Goal: Contribute content: Contribute content

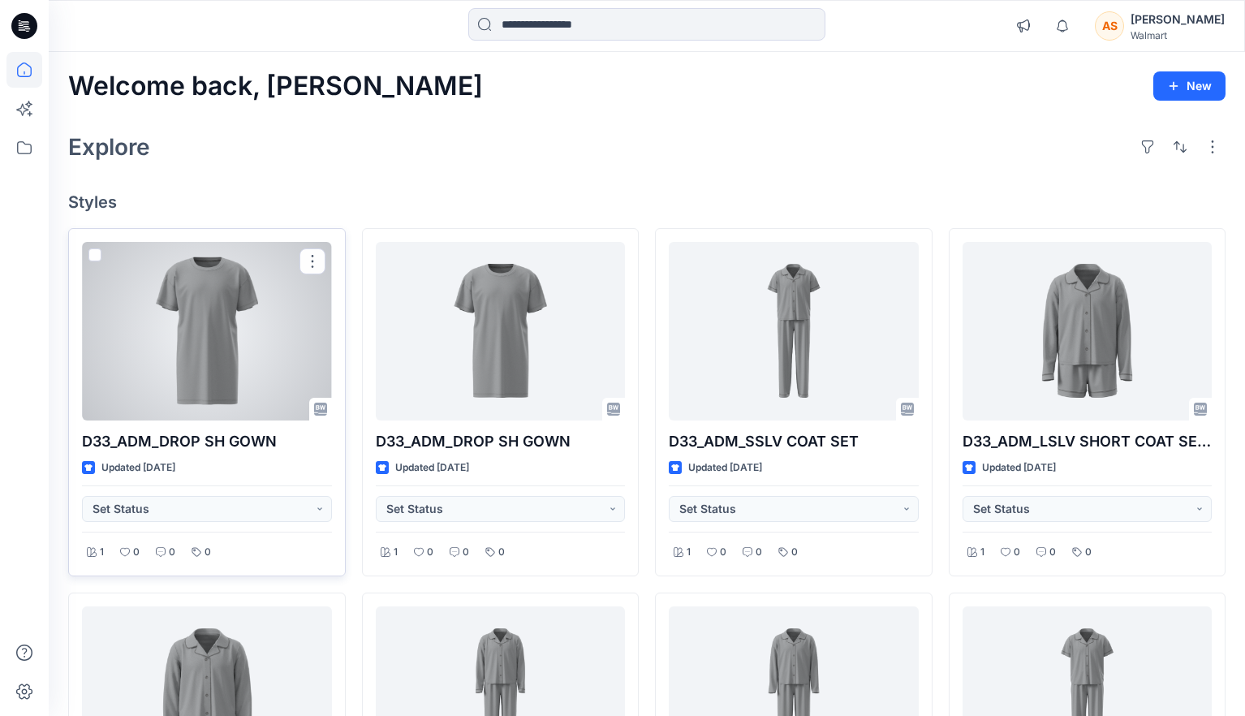
click at [247, 327] on div at bounding box center [207, 331] width 250 height 179
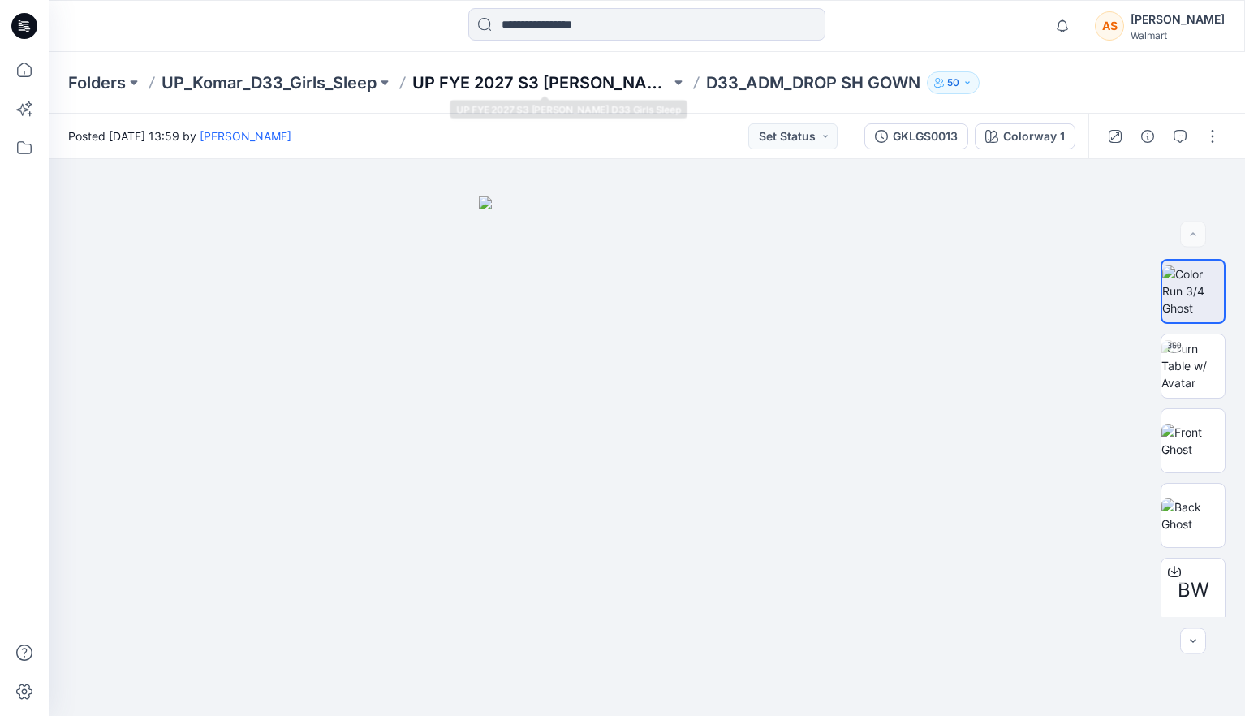
click at [567, 84] on p "UP FYE 2027 S3 [PERSON_NAME] D33 Girls Sleep" at bounding box center [541, 82] width 258 height 23
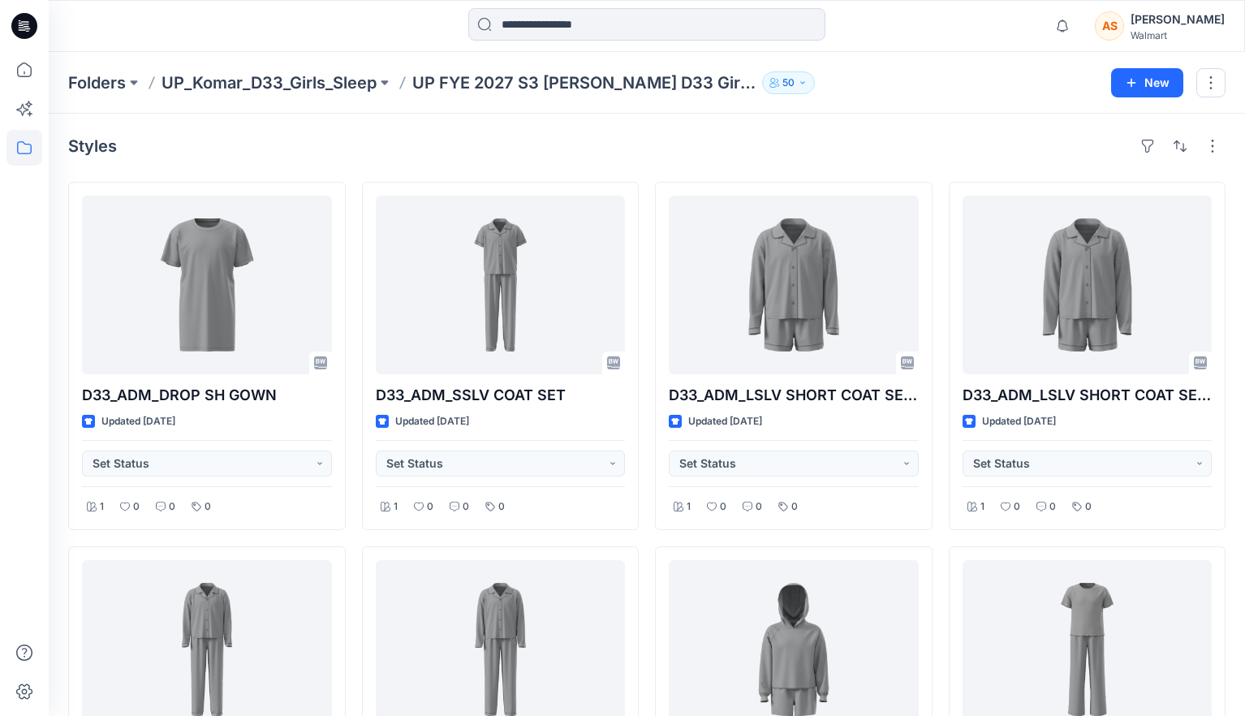
click at [407, 138] on div "Styles" at bounding box center [646, 146] width 1157 height 26
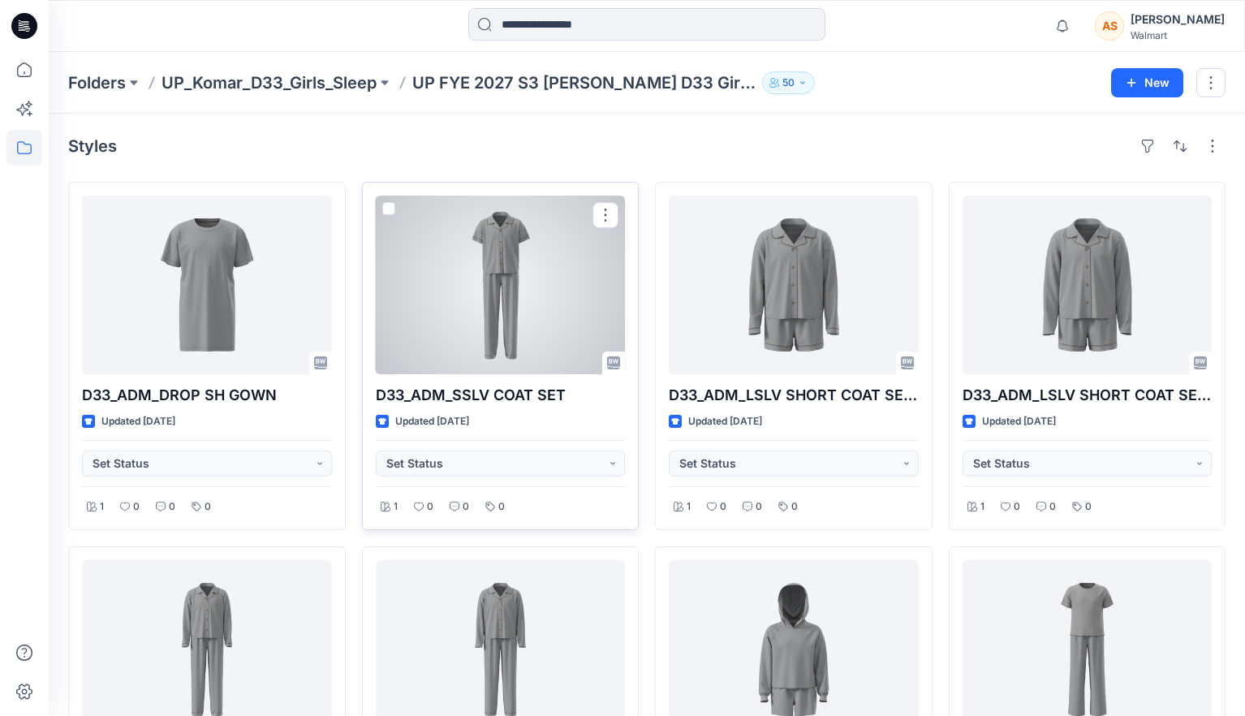
click at [523, 256] on div at bounding box center [501, 285] width 250 height 179
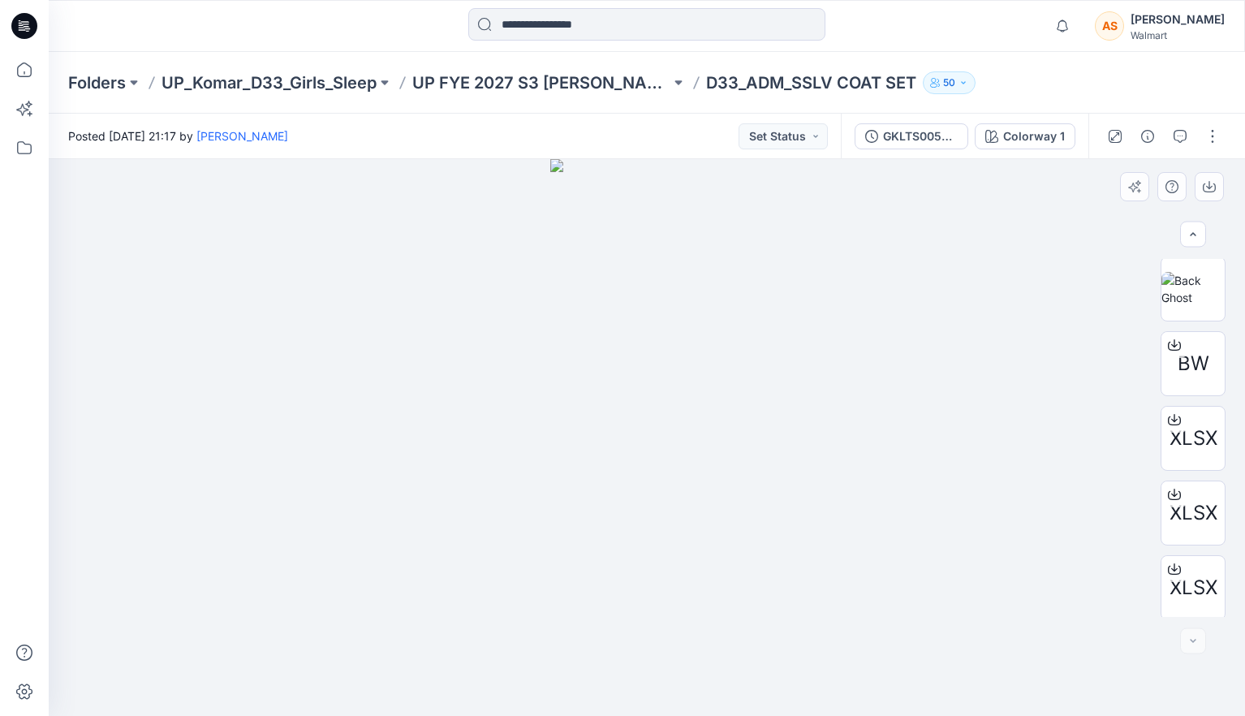
scroll to position [976, 0]
click at [1207, 130] on button "button" at bounding box center [1212, 136] width 26 height 26
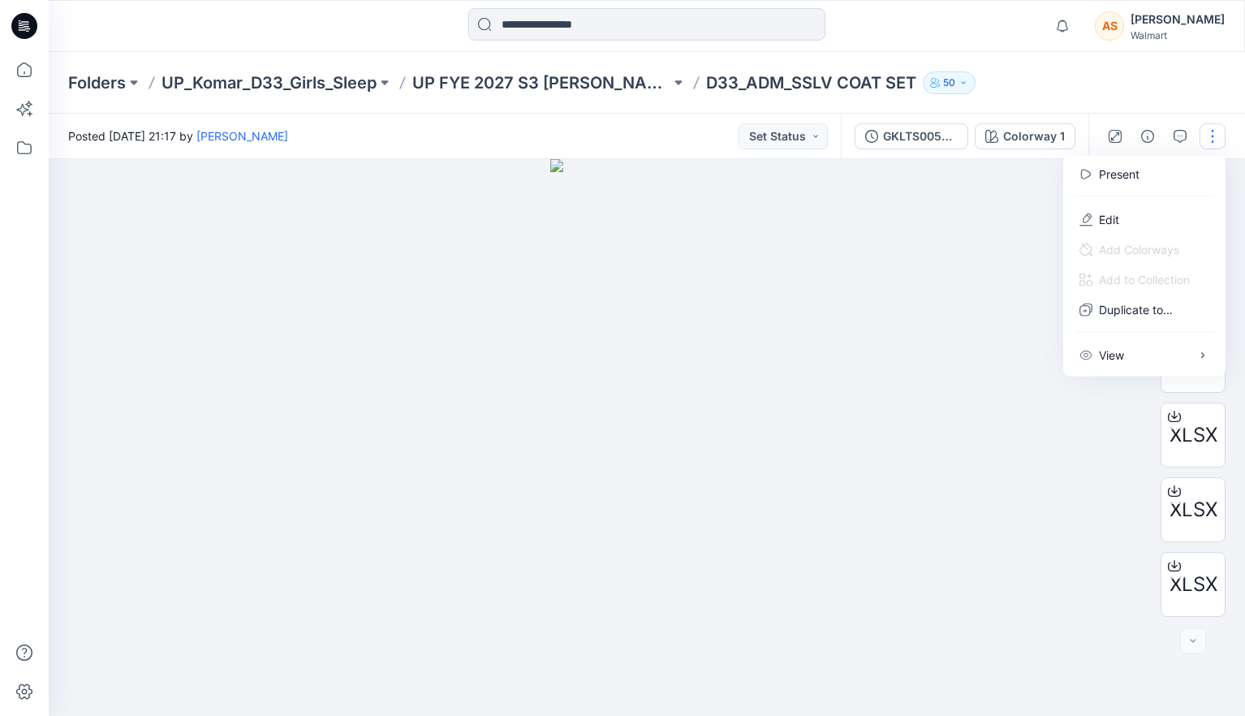
click at [1020, 104] on div "Folders UP_Komar_D33_Girls_Sleep UP FYE 2027 S3 Komar D33 Girls Sleep D33_ADM_S…" at bounding box center [647, 83] width 1196 height 62
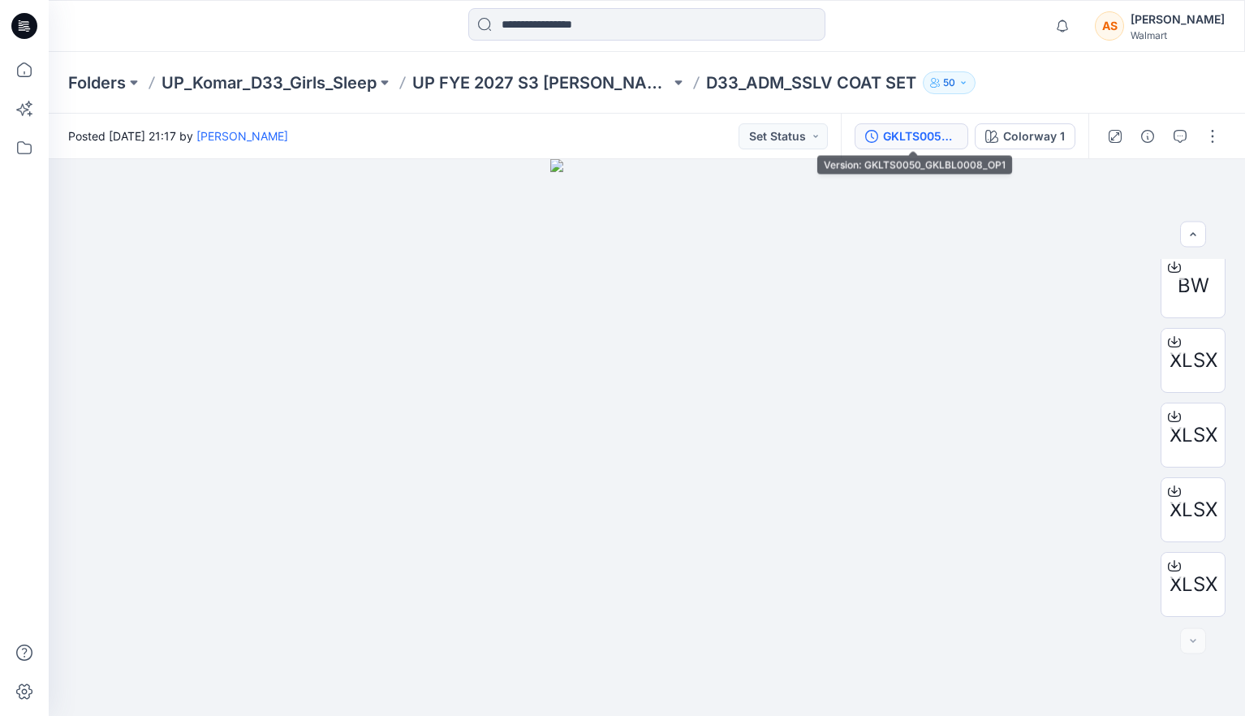
click at [937, 124] on button "GKLTS0050_GKLBL0008_OP1" at bounding box center [911, 136] width 114 height 26
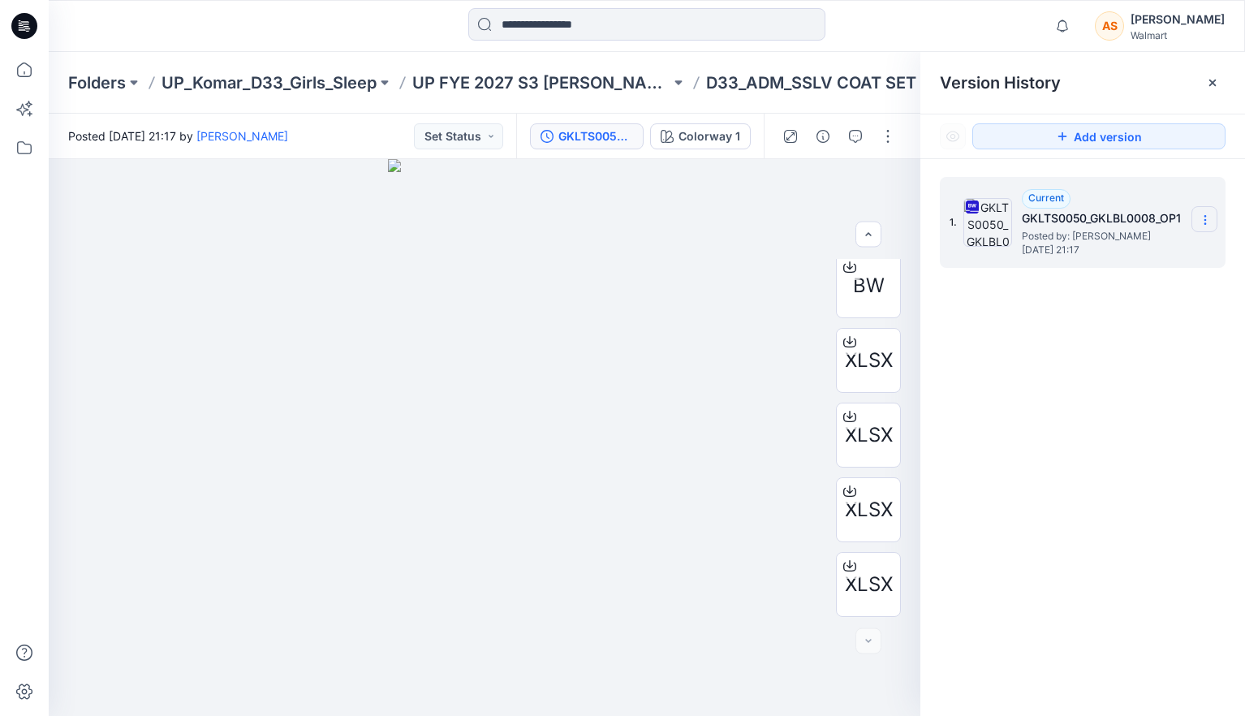
click at [1200, 217] on icon at bounding box center [1205, 219] width 13 height 13
click at [1173, 281] on div "Duplicate Version" at bounding box center [1118, 284] width 188 height 32
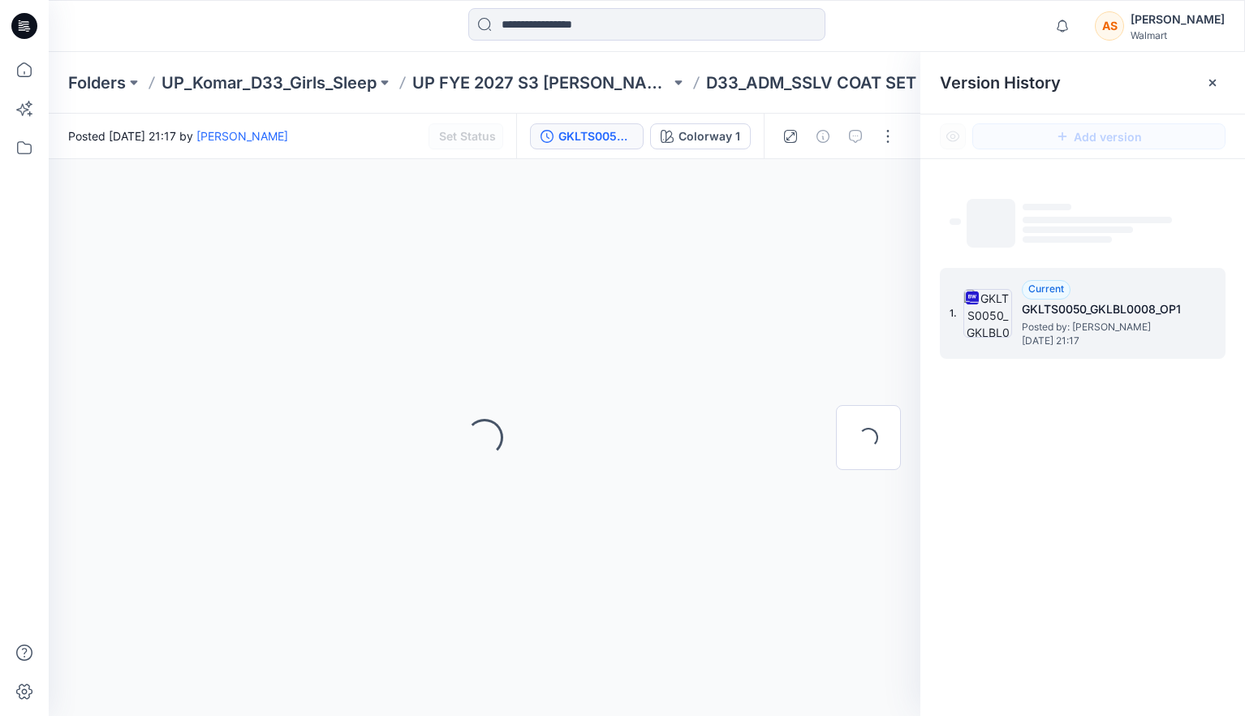
scroll to position [0, 0]
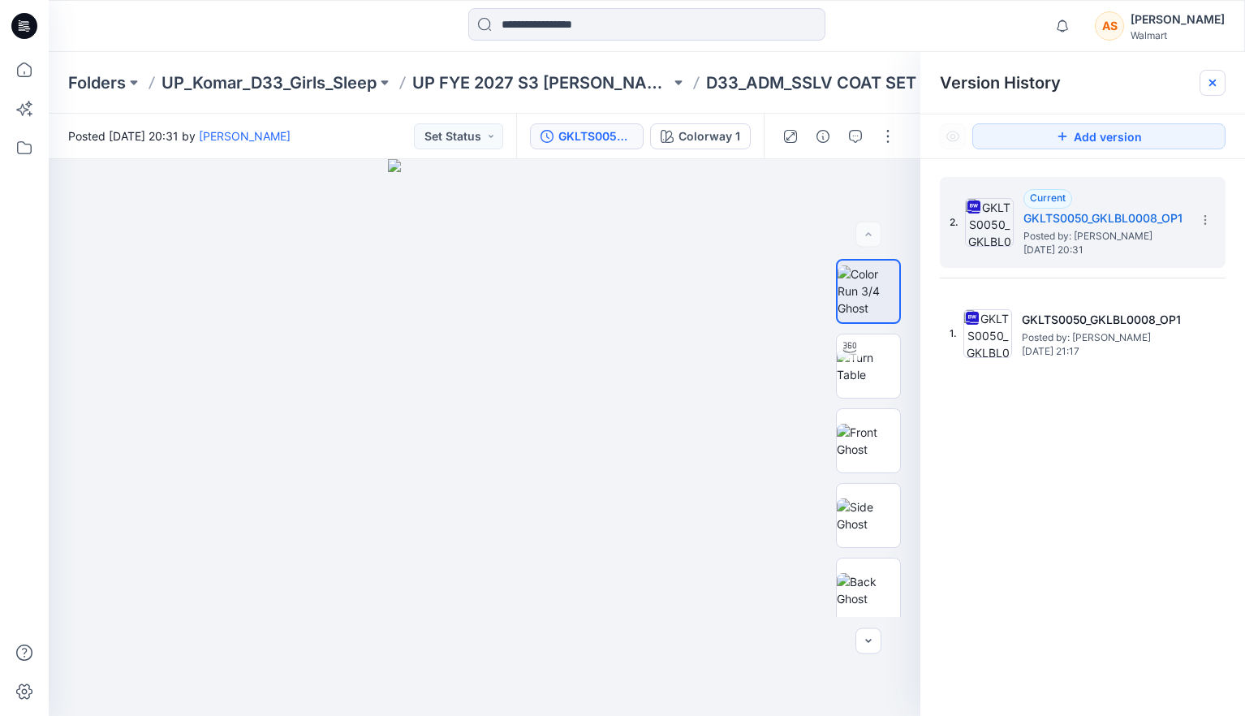
click at [1215, 81] on icon at bounding box center [1212, 82] width 13 height 13
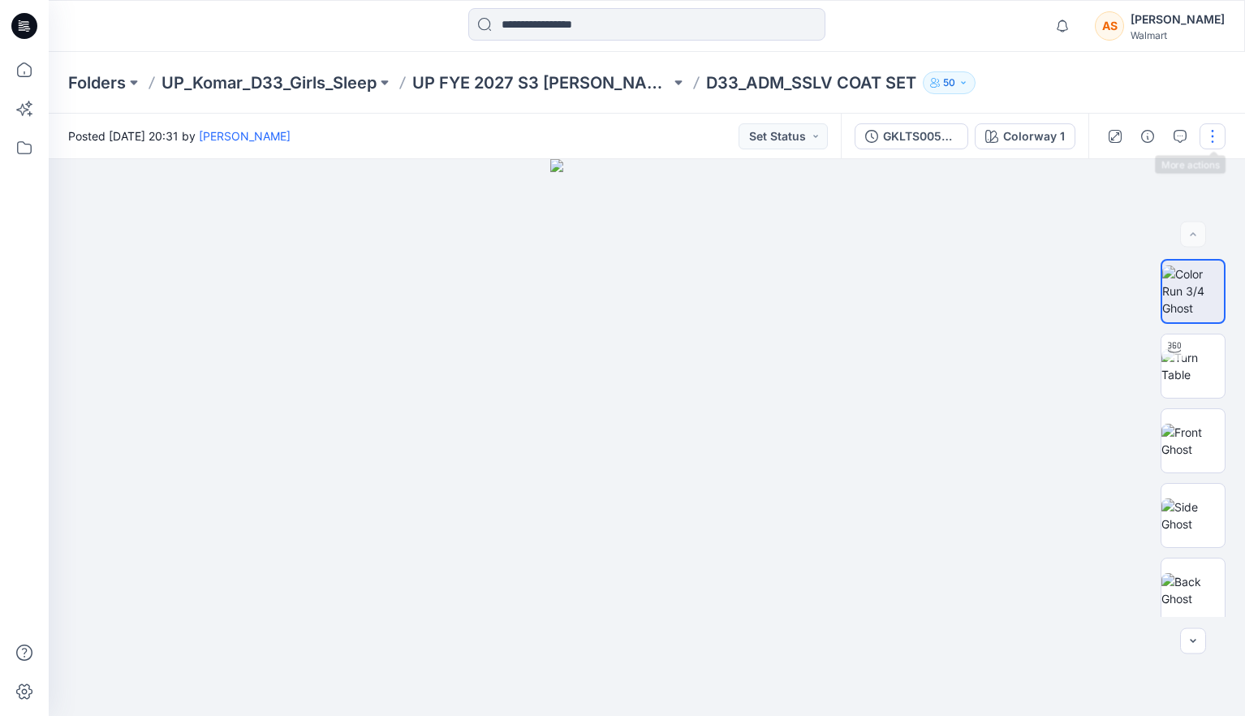
click at [1212, 135] on button "button" at bounding box center [1212, 136] width 26 height 26
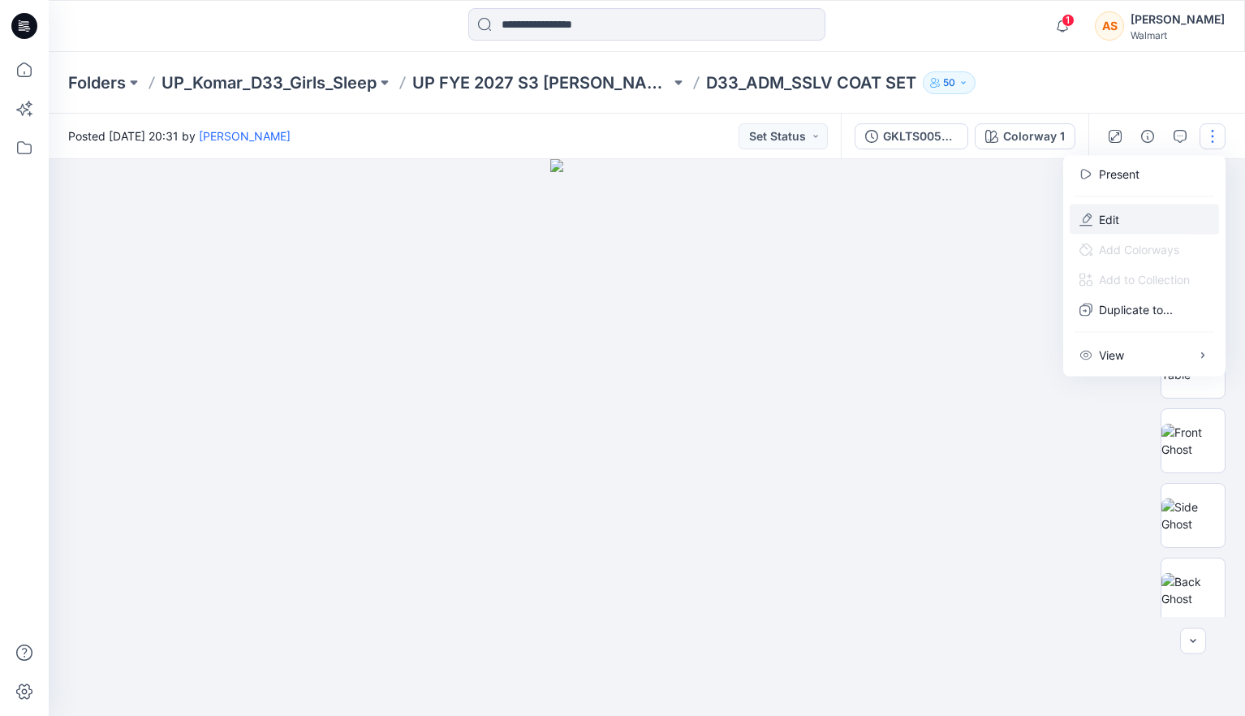
click at [1160, 218] on button "Edit" at bounding box center [1144, 219] width 149 height 30
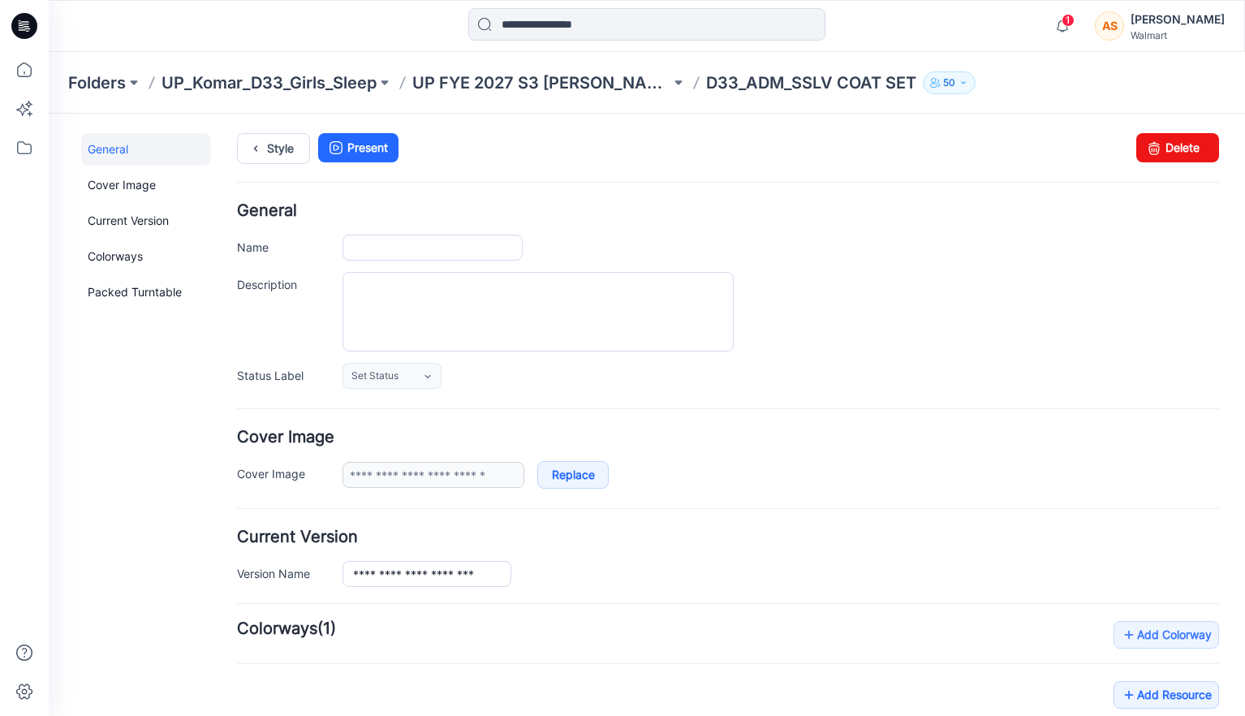
type input "**********"
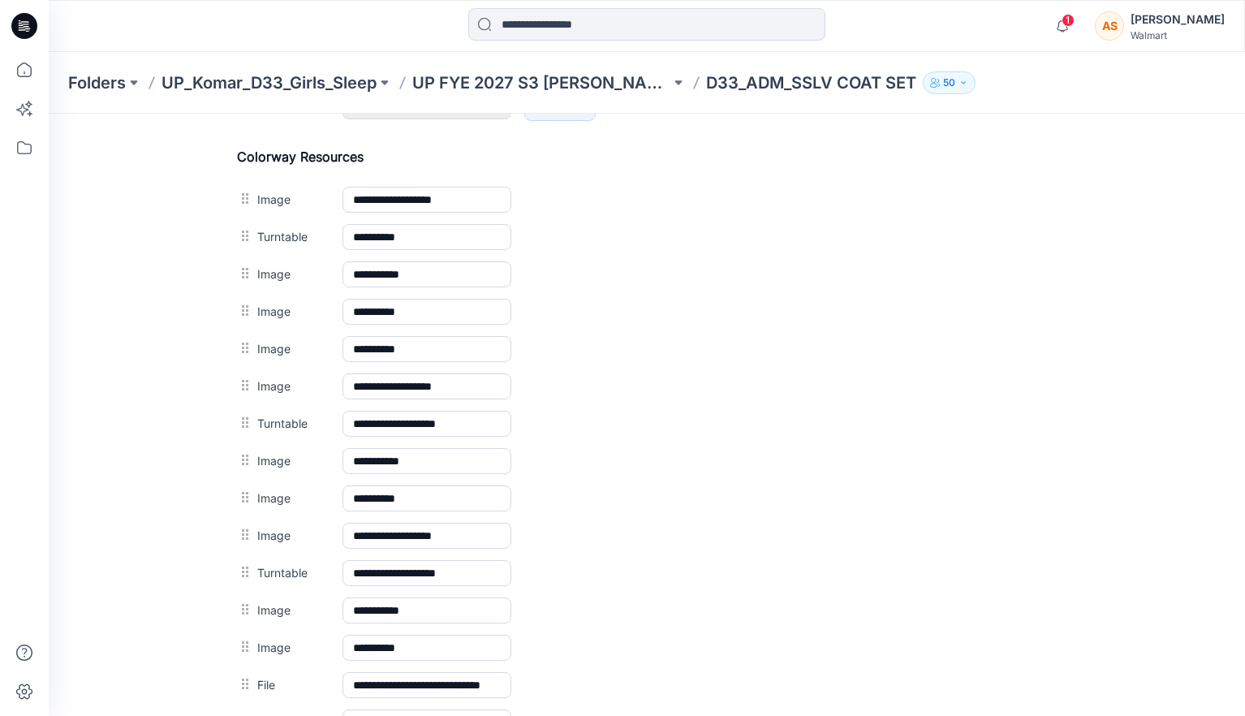
scroll to position [751, 0]
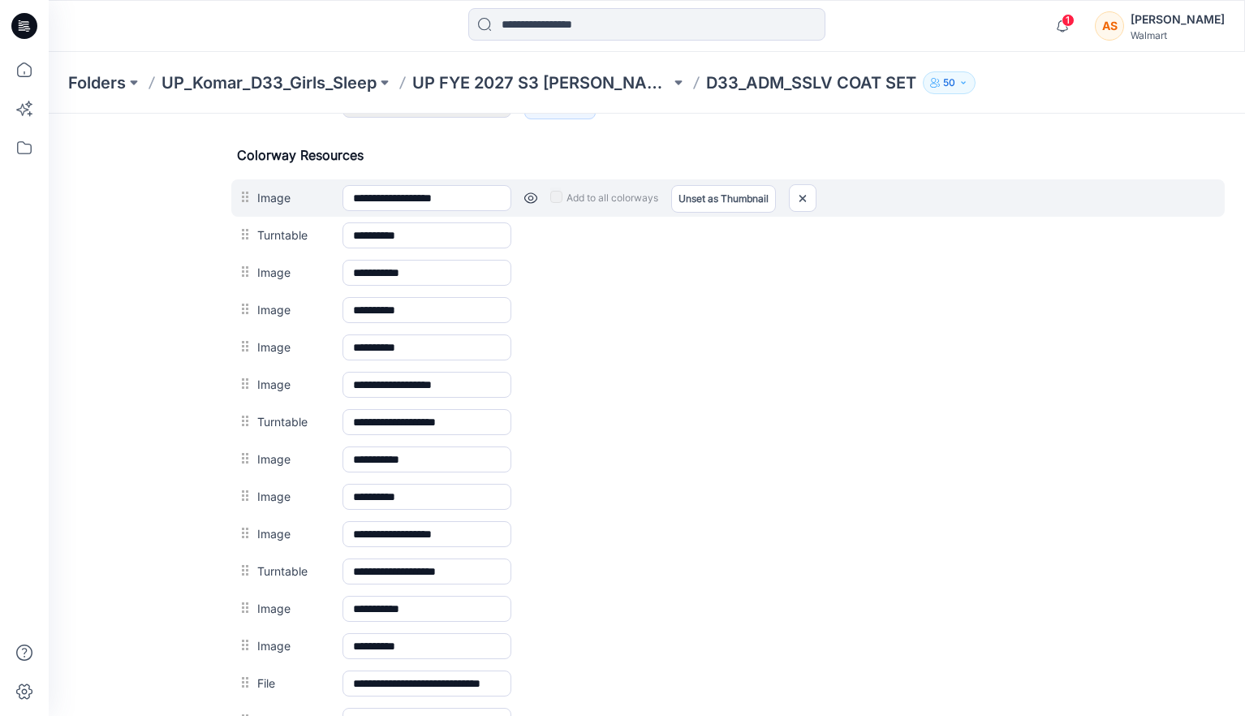
click at [532, 202] on link at bounding box center [530, 198] width 13 height 13
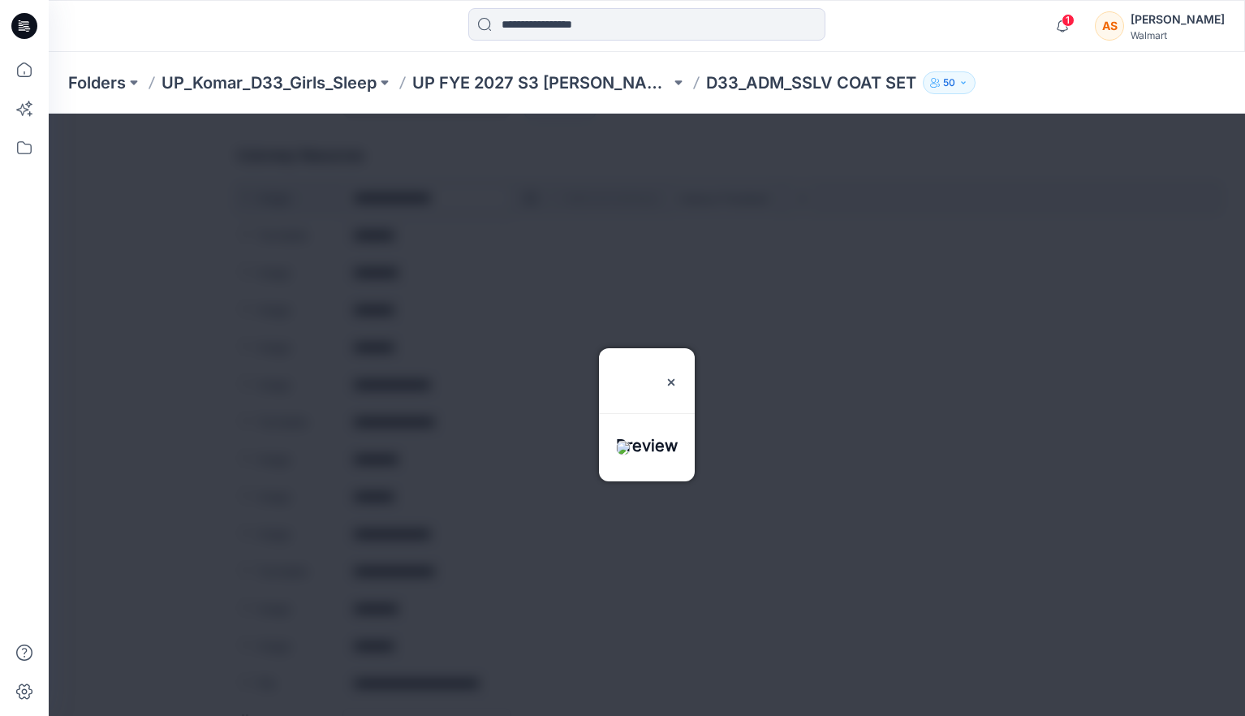
click at [532, 202] on div at bounding box center [647, 415] width 1196 height 602
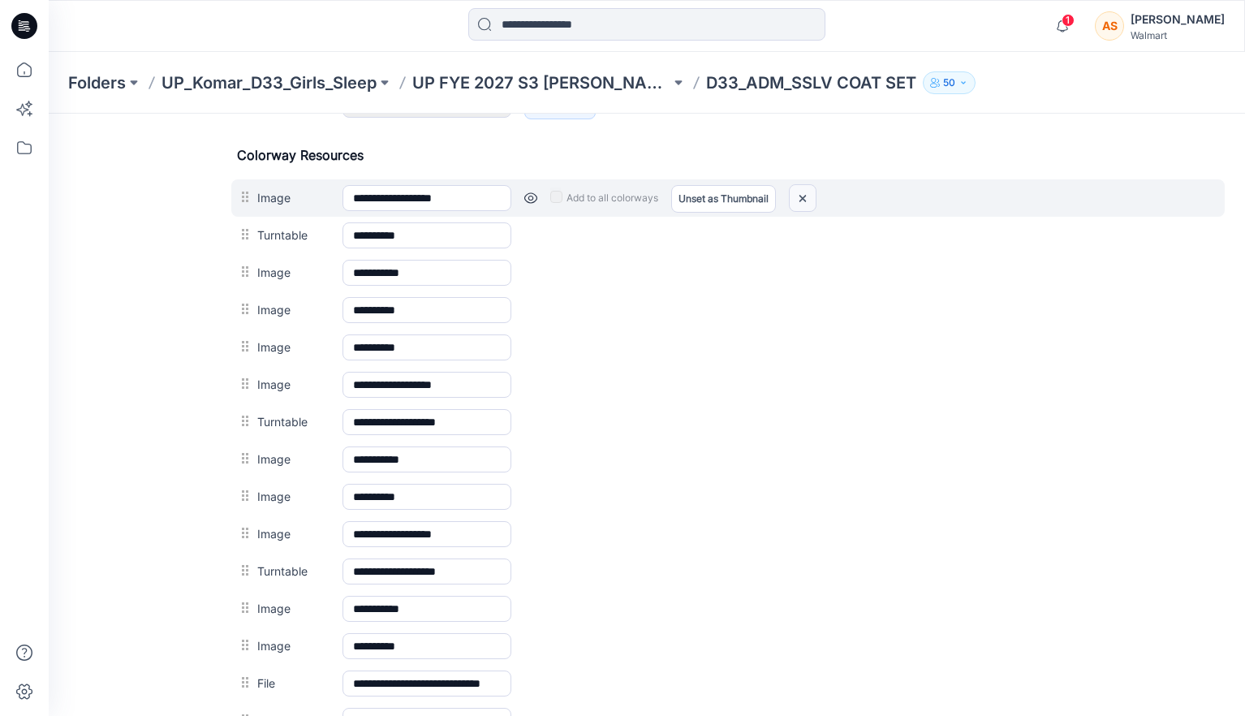
click at [804, 205] on img at bounding box center [803, 198] width 26 height 27
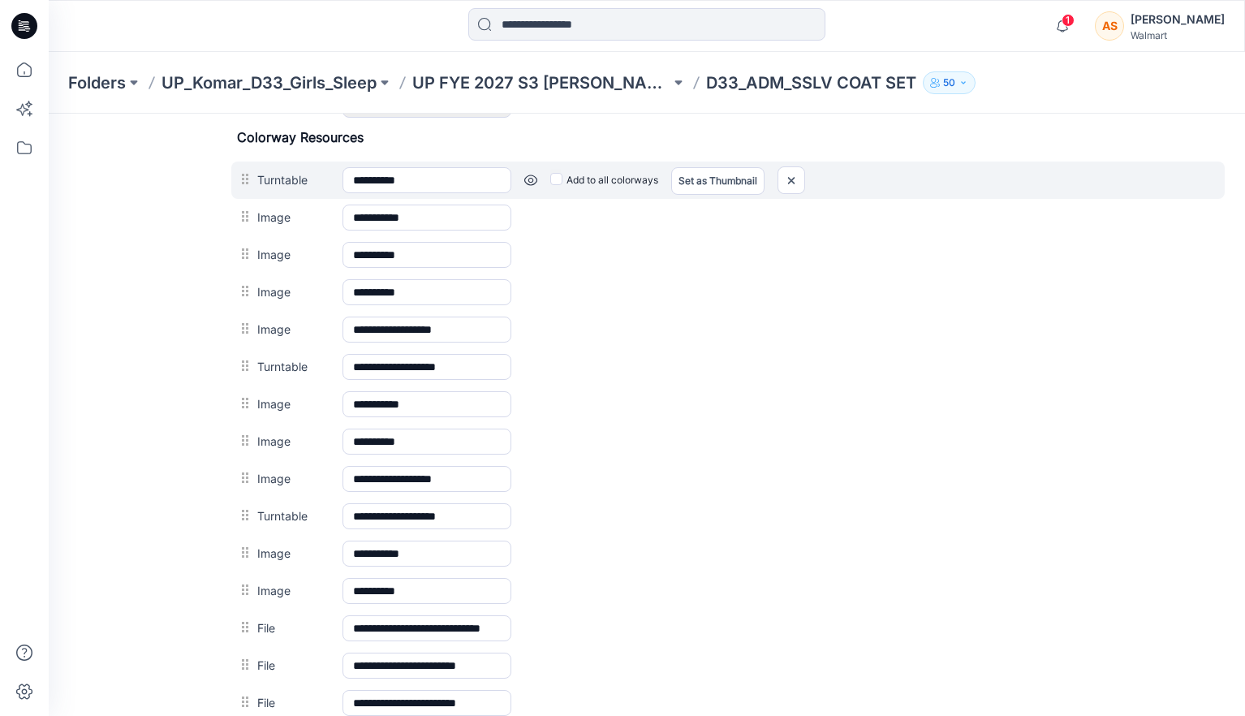
click at [528, 182] on link at bounding box center [530, 180] width 13 height 13
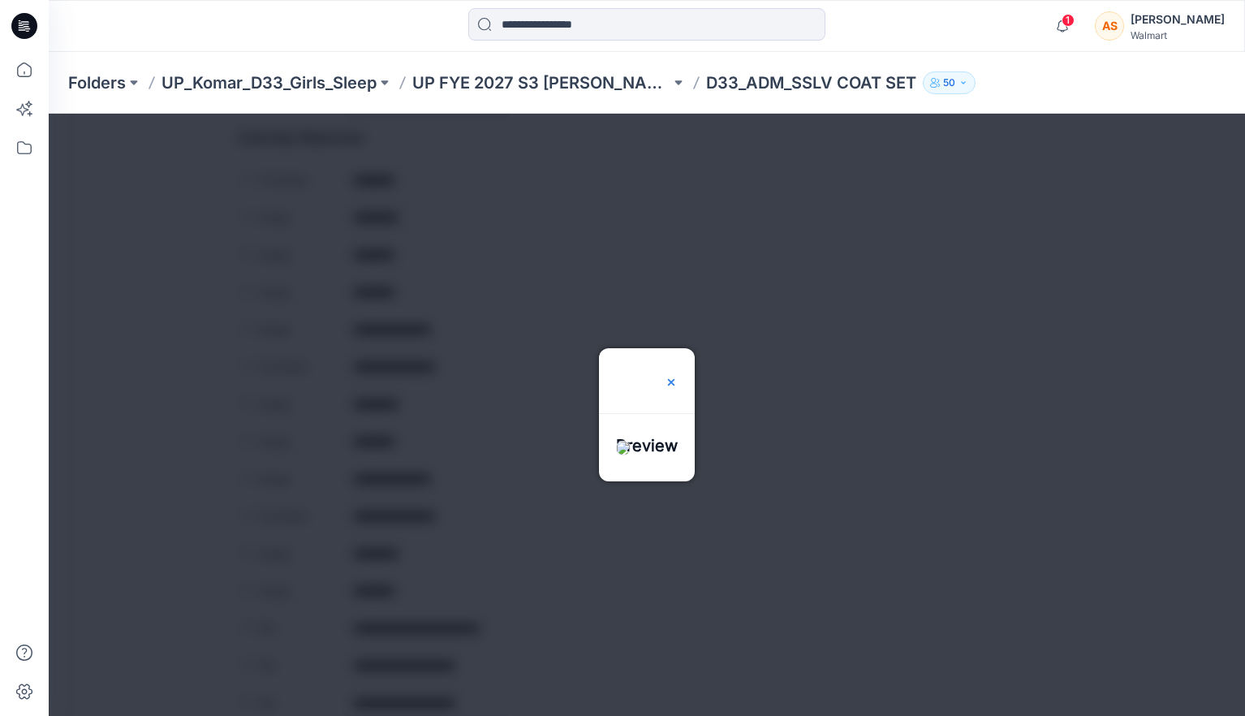
click at [678, 376] on img at bounding box center [671, 382] width 13 height 13
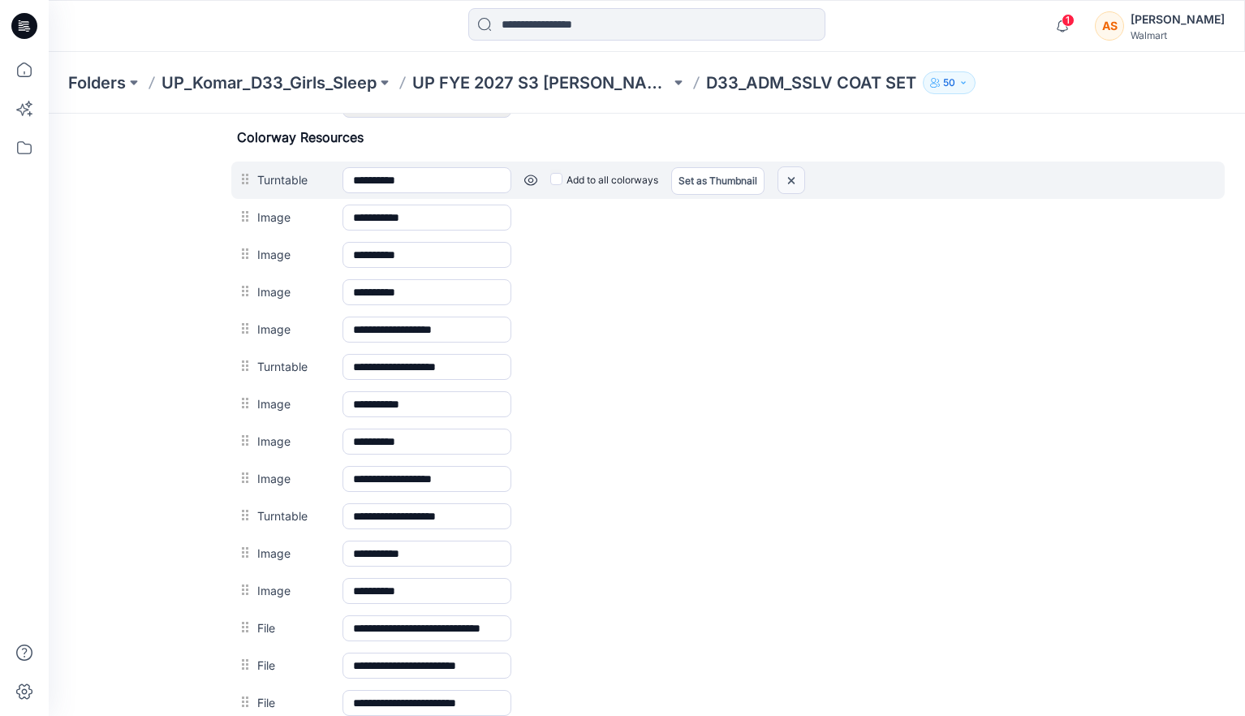
click at [793, 183] on img at bounding box center [791, 180] width 26 height 27
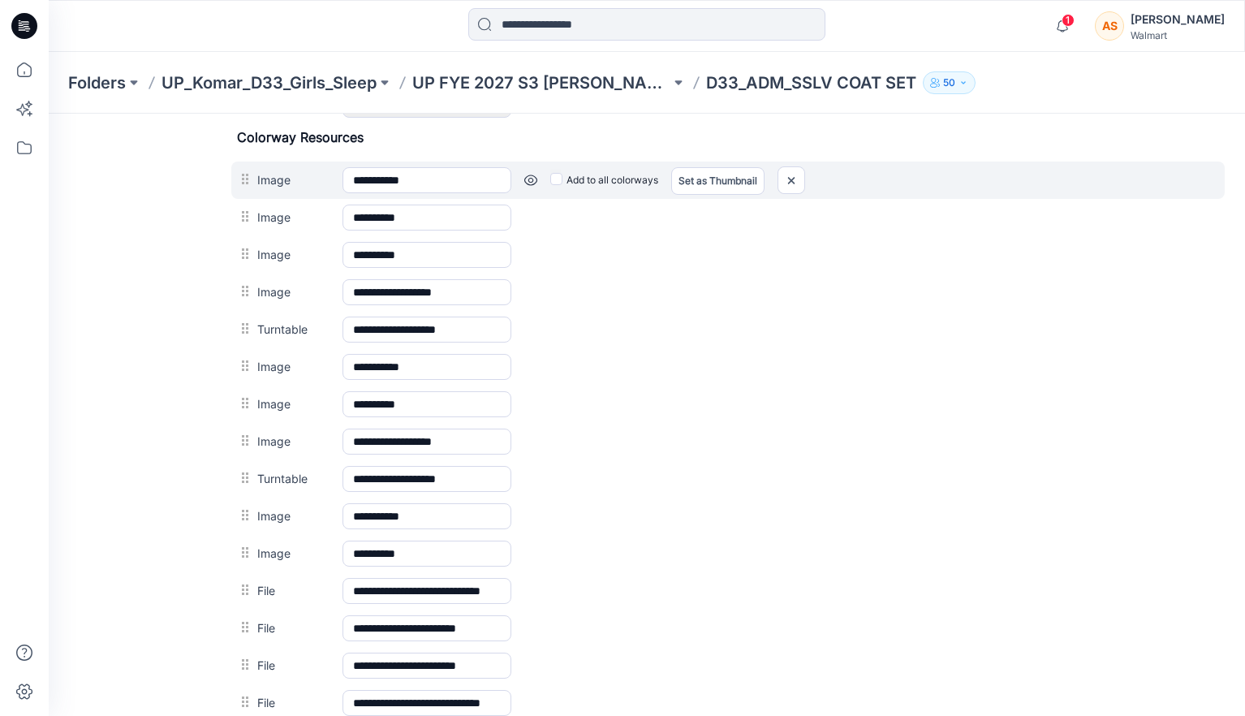
click at [529, 180] on link at bounding box center [530, 180] width 13 height 13
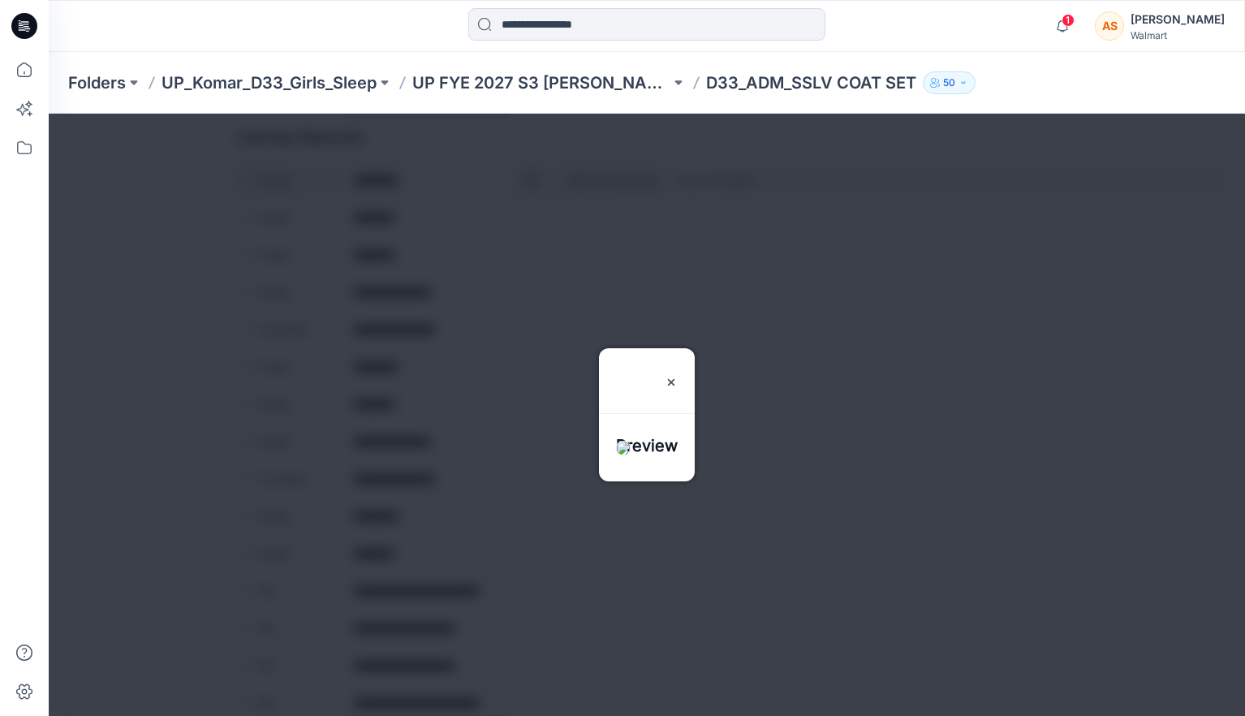
click at [529, 180] on div at bounding box center [647, 415] width 1196 height 602
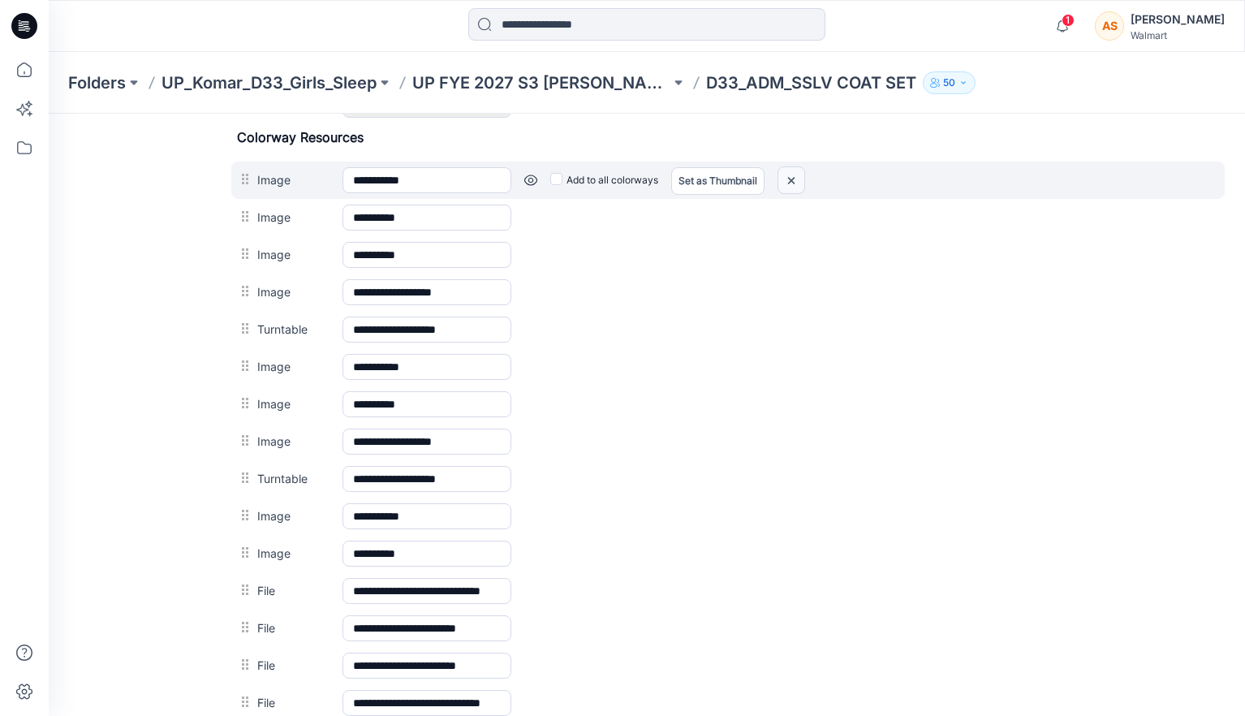
click at [796, 183] on img at bounding box center [791, 180] width 26 height 27
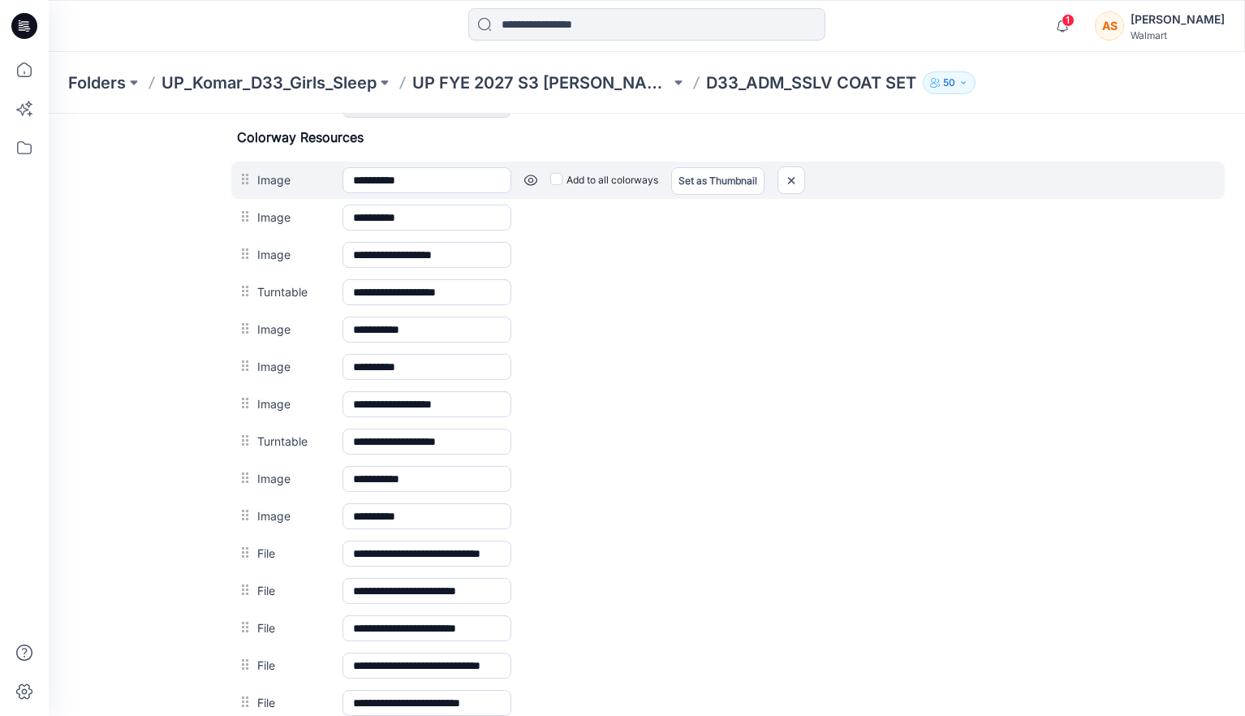
click at [530, 183] on link at bounding box center [530, 180] width 13 height 13
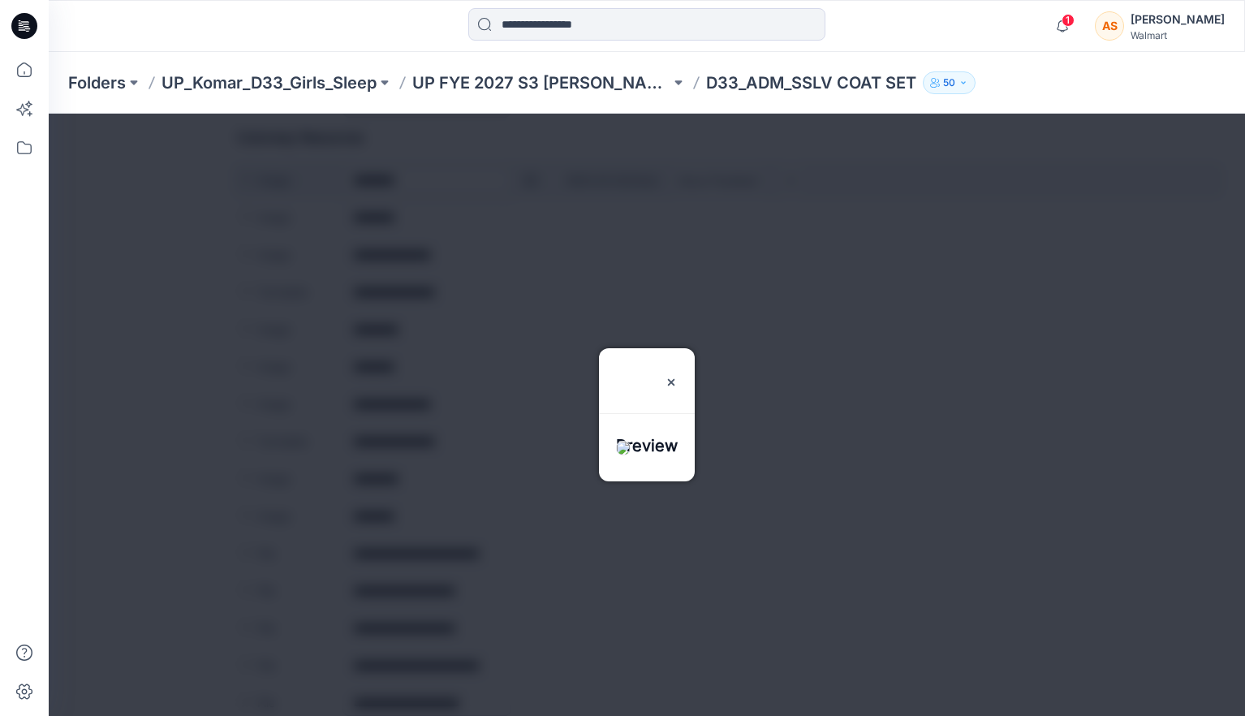
click at [530, 183] on div at bounding box center [647, 415] width 1196 height 602
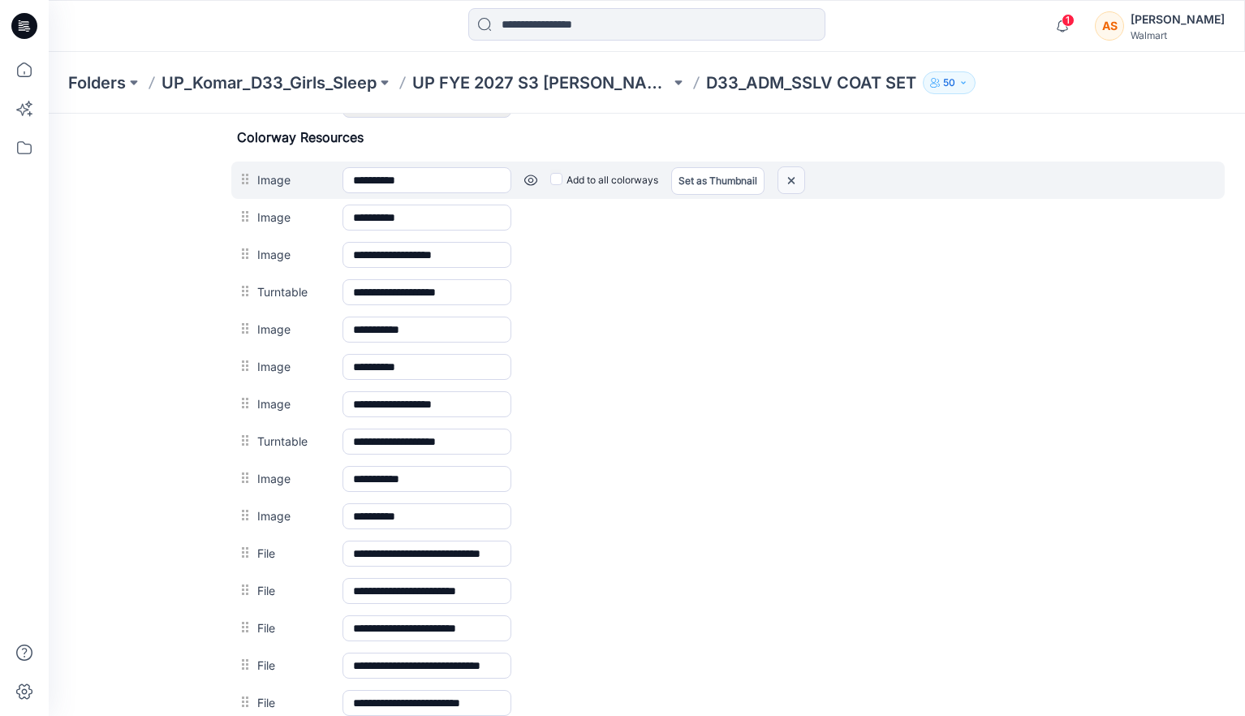
click at [794, 189] on img at bounding box center [791, 180] width 26 height 27
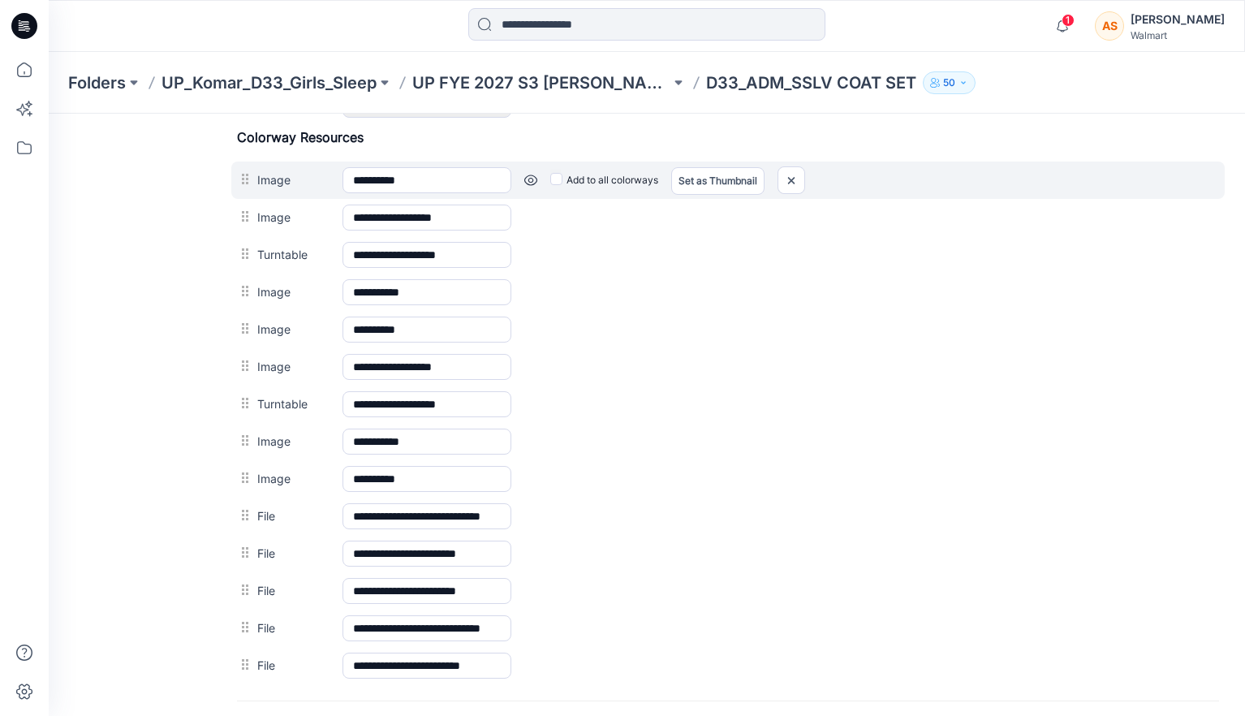
click at [528, 183] on link at bounding box center [530, 180] width 13 height 13
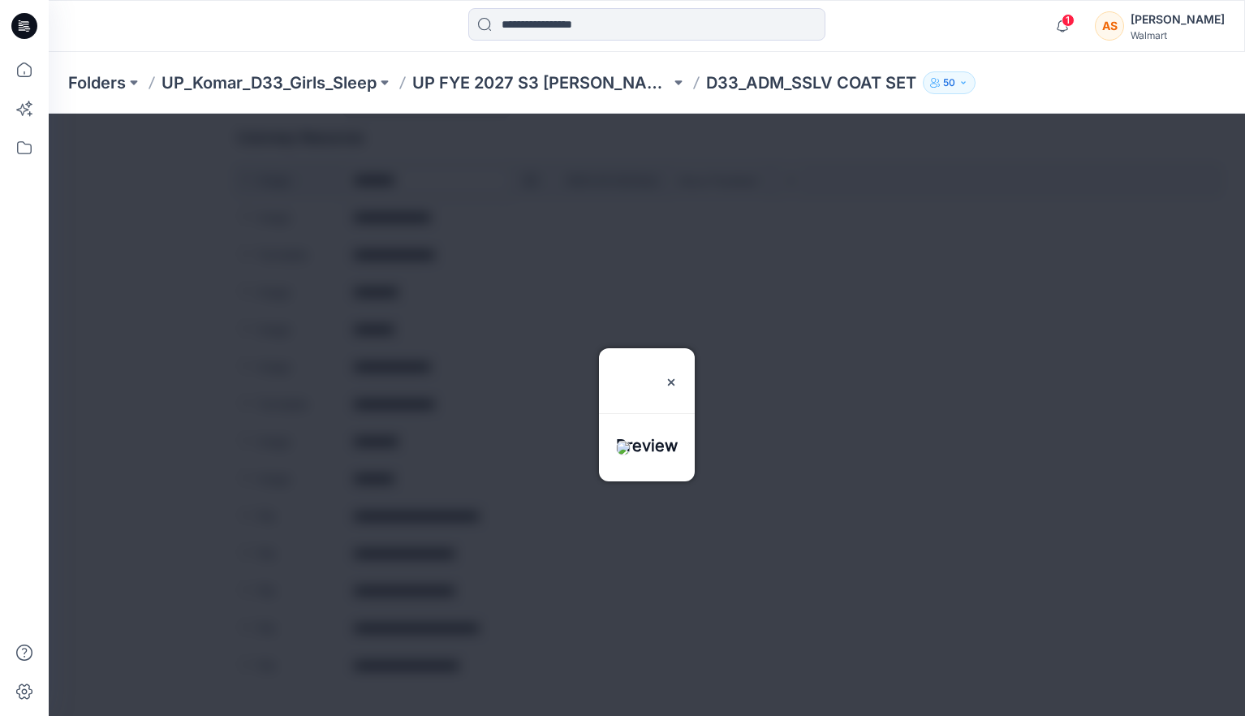
click at [528, 183] on div at bounding box center [647, 415] width 1196 height 602
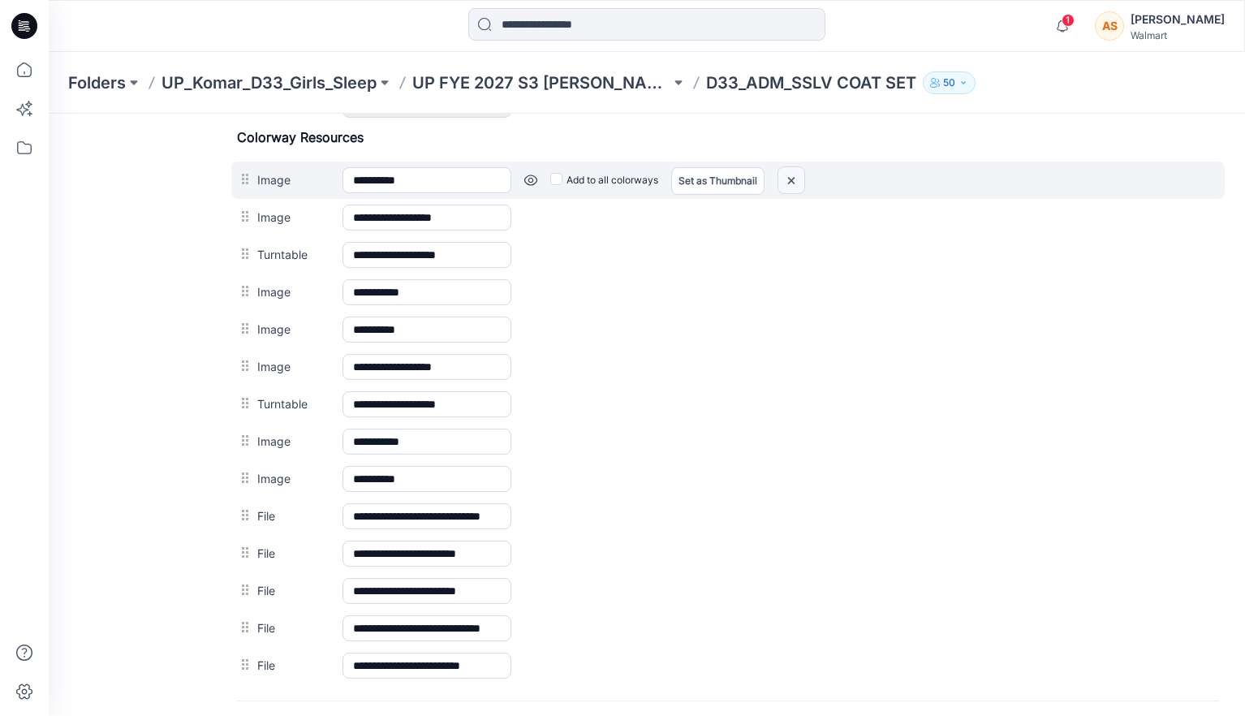
click at [794, 188] on img at bounding box center [791, 180] width 26 height 27
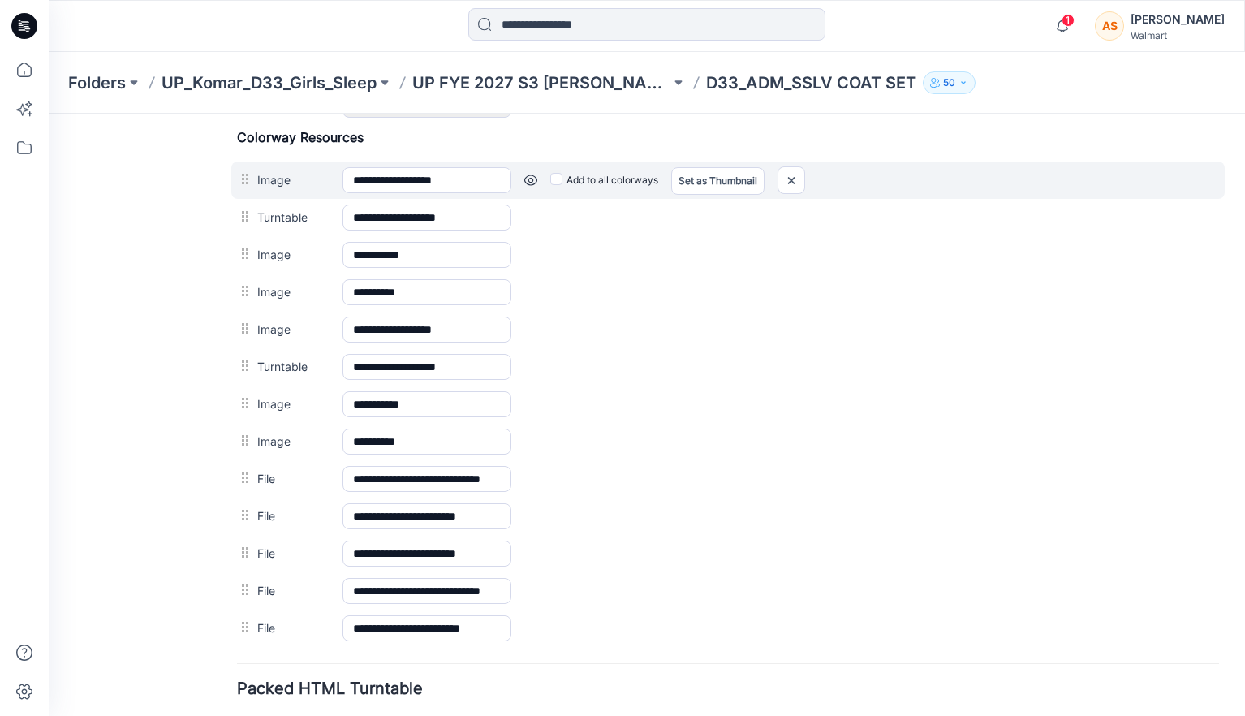
click at [525, 182] on link at bounding box center [530, 180] width 13 height 13
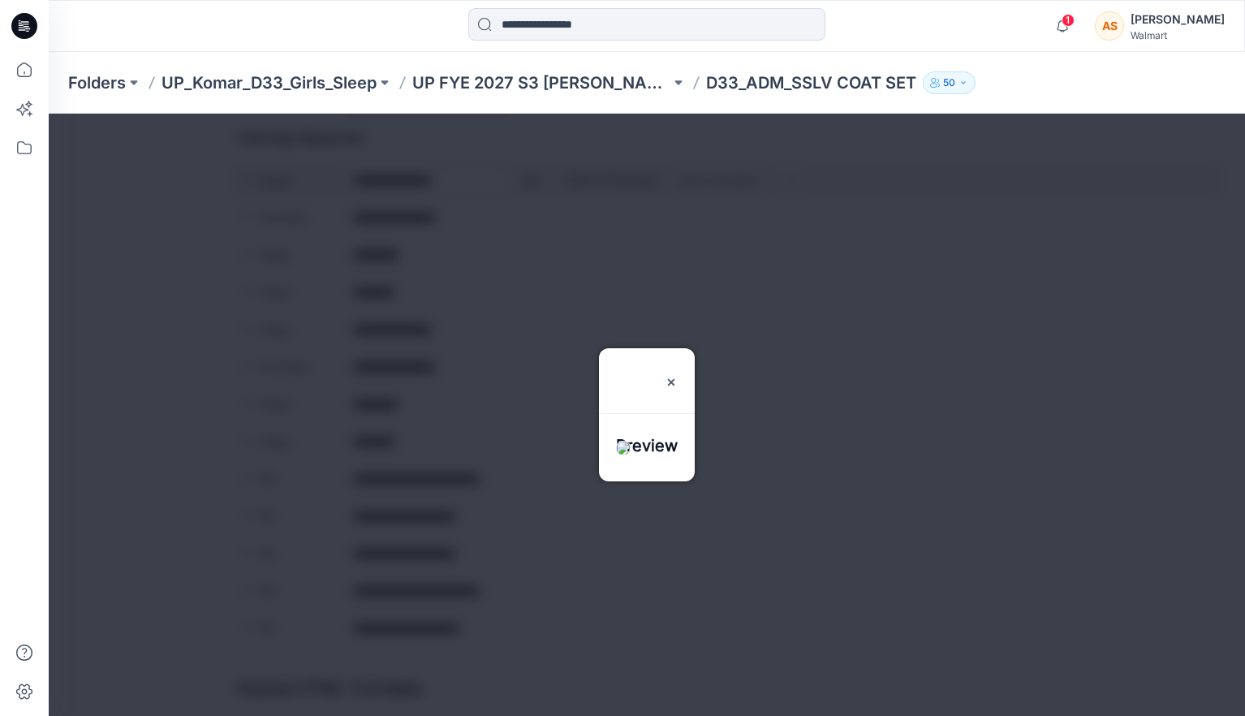
click at [525, 182] on div at bounding box center [647, 415] width 1196 height 602
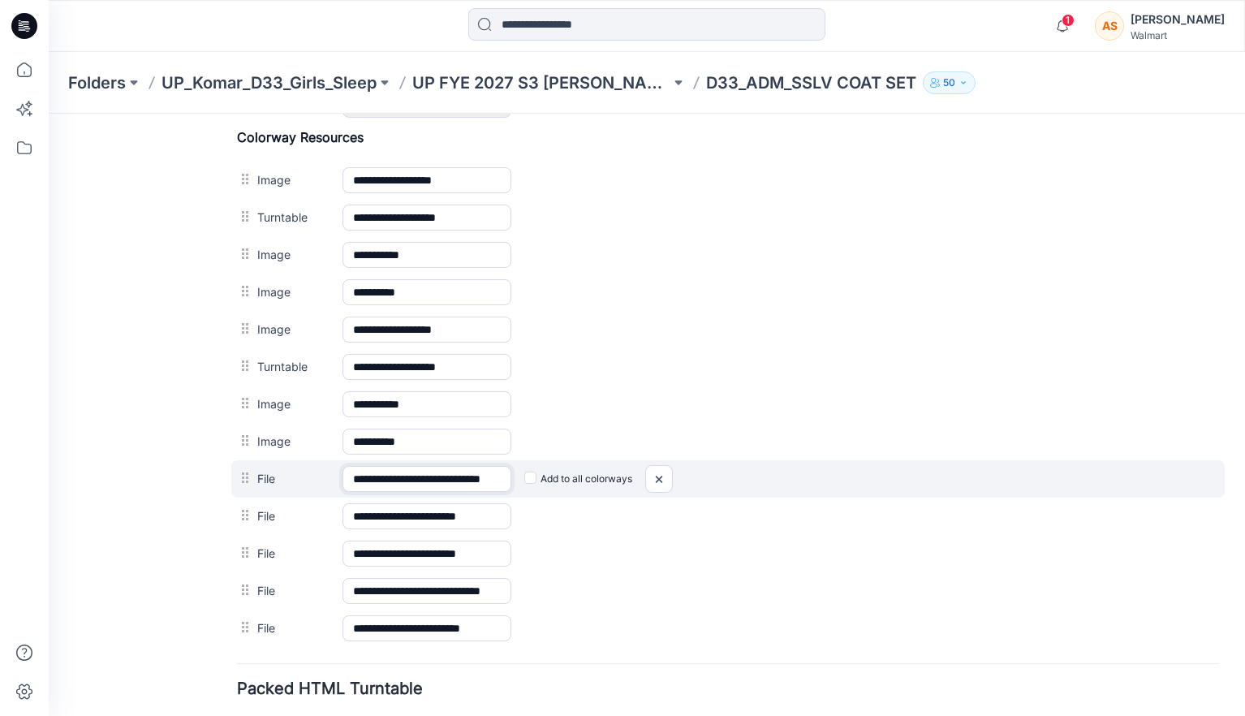
click at [472, 480] on input "**********" at bounding box center [426, 479] width 169 height 26
click at [662, 484] on img at bounding box center [659, 479] width 26 height 27
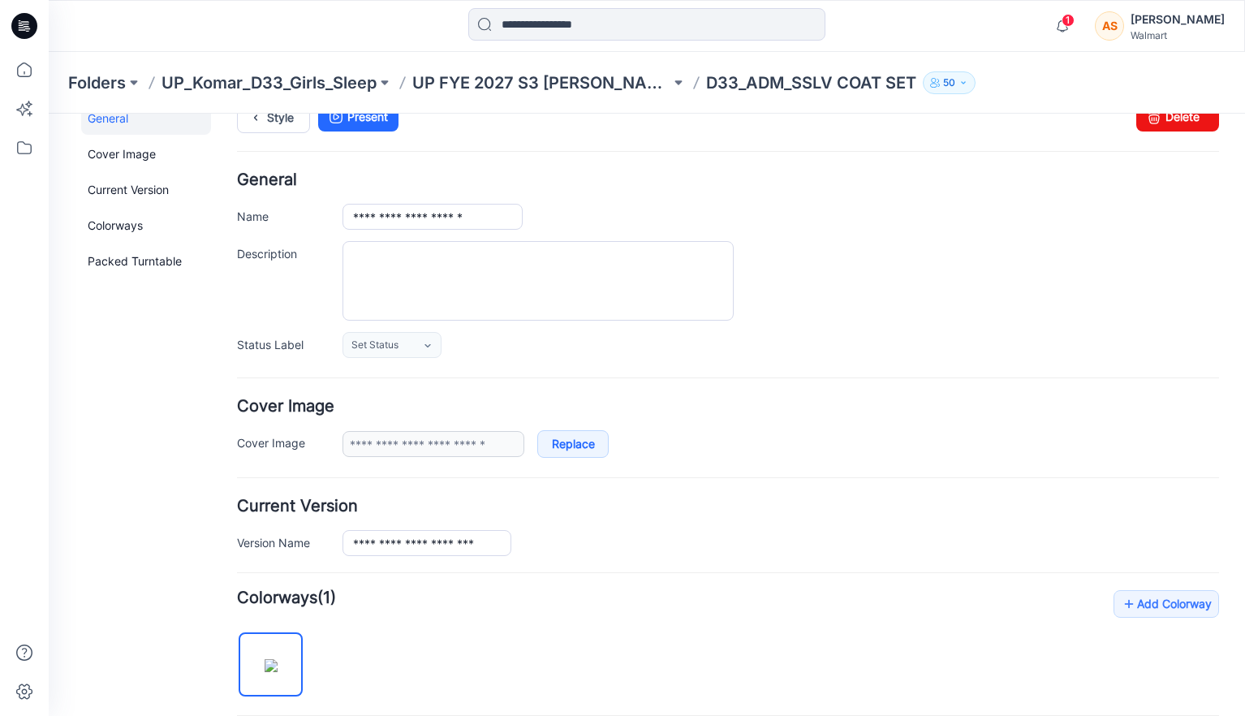
scroll to position [0, 0]
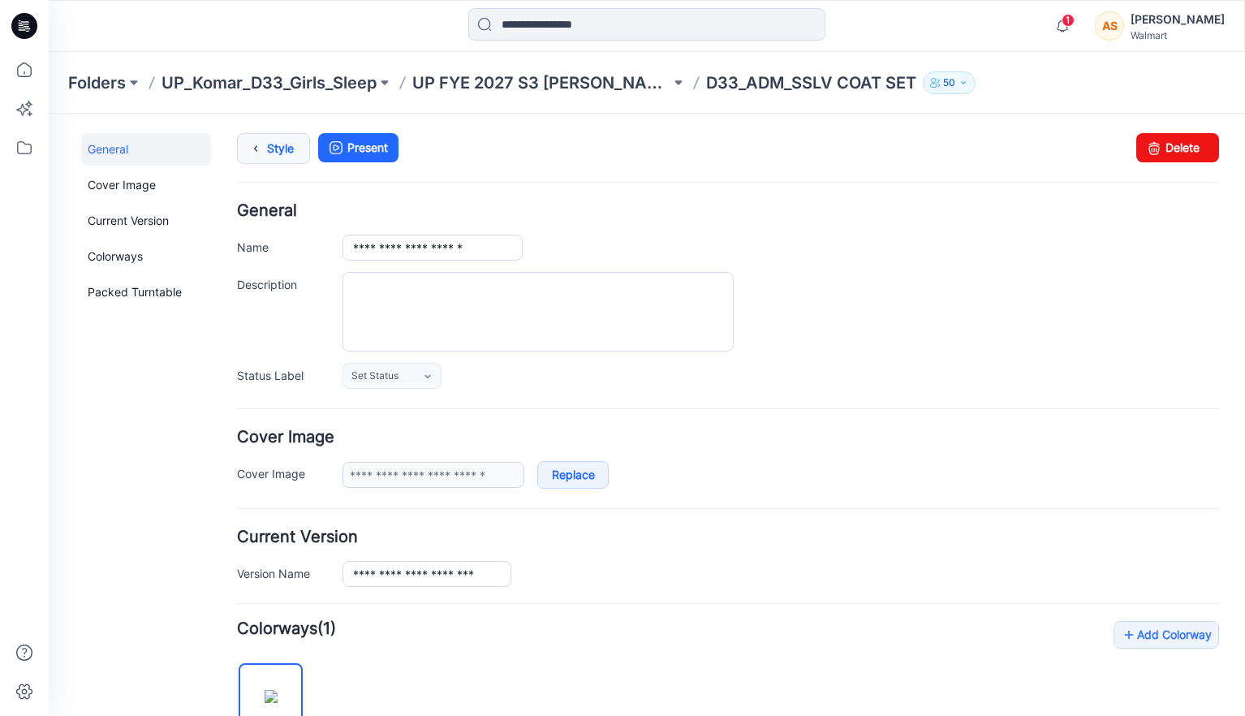
click at [278, 151] on link "Style" at bounding box center [273, 148] width 73 height 31
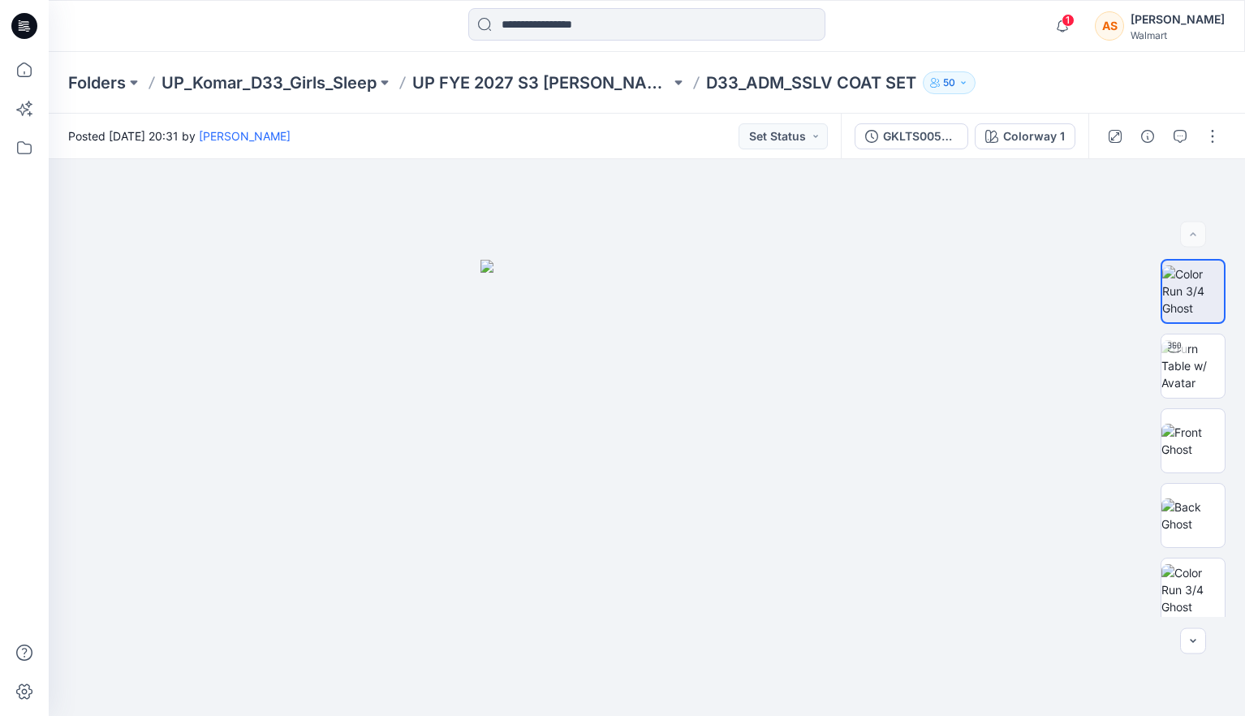
click at [575, 44] on div "1 Notifications Your style D33_ADM_SSLV COAT SET has been updated with GKLTS005…" at bounding box center [647, 26] width 1196 height 52
click at [549, 87] on p "UP FYE 2027 S3 [PERSON_NAME] D33 Girls Sleep" at bounding box center [541, 82] width 258 height 23
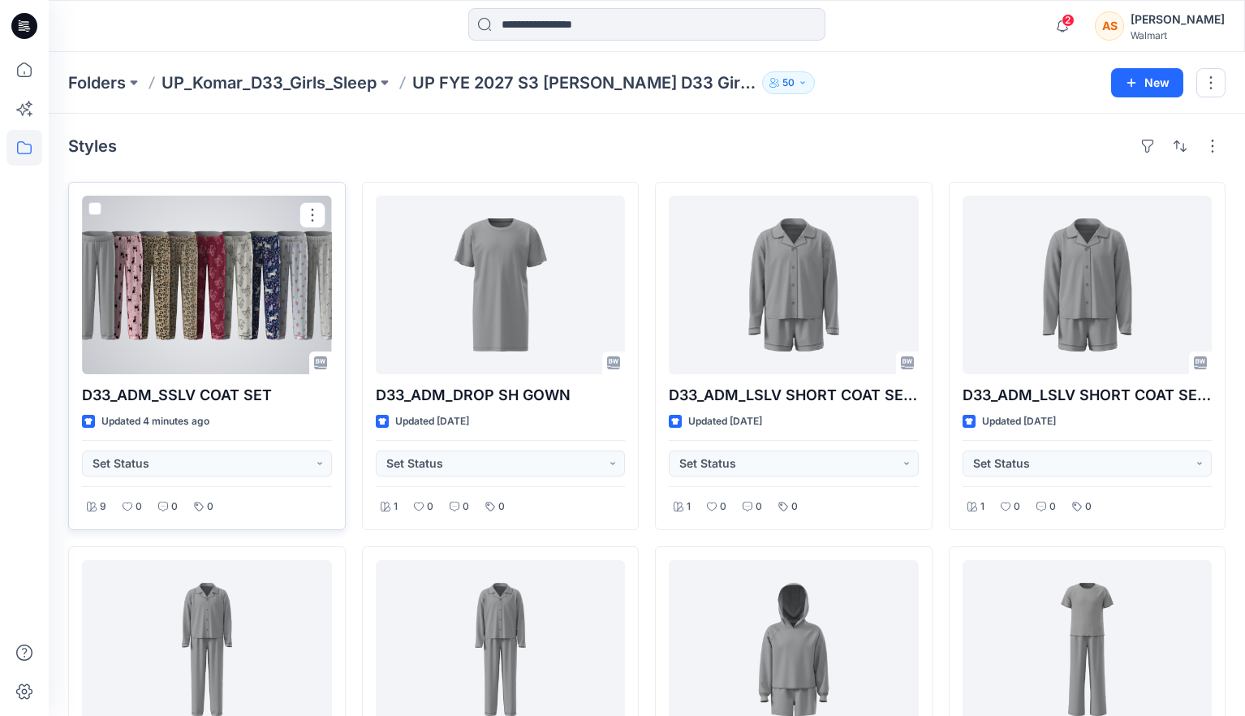
click at [275, 305] on div at bounding box center [207, 285] width 250 height 179
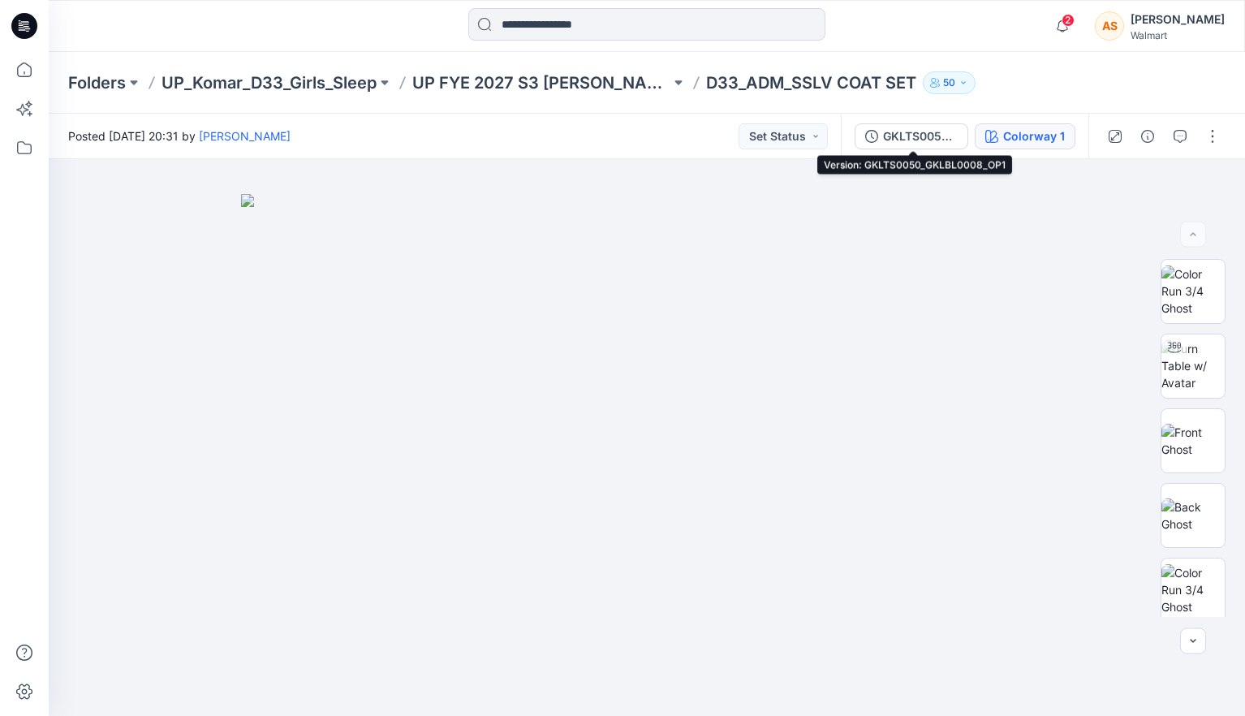
click at [1022, 123] on button "Colorway 1" at bounding box center [1025, 136] width 101 height 26
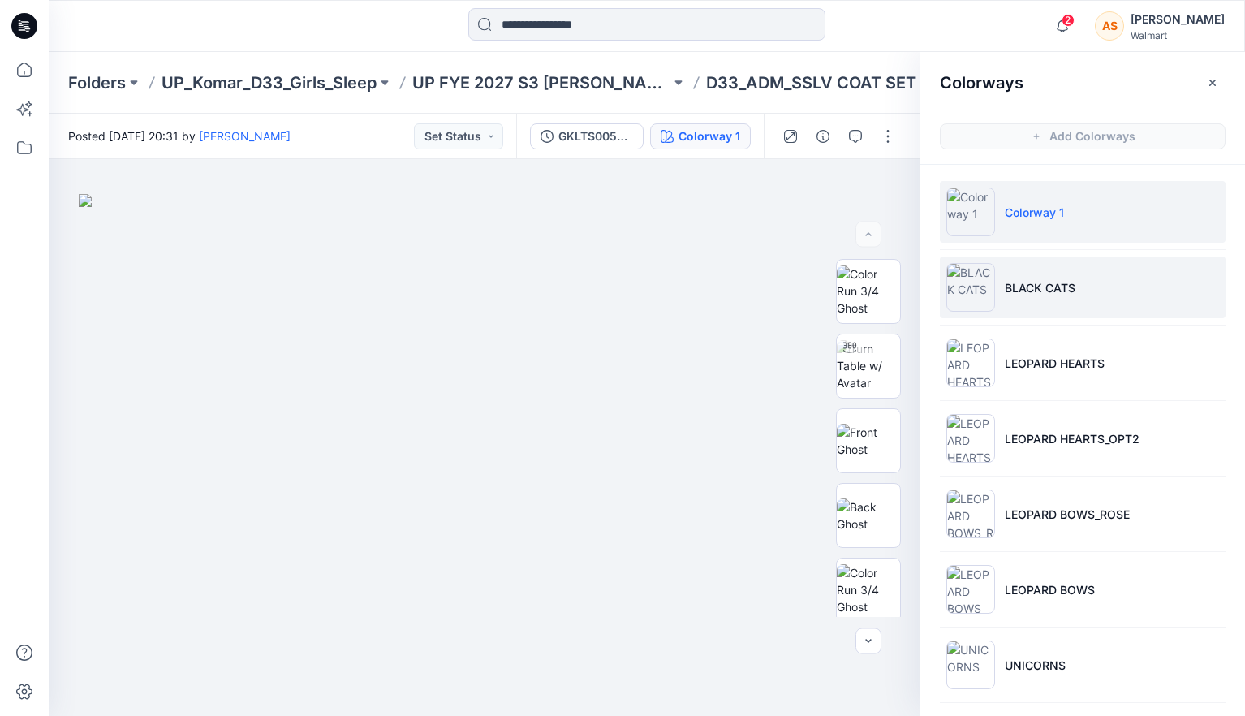
click at [1130, 276] on li "BLACK CATS" at bounding box center [1083, 287] width 286 height 62
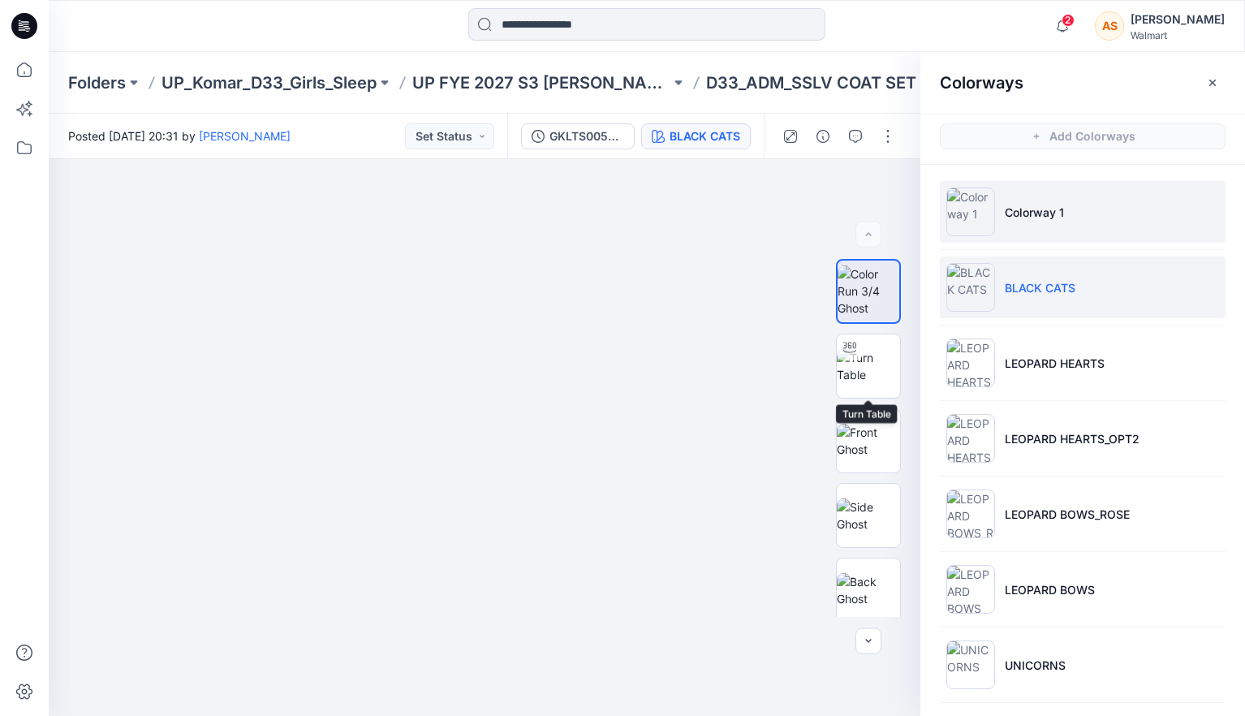
click at [1078, 218] on li "Colorway 1" at bounding box center [1083, 212] width 286 height 62
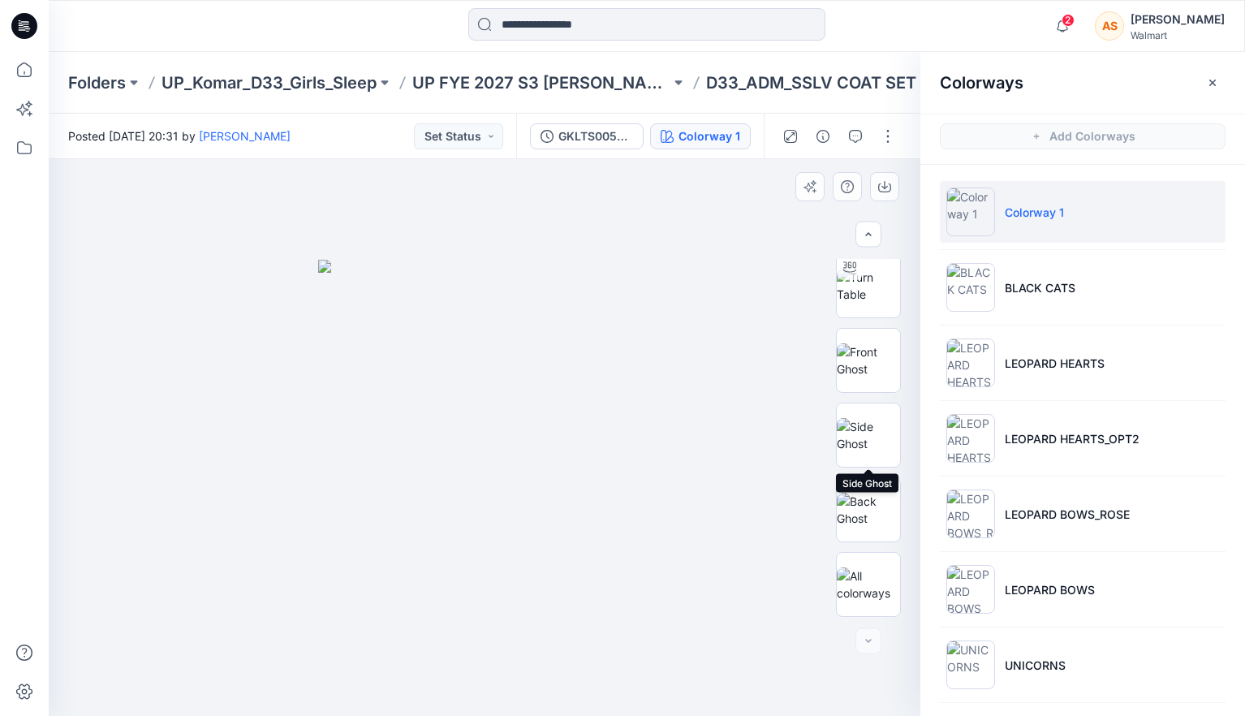
scroll to position [5, 0]
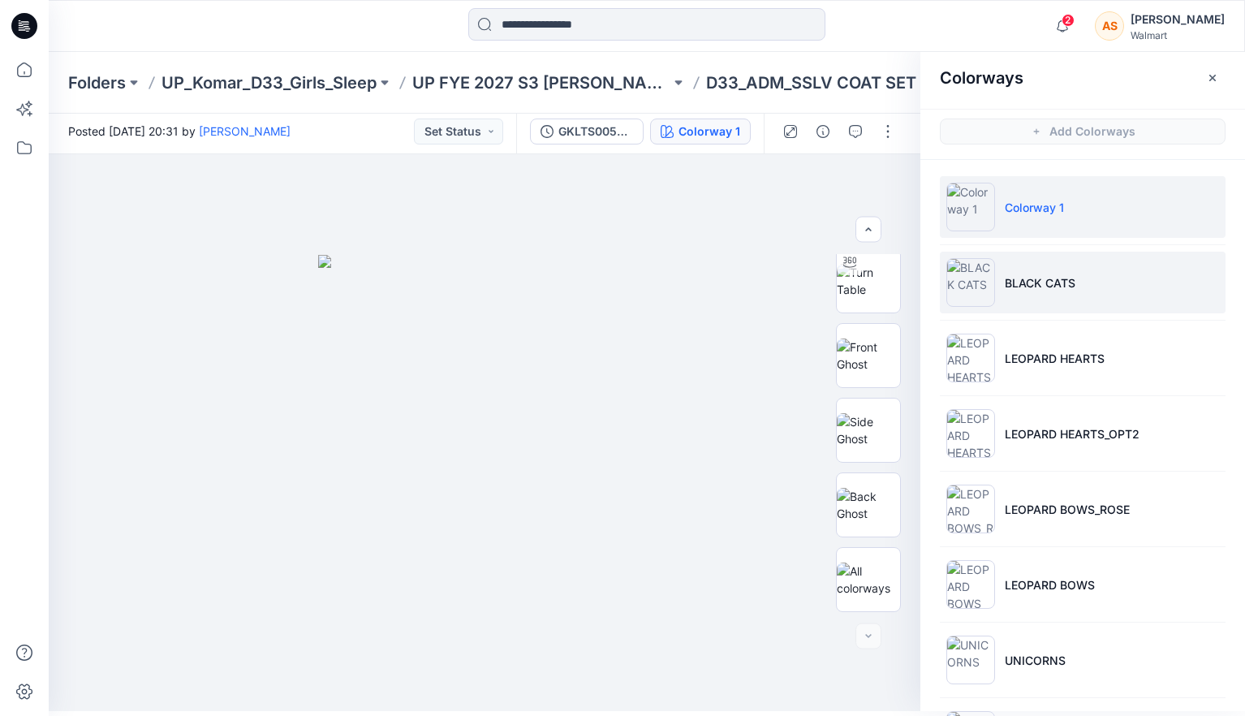
click at [1110, 282] on li "BLACK CATS" at bounding box center [1083, 283] width 286 height 62
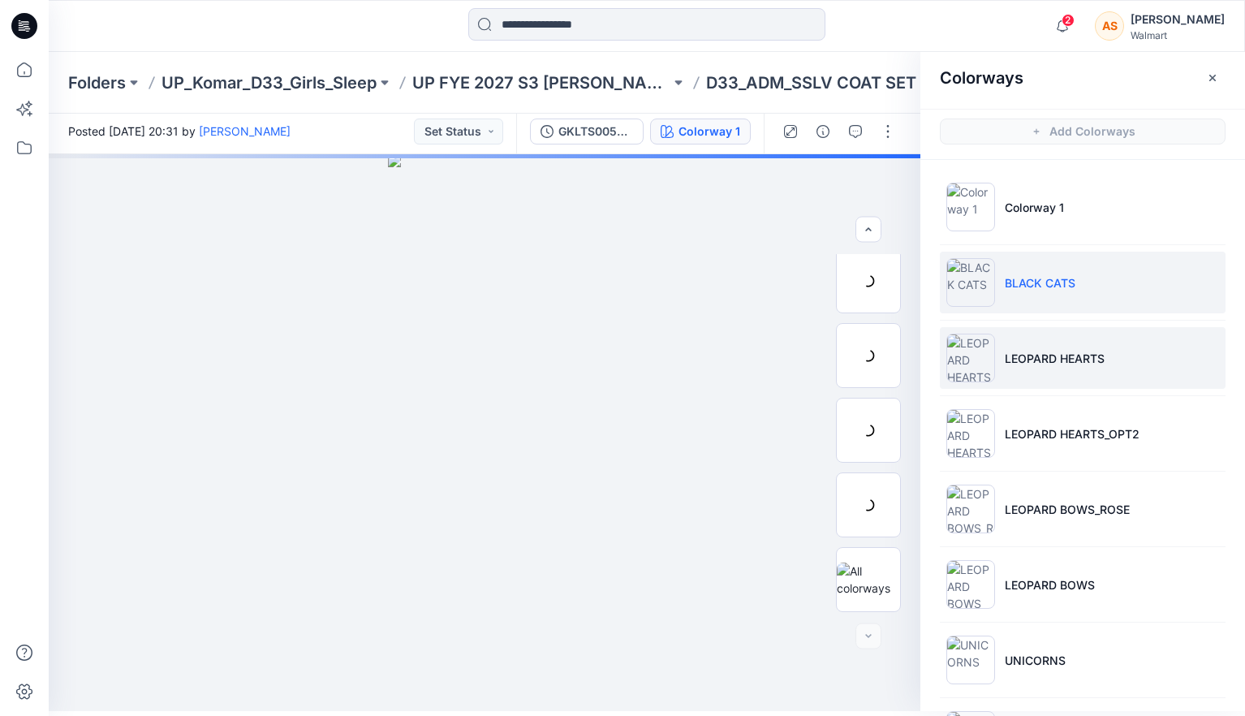
scroll to position [80, 0]
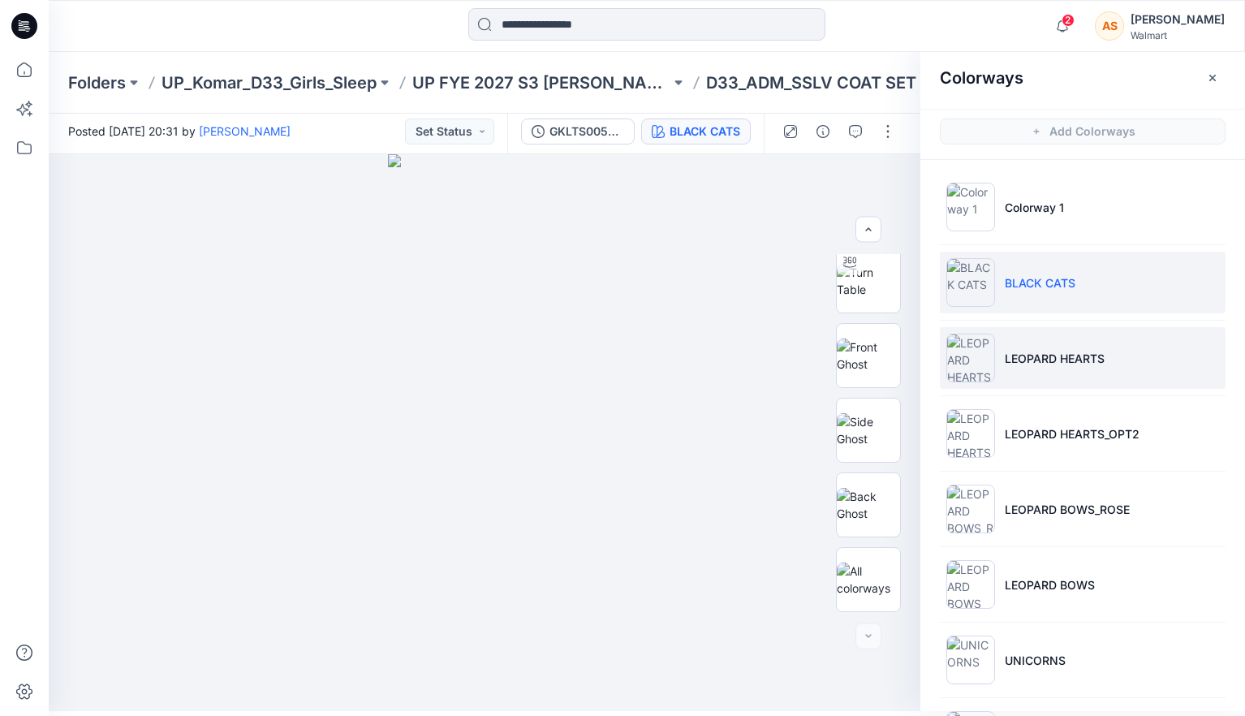
click at [1121, 342] on li "LEOPARD HEARTS" at bounding box center [1083, 358] width 286 height 62
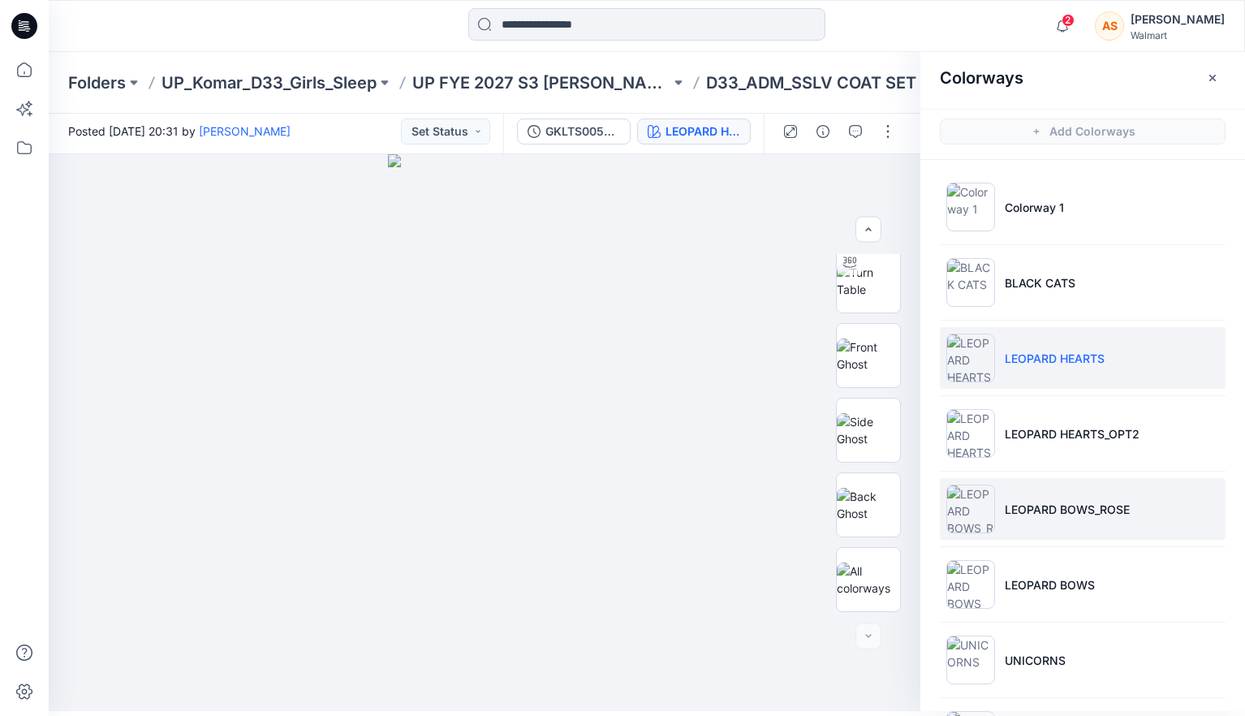
scroll to position [155, 0]
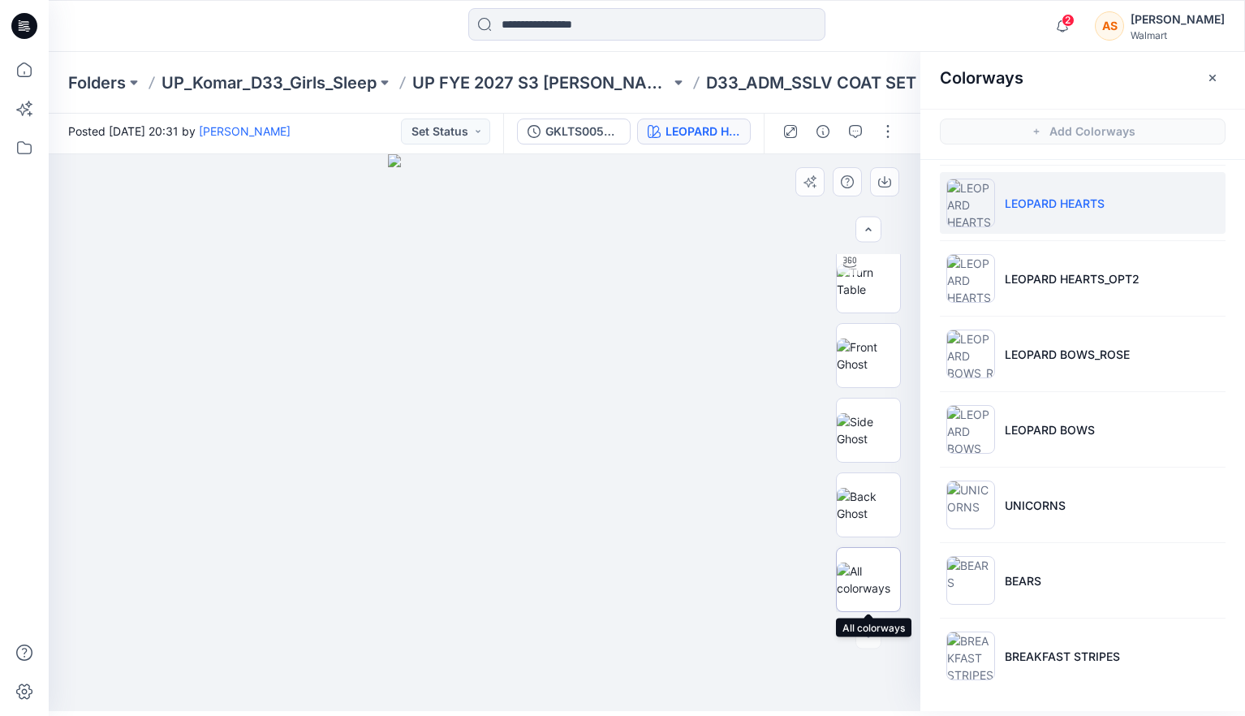
click at [850, 575] on img at bounding box center [868, 579] width 63 height 34
click at [863, 415] on img at bounding box center [868, 430] width 63 height 34
click at [911, 372] on div at bounding box center [868, 433] width 104 height 358
click at [881, 295] on img at bounding box center [868, 281] width 63 height 34
drag, startPoint x: 498, startPoint y: 565, endPoint x: 525, endPoint y: 306, distance: 260.2
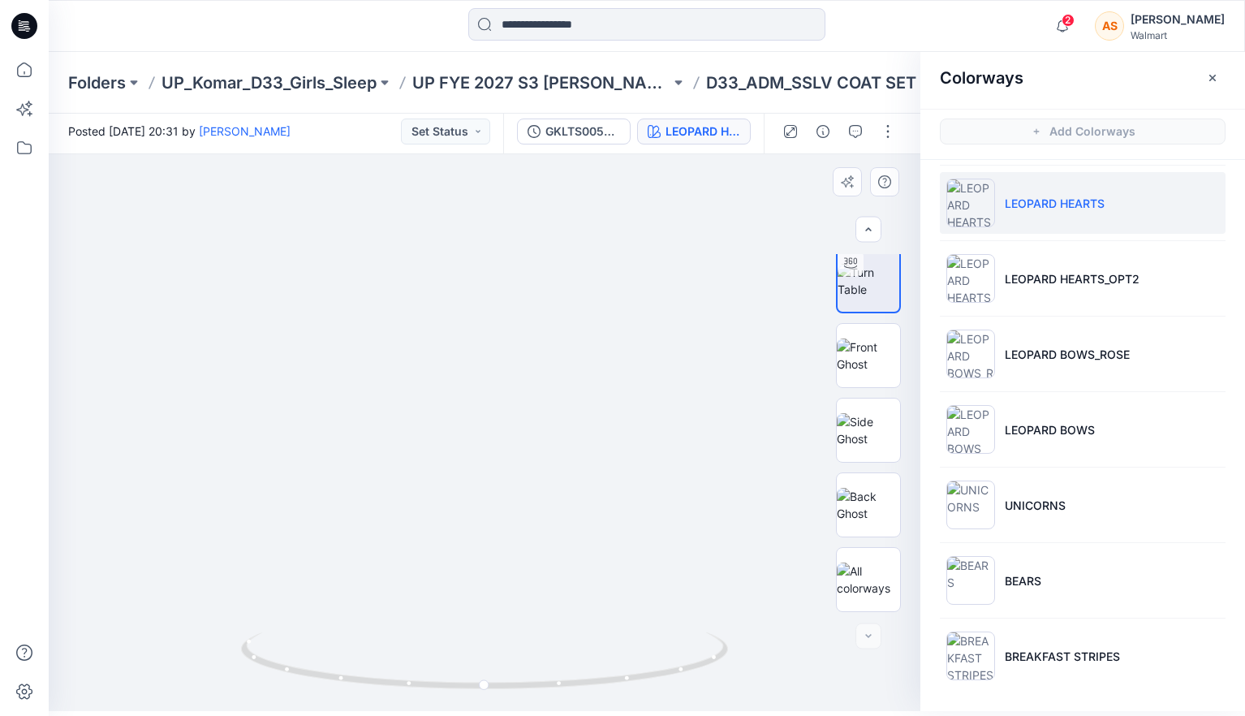
click at [525, 306] on img at bounding box center [501, 74] width 1686 height 1274
drag, startPoint x: 529, startPoint y: 557, endPoint x: 521, endPoint y: 160, distance: 396.9
drag, startPoint x: 697, startPoint y: 641, endPoint x: 269, endPoint y: 651, distance: 428.6
click at [269, 651] on icon at bounding box center [486, 662] width 491 height 61
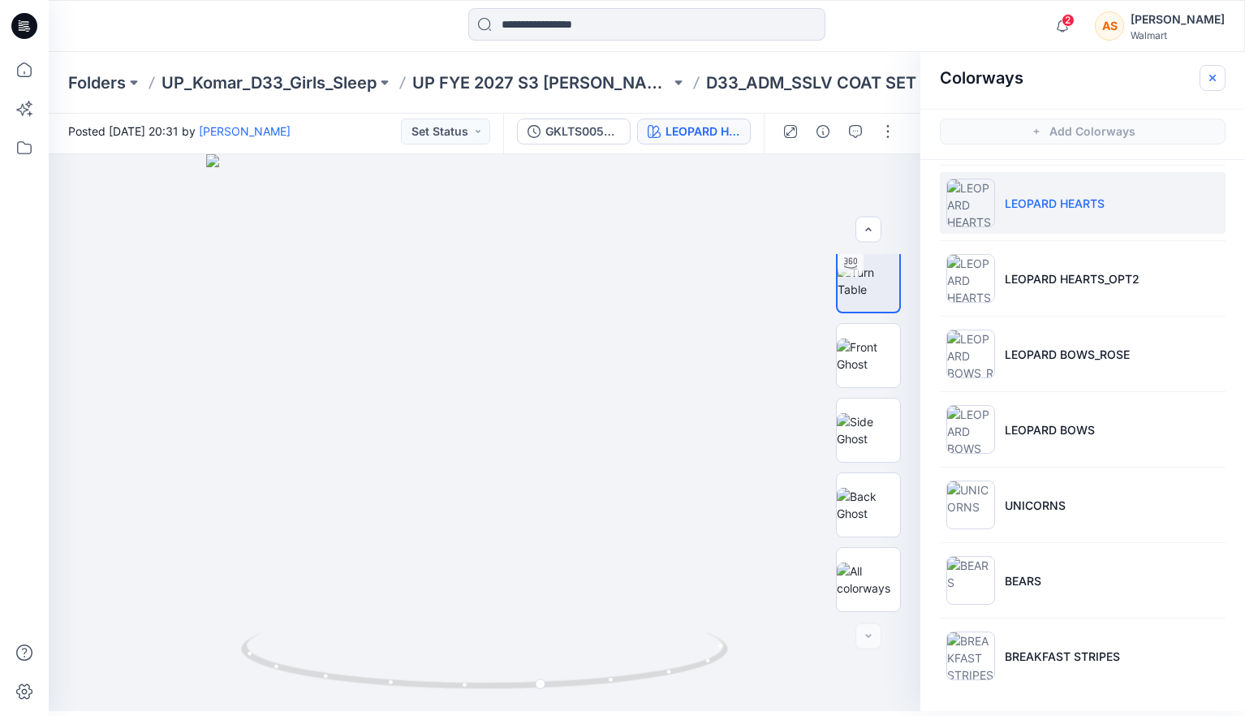
click at [1214, 72] on icon "button" at bounding box center [1212, 77] width 13 height 13
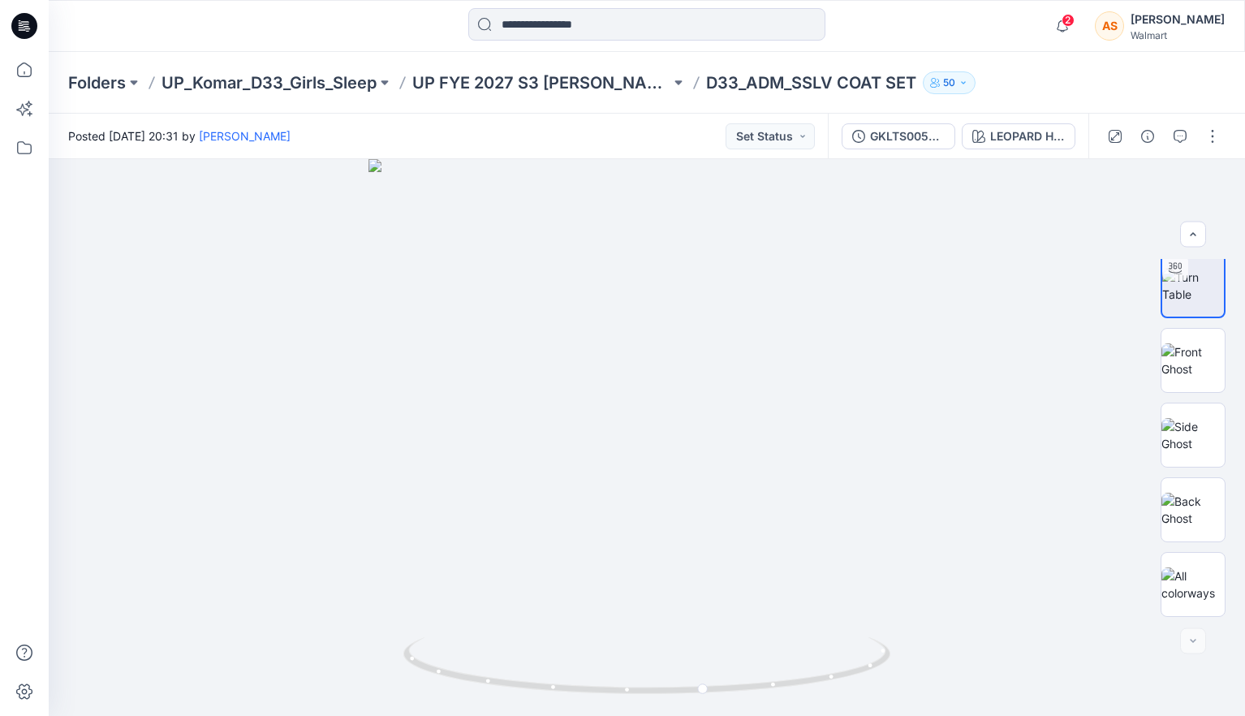
scroll to position [0, 0]
click at [467, 88] on p "UP FYE 2027 S3 [PERSON_NAME] D33 Girls Sleep" at bounding box center [541, 82] width 258 height 23
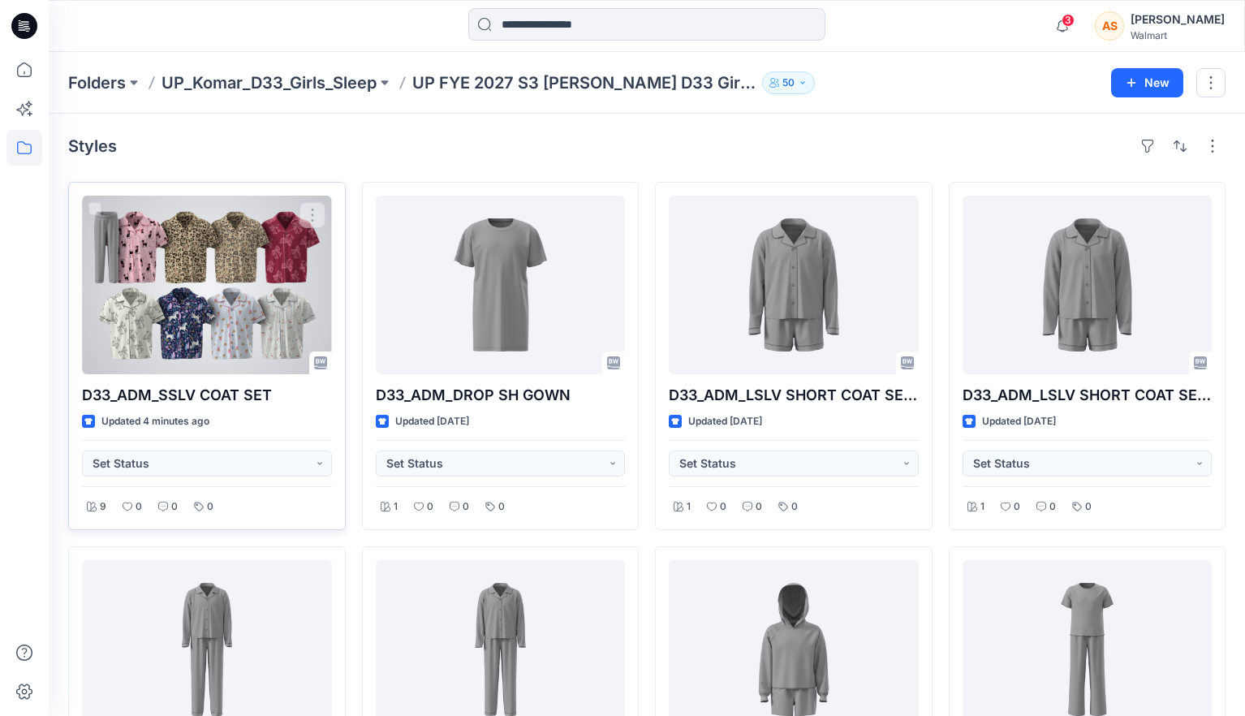
click at [196, 323] on div at bounding box center [207, 285] width 250 height 179
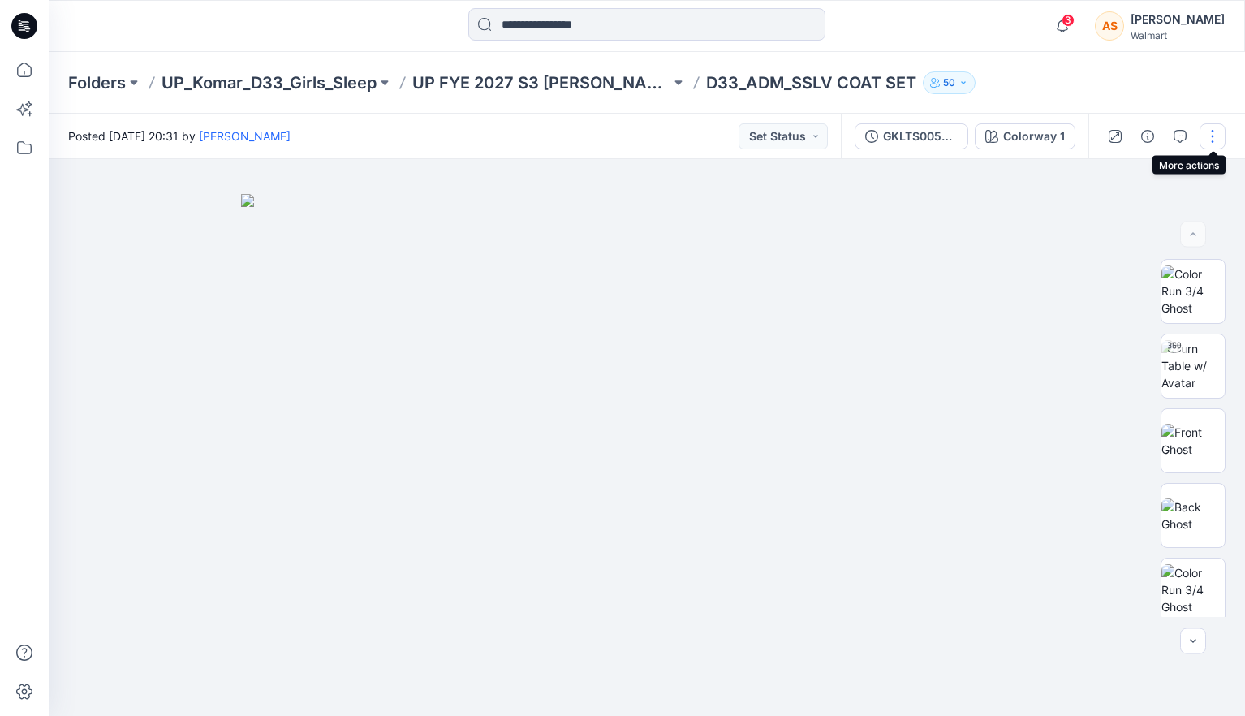
click at [1212, 134] on button "button" at bounding box center [1212, 136] width 26 height 26
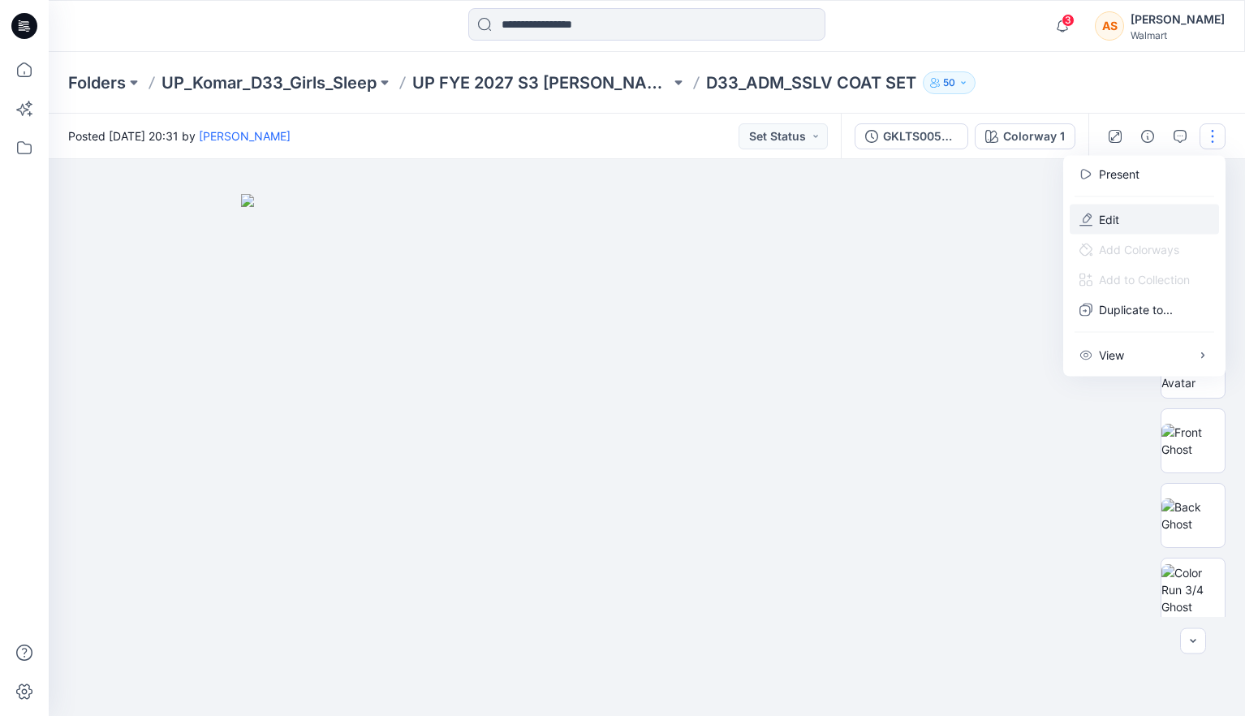
click at [1141, 215] on button "Edit" at bounding box center [1144, 219] width 149 height 30
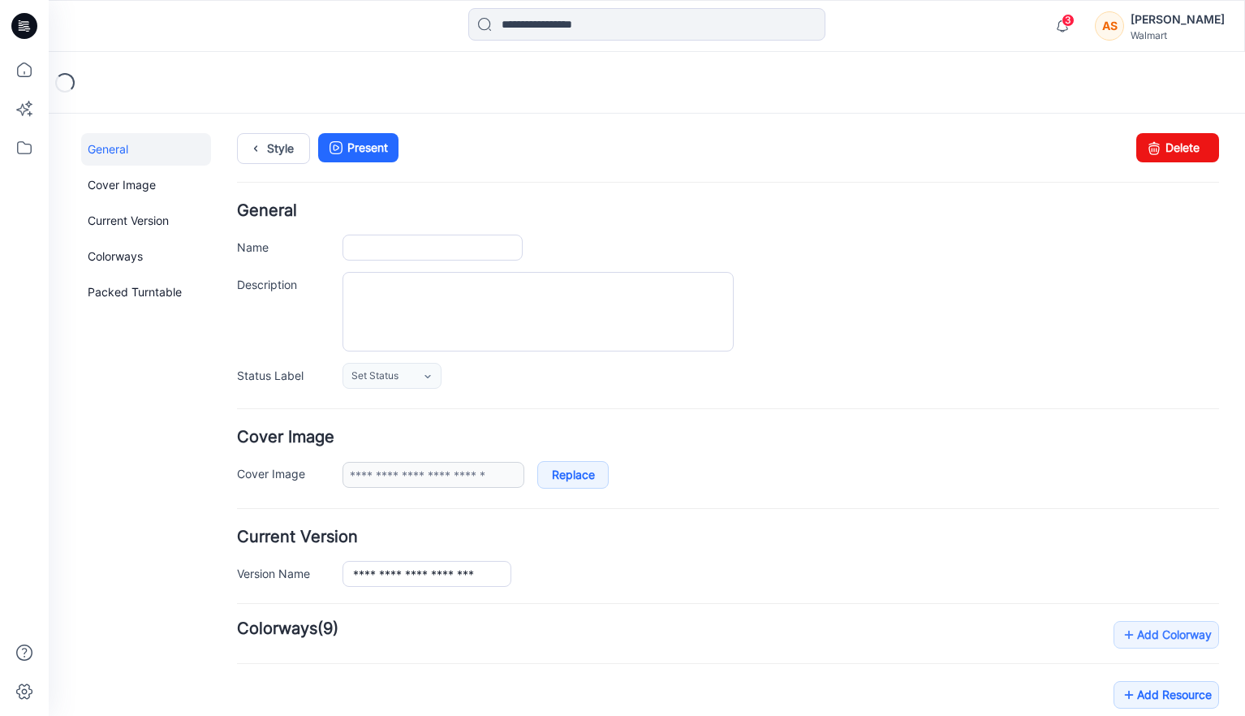
type input "**********"
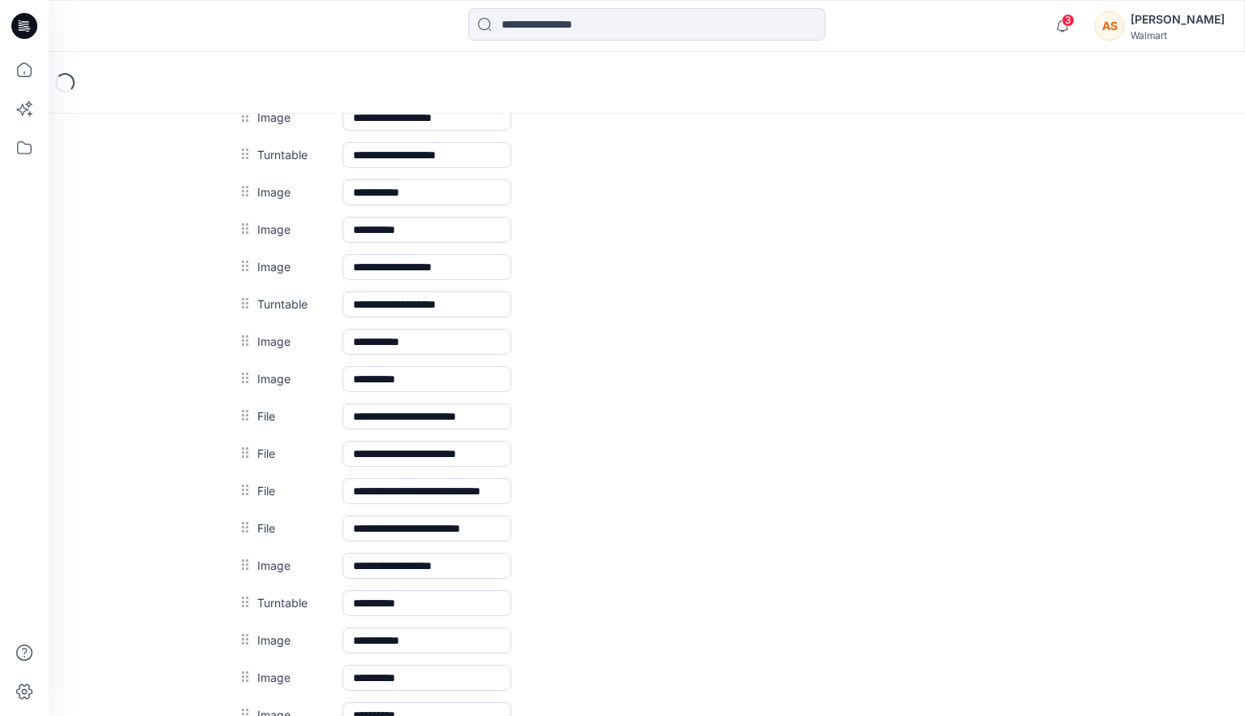
scroll to position [872, 0]
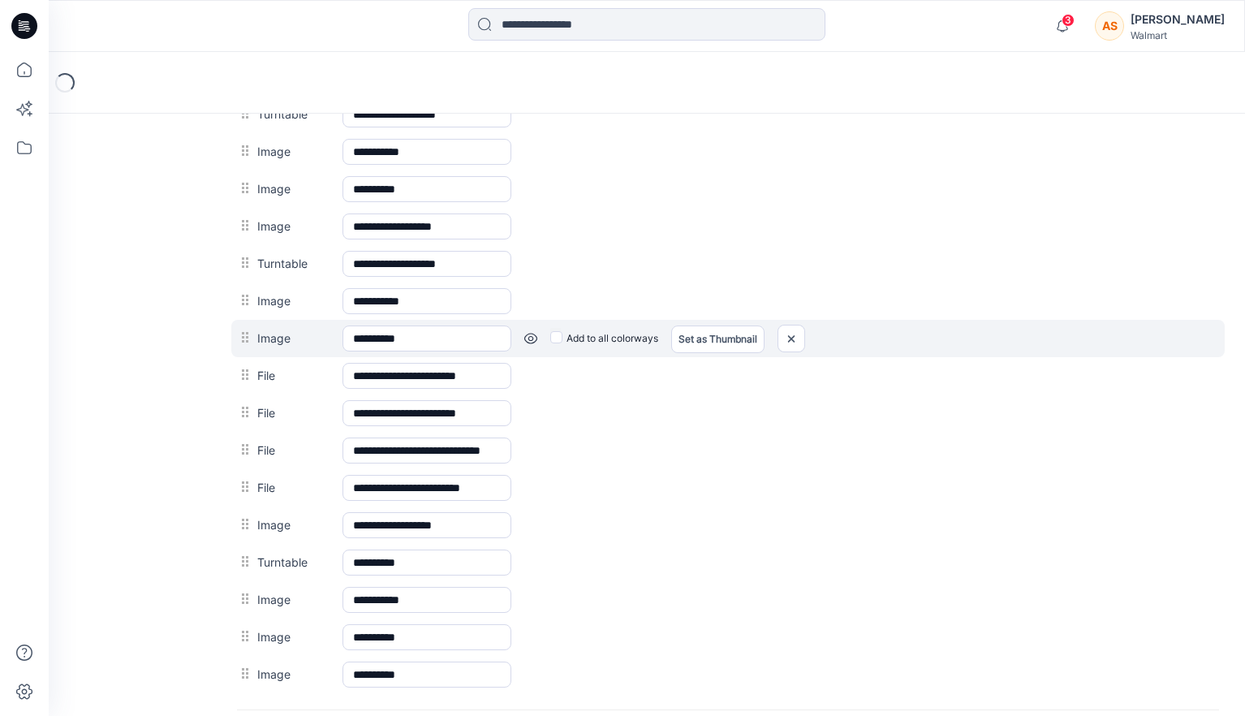
click at [528, 337] on link at bounding box center [530, 338] width 13 height 13
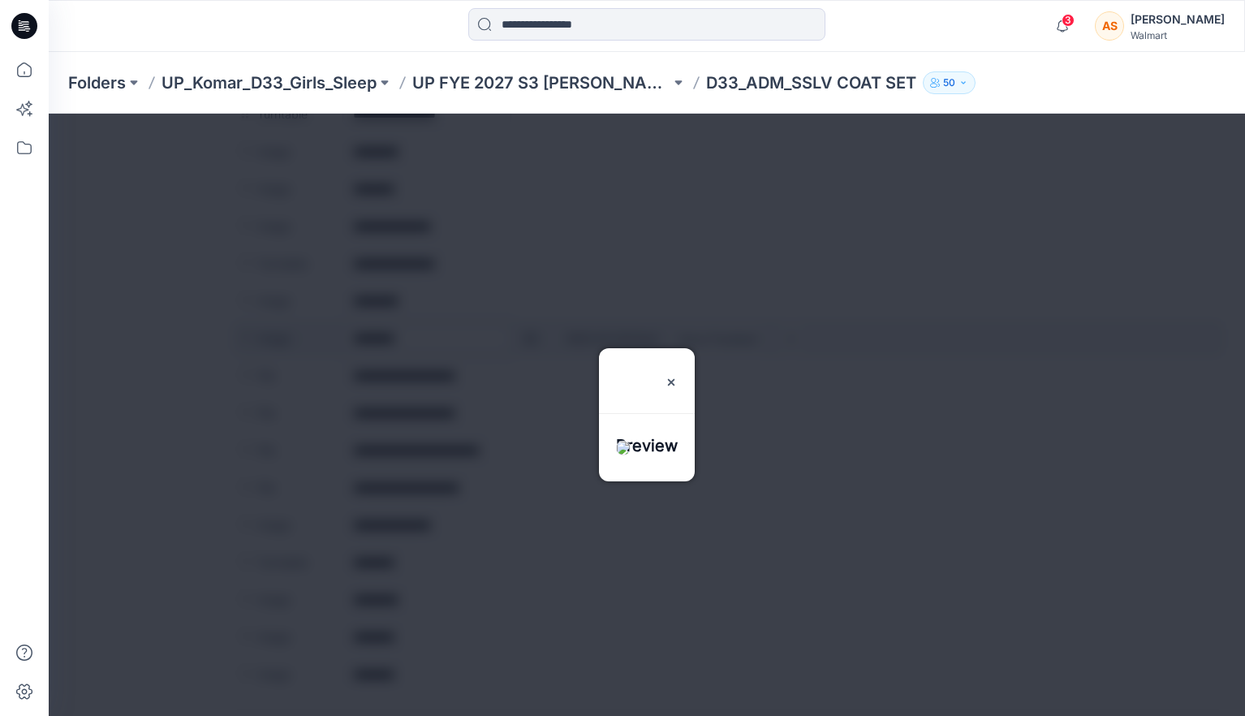
click at [528, 337] on div at bounding box center [647, 415] width 1196 height 602
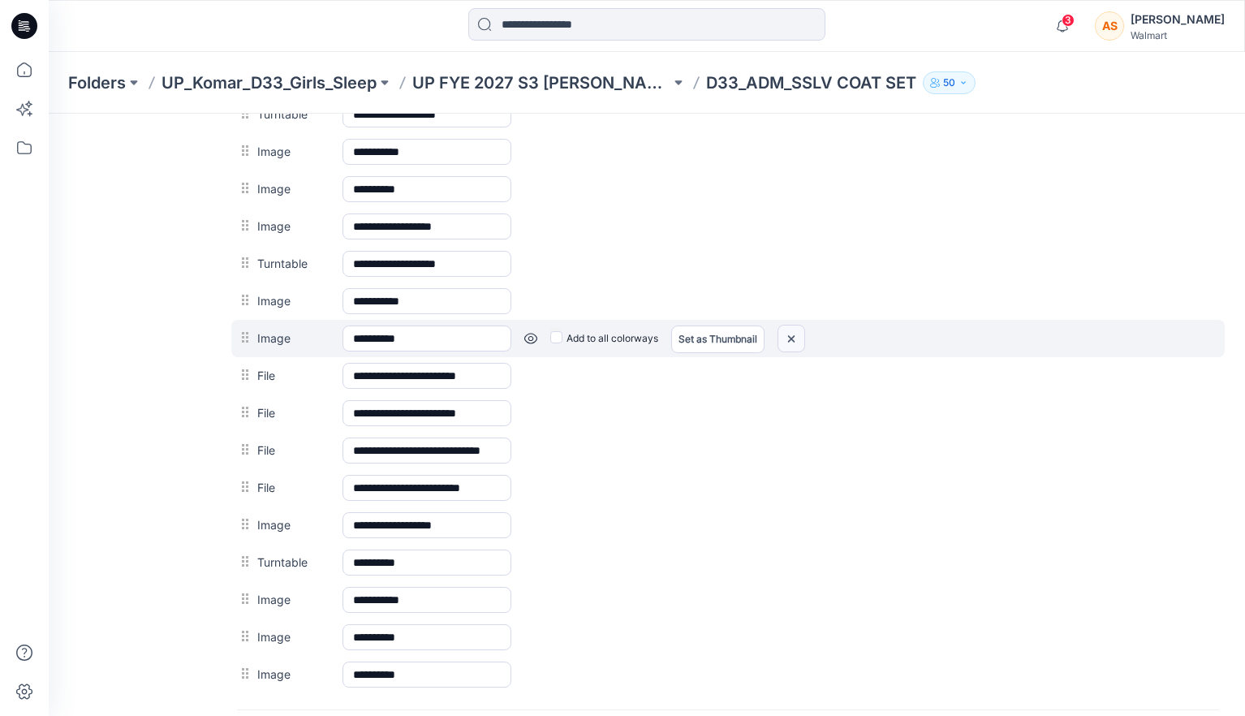
click at [794, 340] on img at bounding box center [791, 338] width 26 height 27
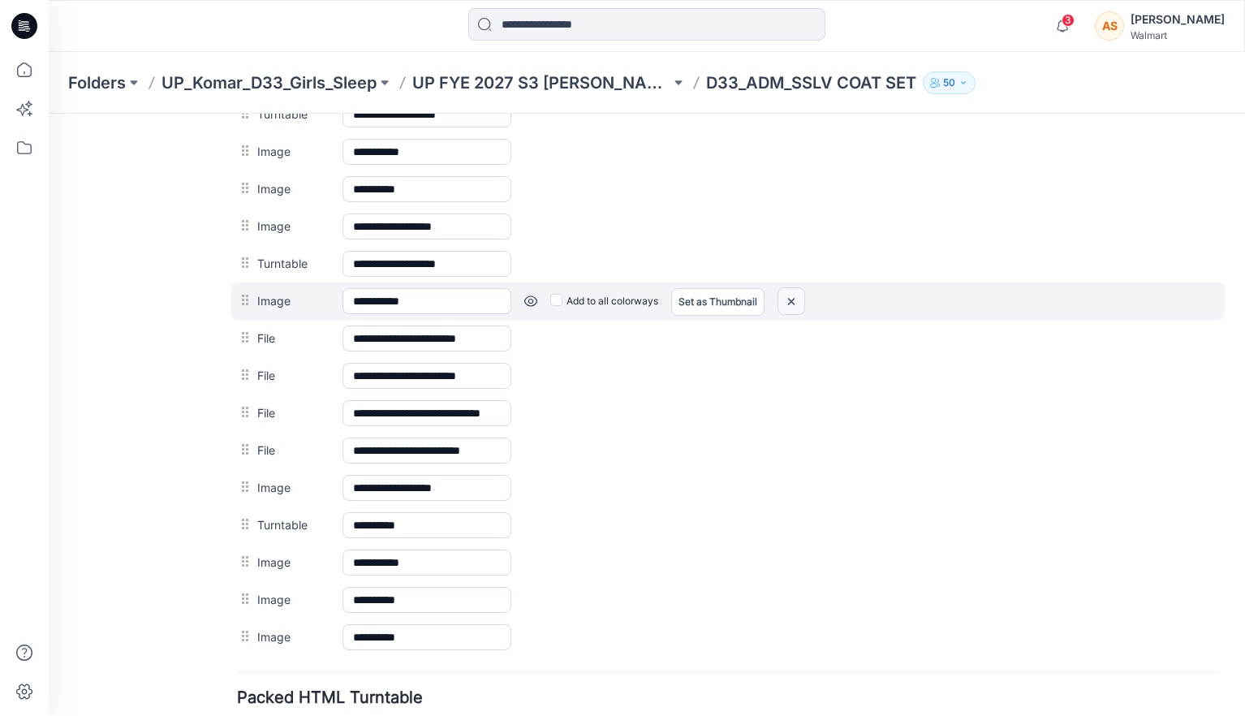
click at [793, 302] on img at bounding box center [791, 301] width 26 height 27
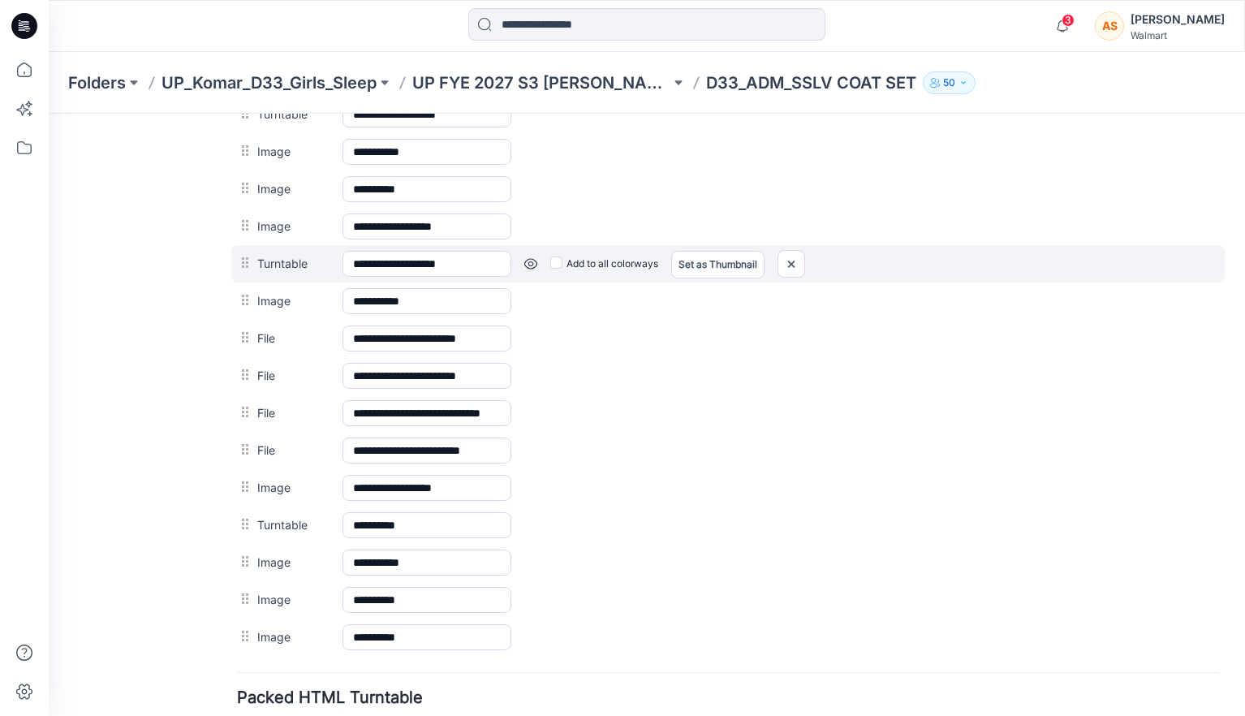
click at [536, 265] on link at bounding box center [530, 263] width 13 height 13
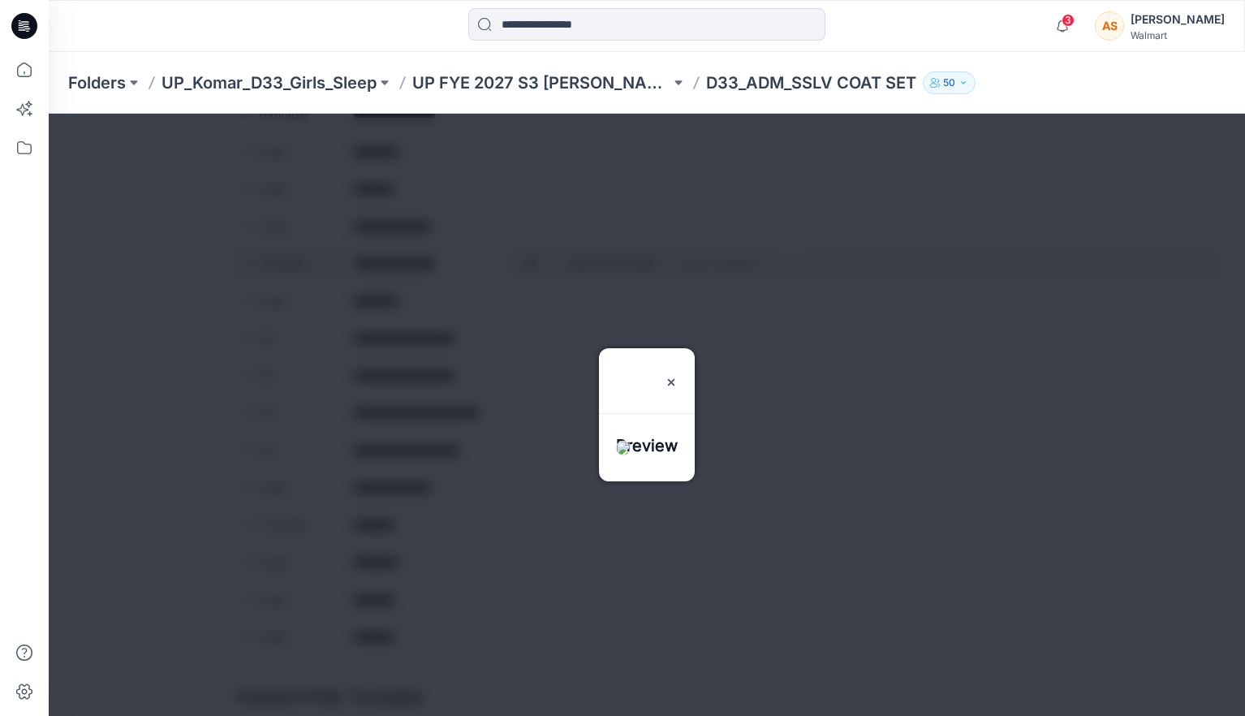
click at [536, 265] on div at bounding box center [647, 415] width 1196 height 602
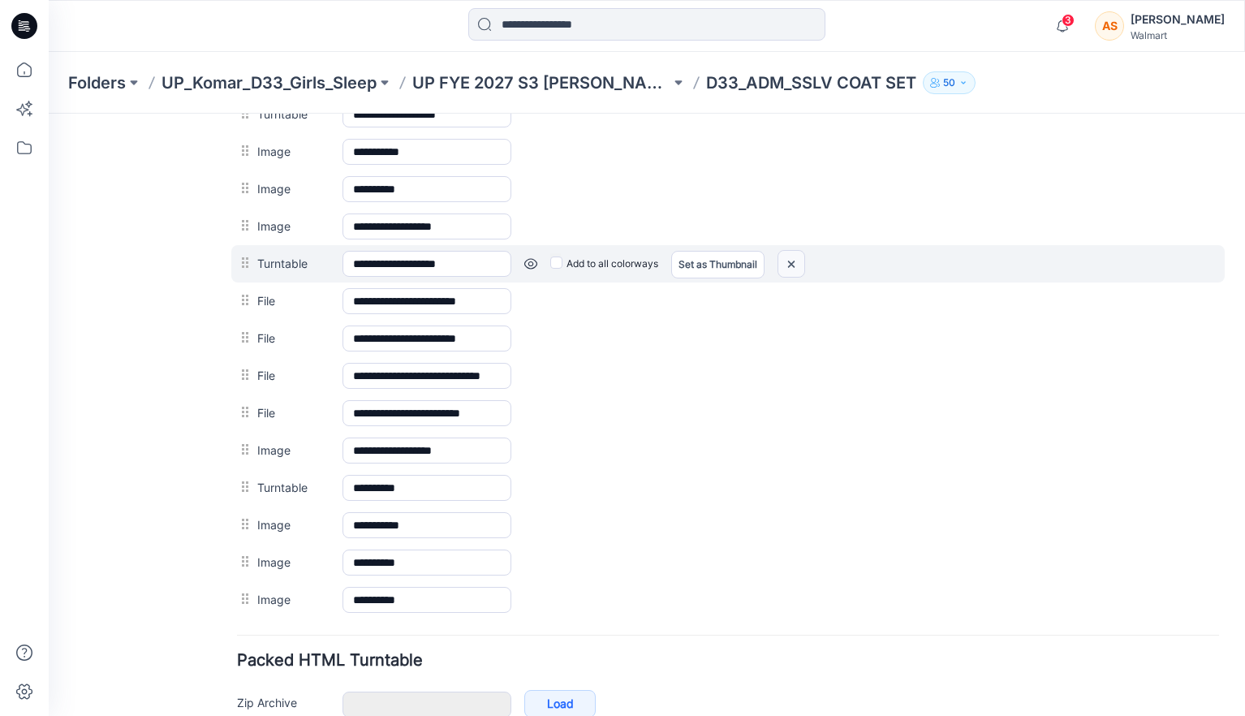
click at [785, 269] on img at bounding box center [791, 264] width 26 height 27
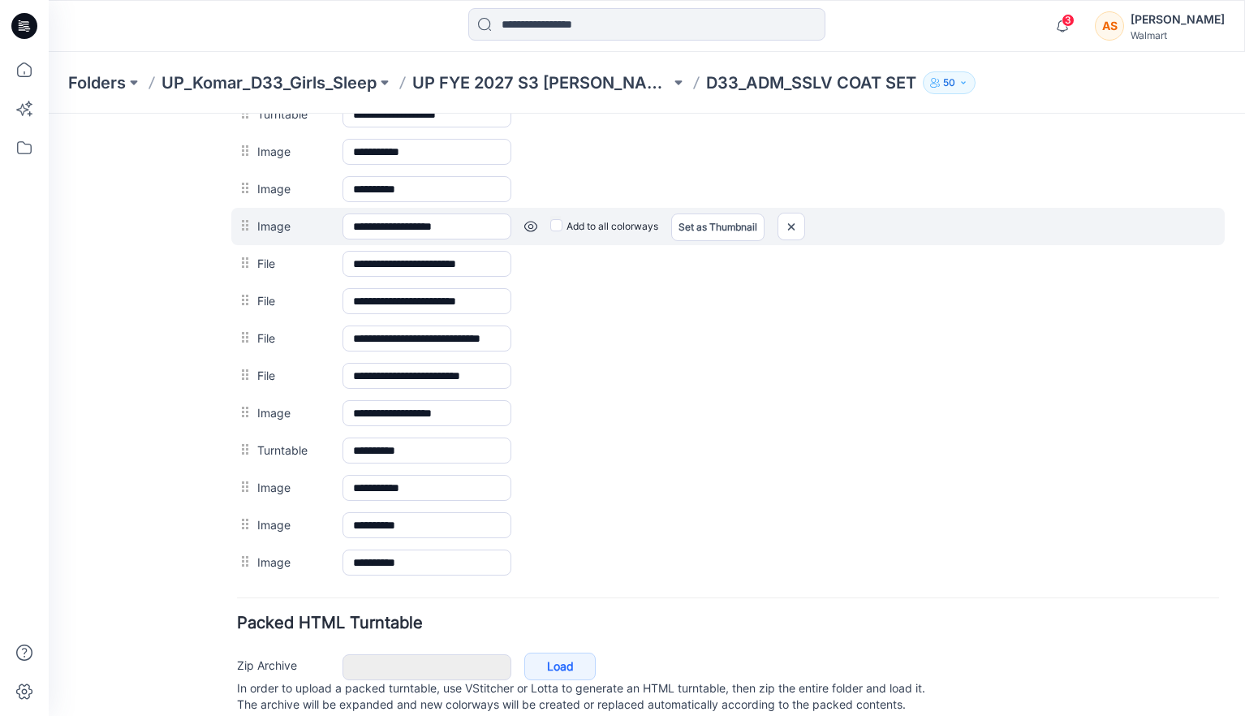
click at [532, 230] on link at bounding box center [530, 226] width 13 height 13
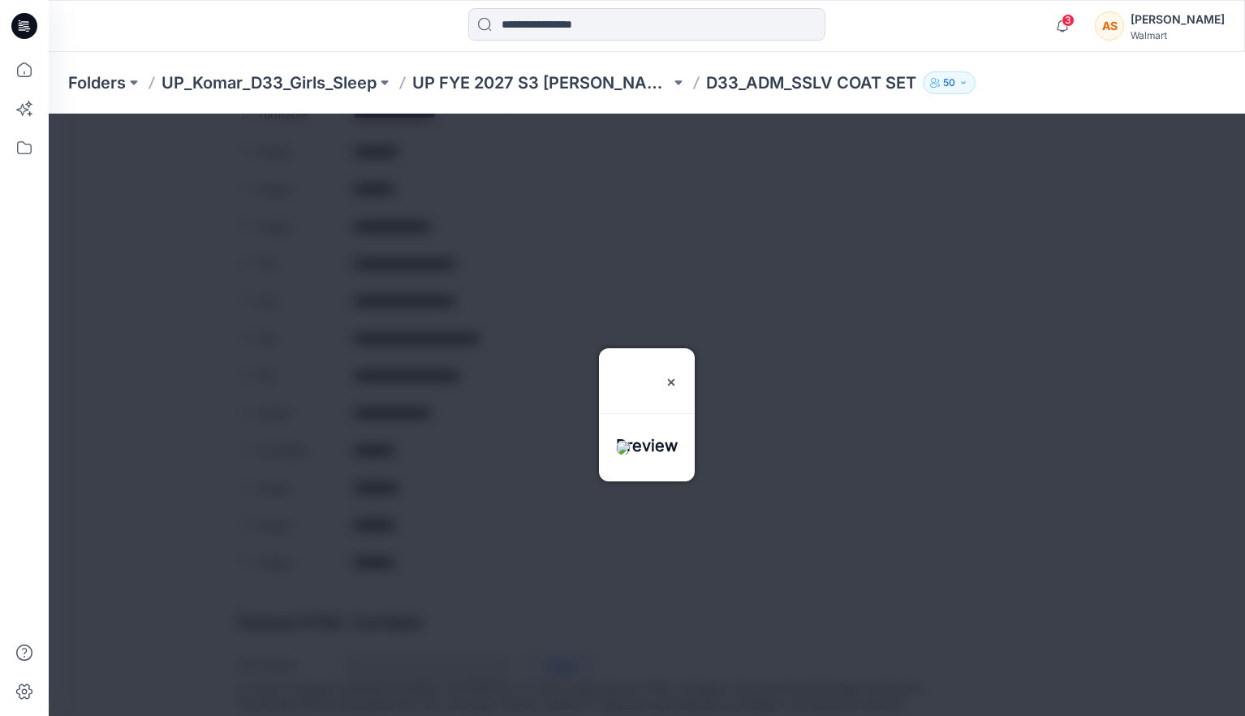
click at [532, 230] on div at bounding box center [647, 415] width 1196 height 602
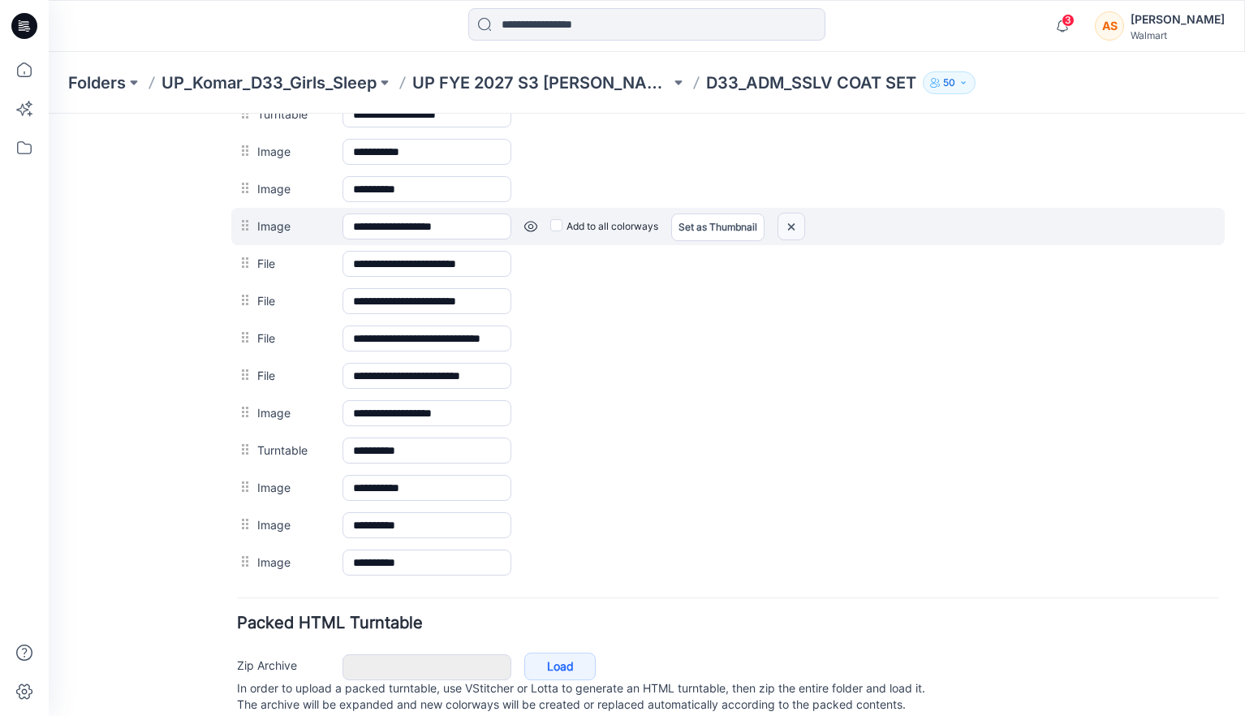
click at [792, 235] on img at bounding box center [791, 226] width 26 height 27
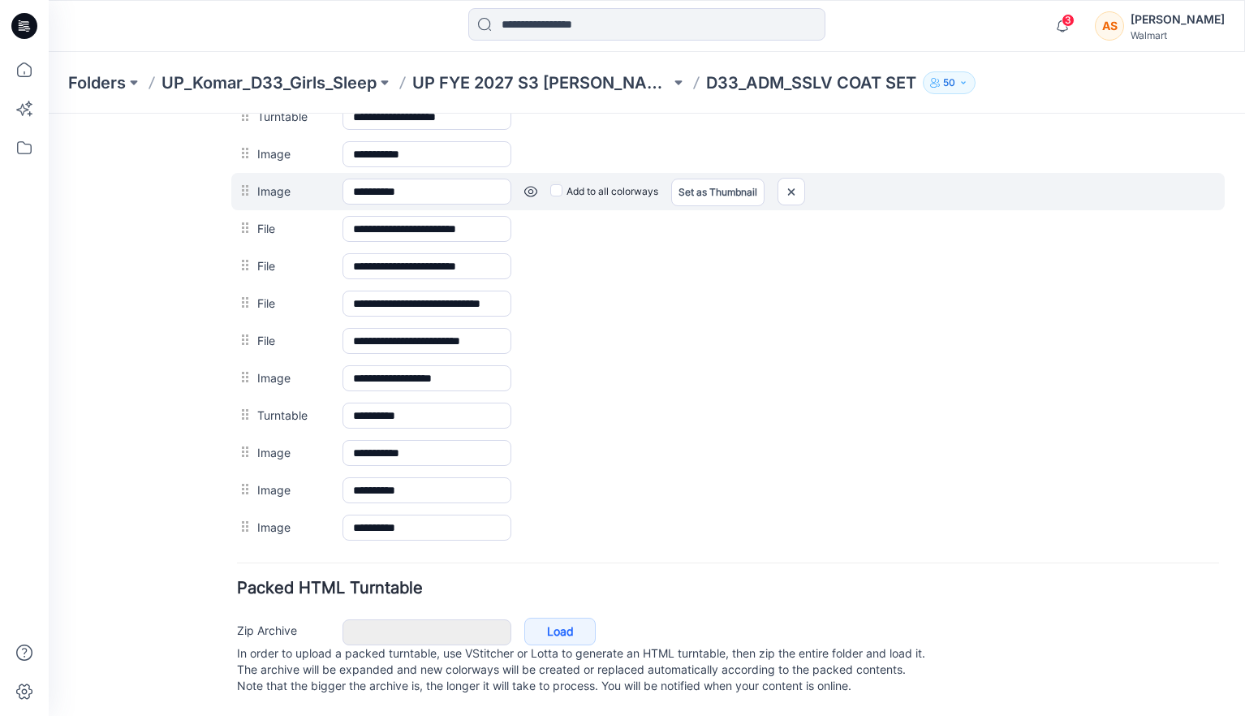
click at [534, 185] on link at bounding box center [530, 191] width 13 height 13
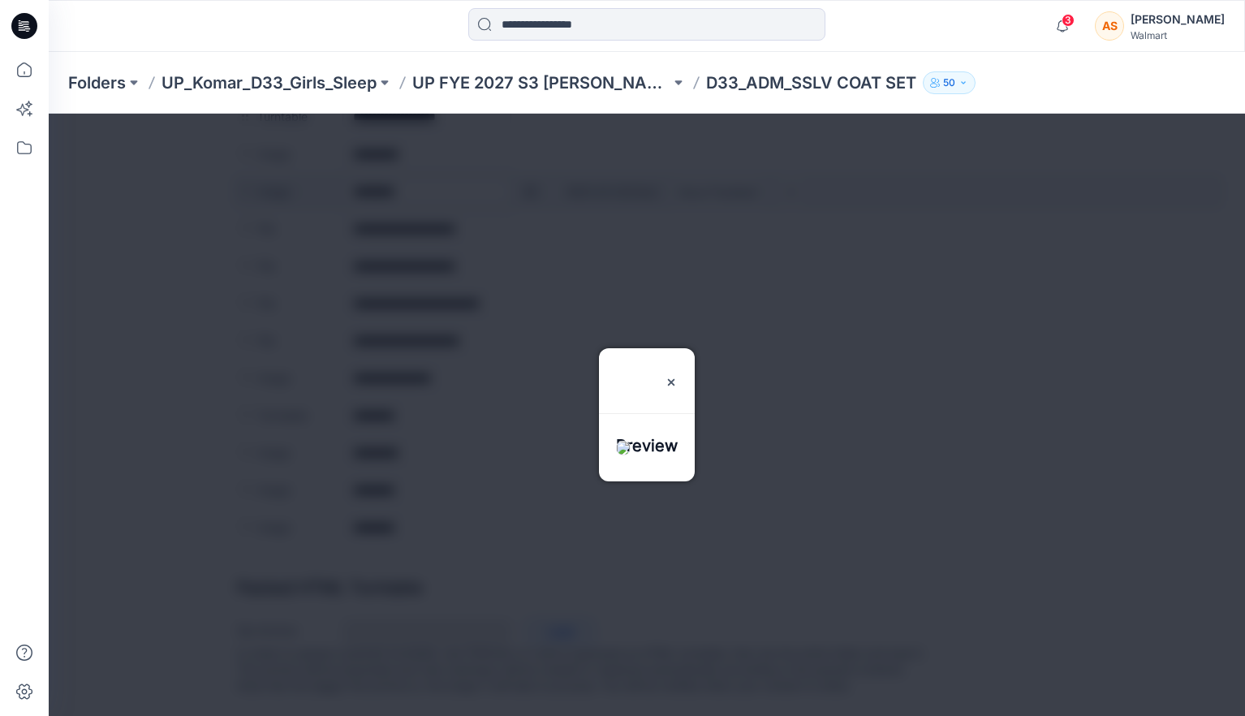
click at [534, 185] on div at bounding box center [647, 415] width 1196 height 602
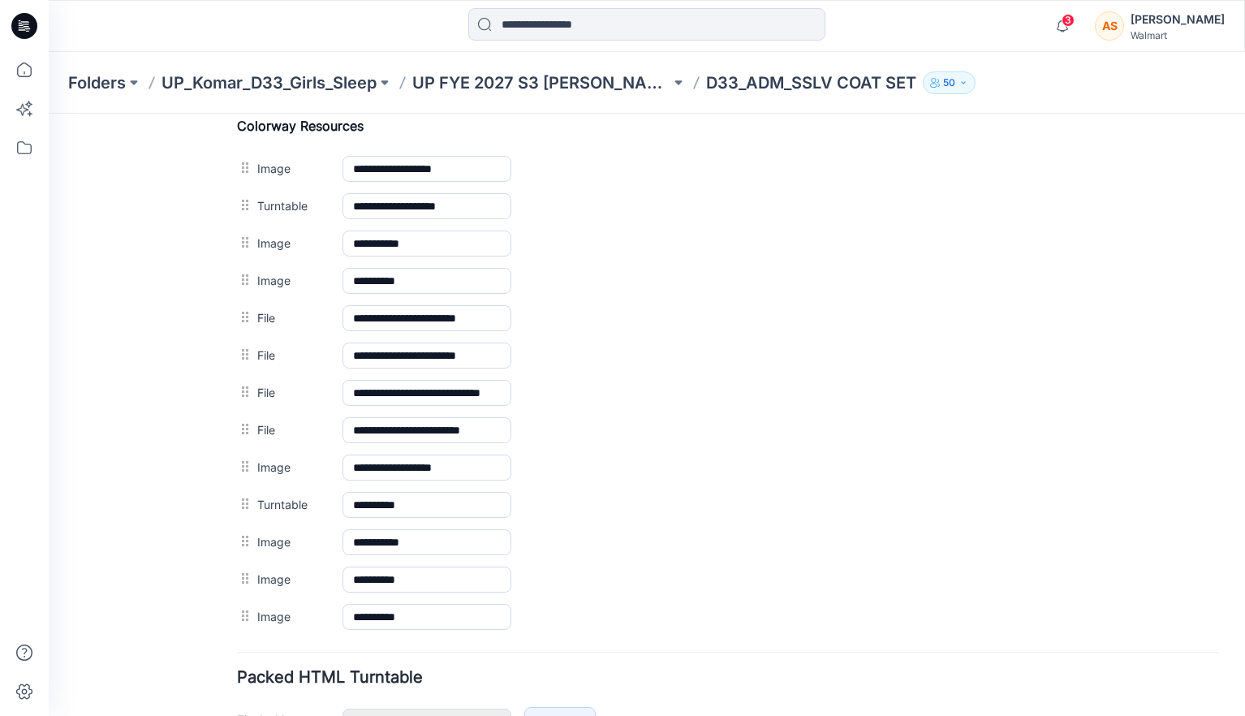
scroll to position [780, 0]
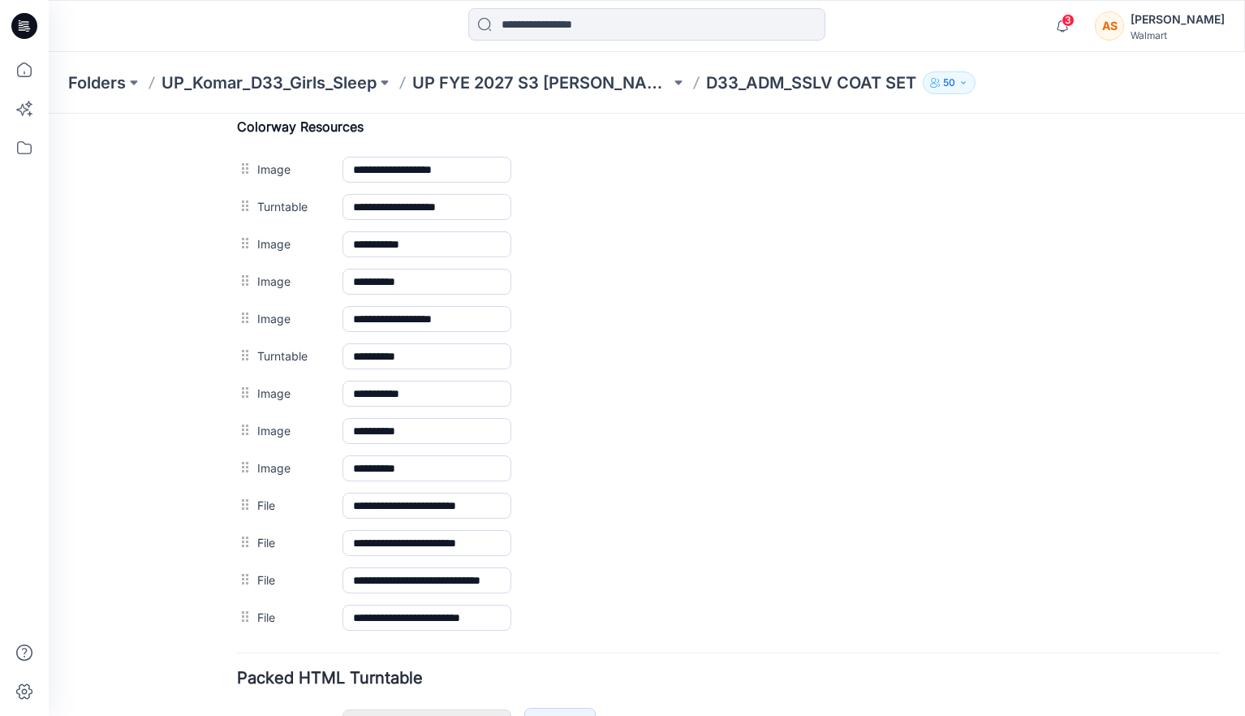
drag, startPoint x: 241, startPoint y: 320, endPoint x: 231, endPoint y: 636, distance: 316.6
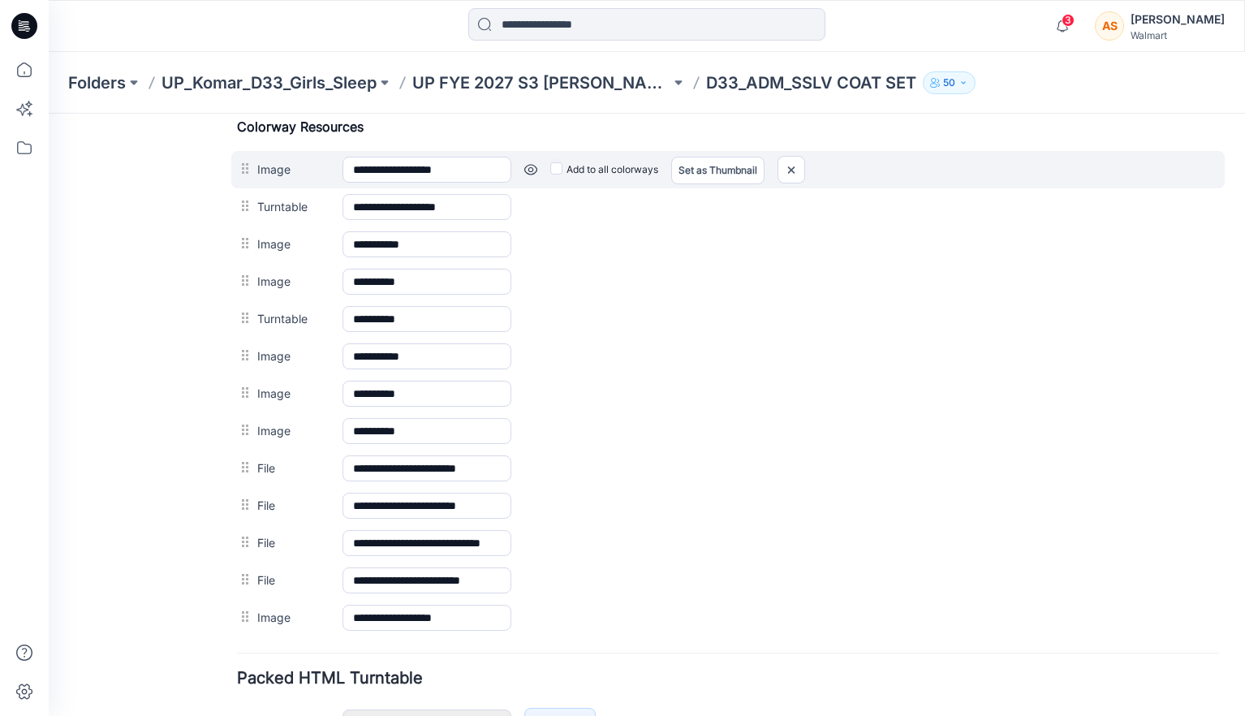
click at [531, 167] on link at bounding box center [530, 169] width 13 height 13
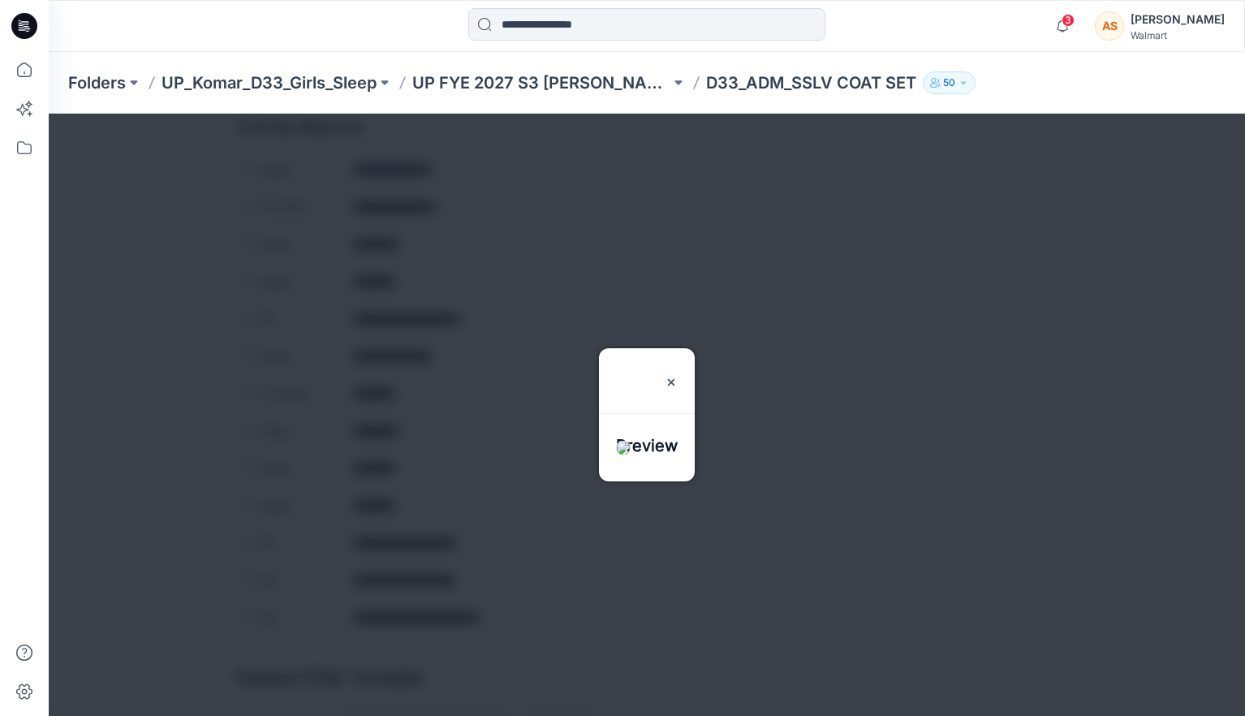
click at [531, 167] on div at bounding box center [647, 415] width 1196 height 602
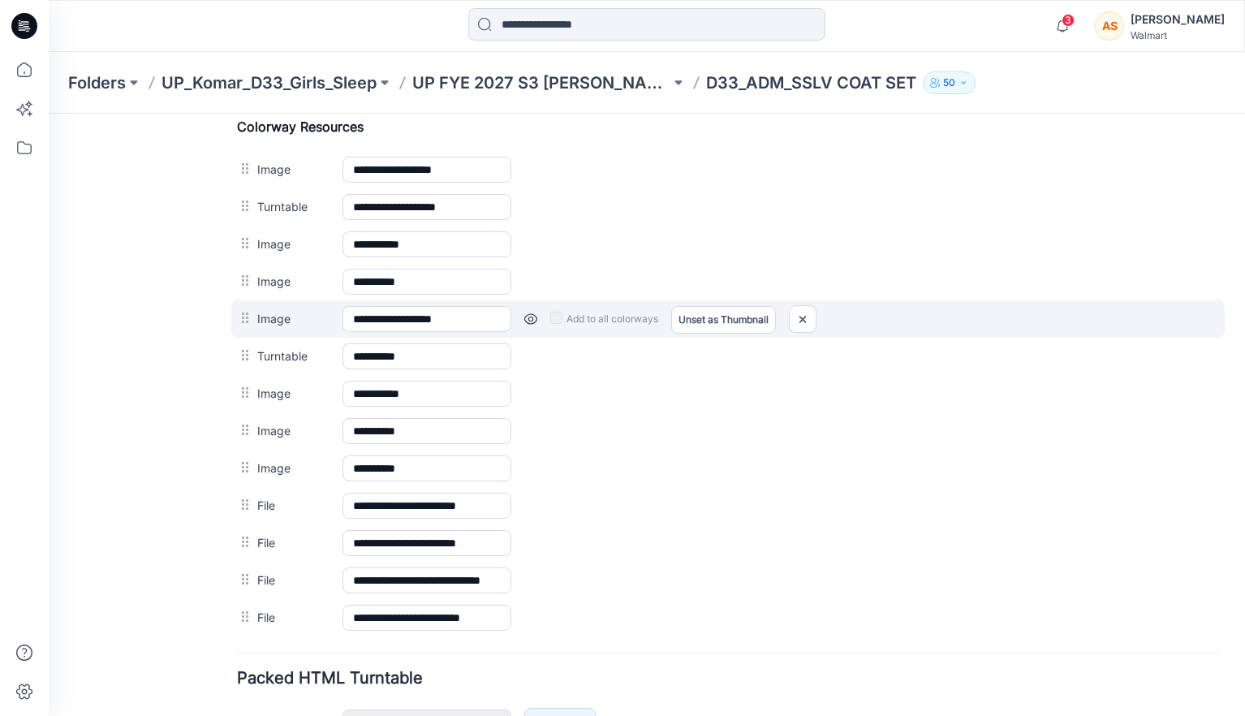
click at [528, 321] on link at bounding box center [530, 318] width 13 height 13
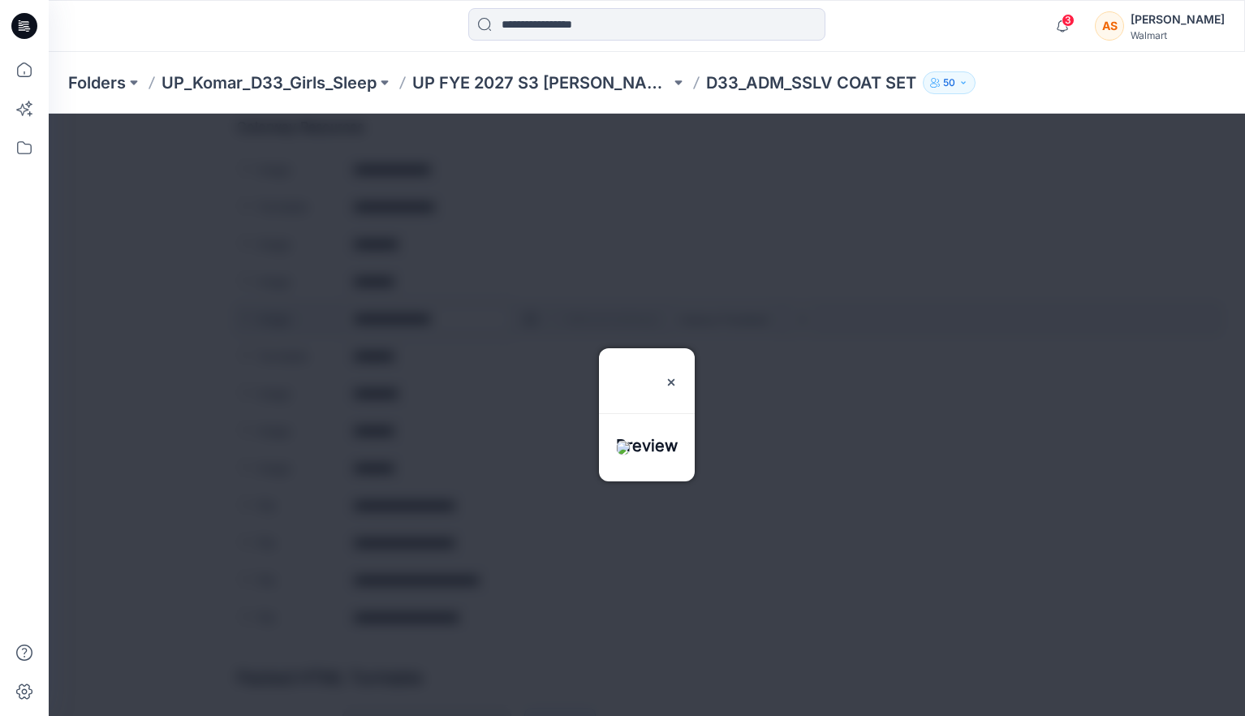
click at [528, 321] on div at bounding box center [647, 415] width 1196 height 602
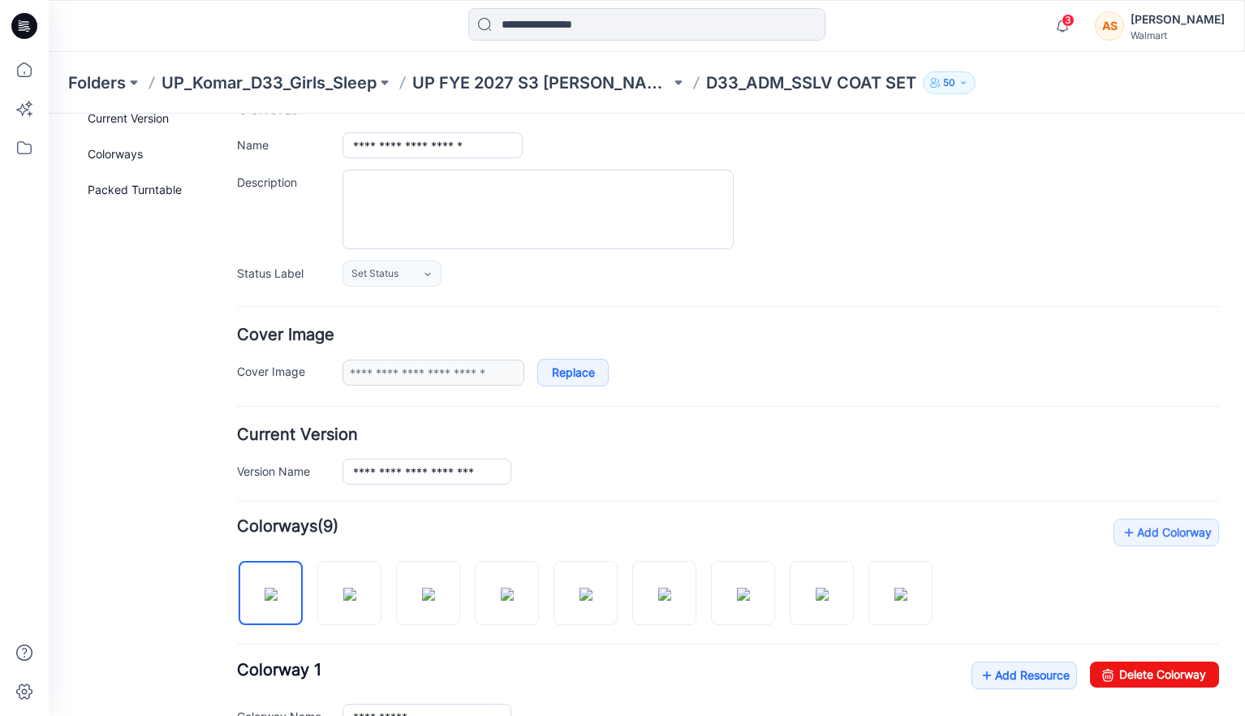
scroll to position [0, 0]
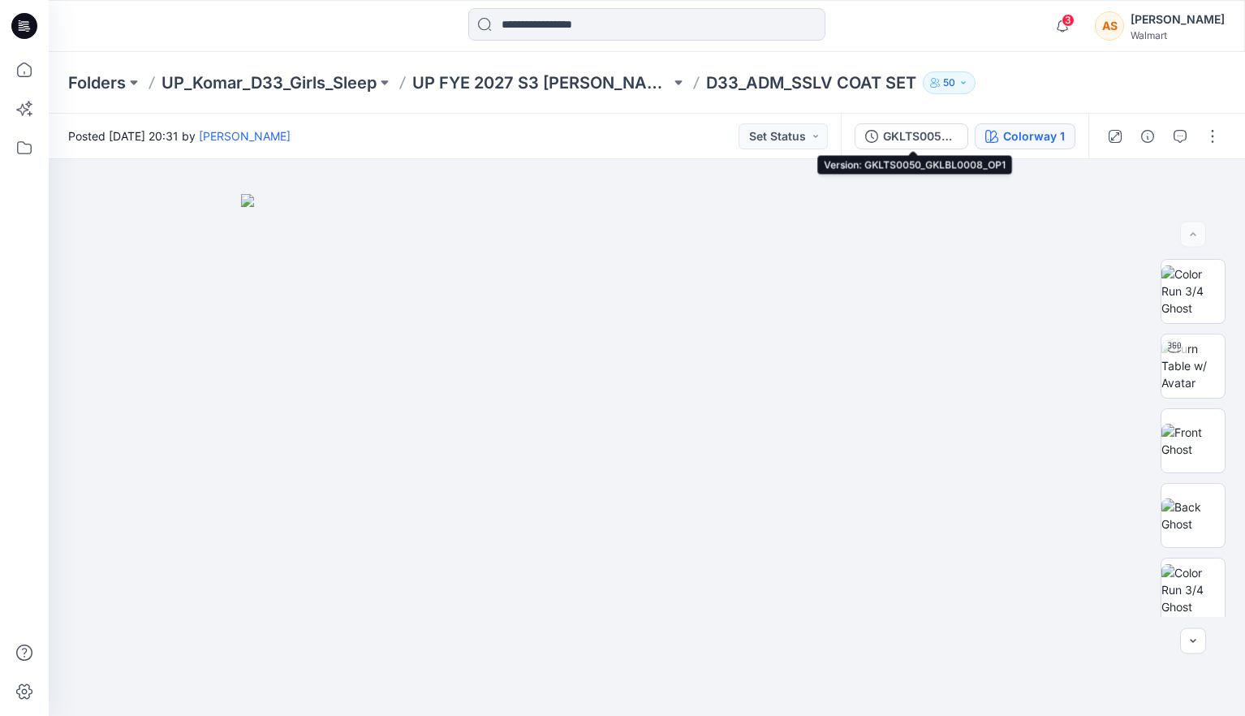
click at [1012, 136] on div "Colorway 1" at bounding box center [1034, 136] width 62 height 18
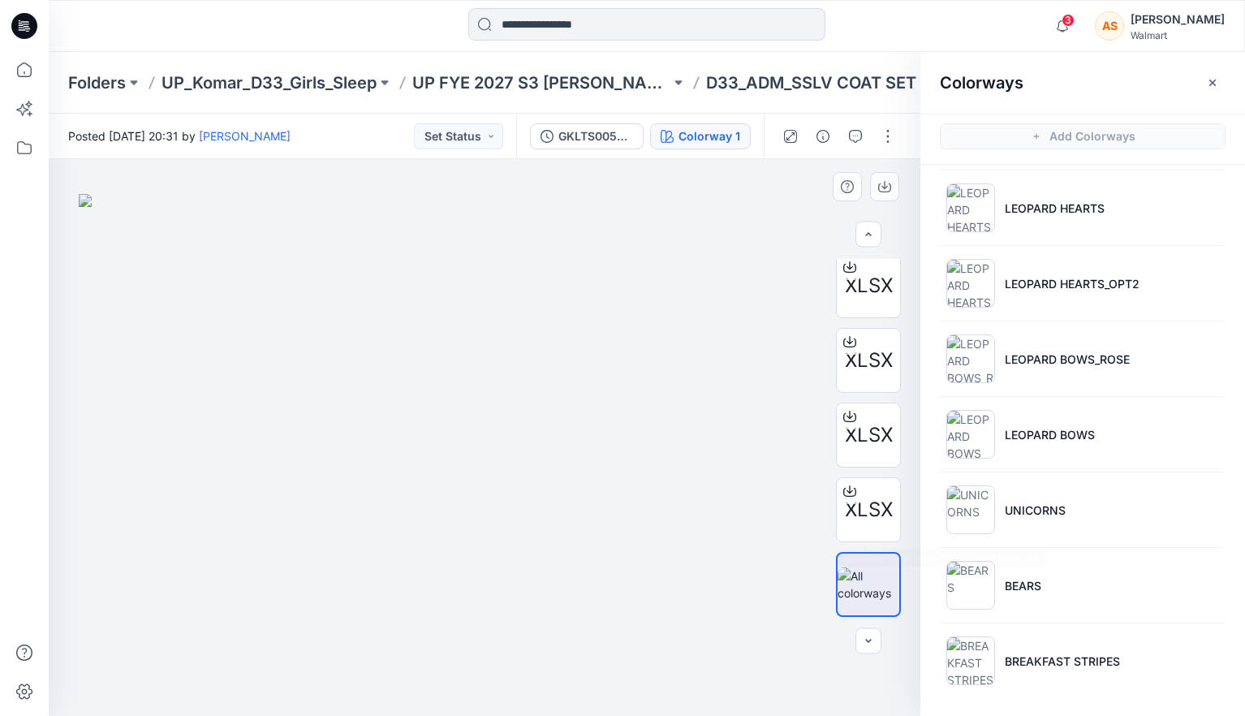
scroll to position [5, 0]
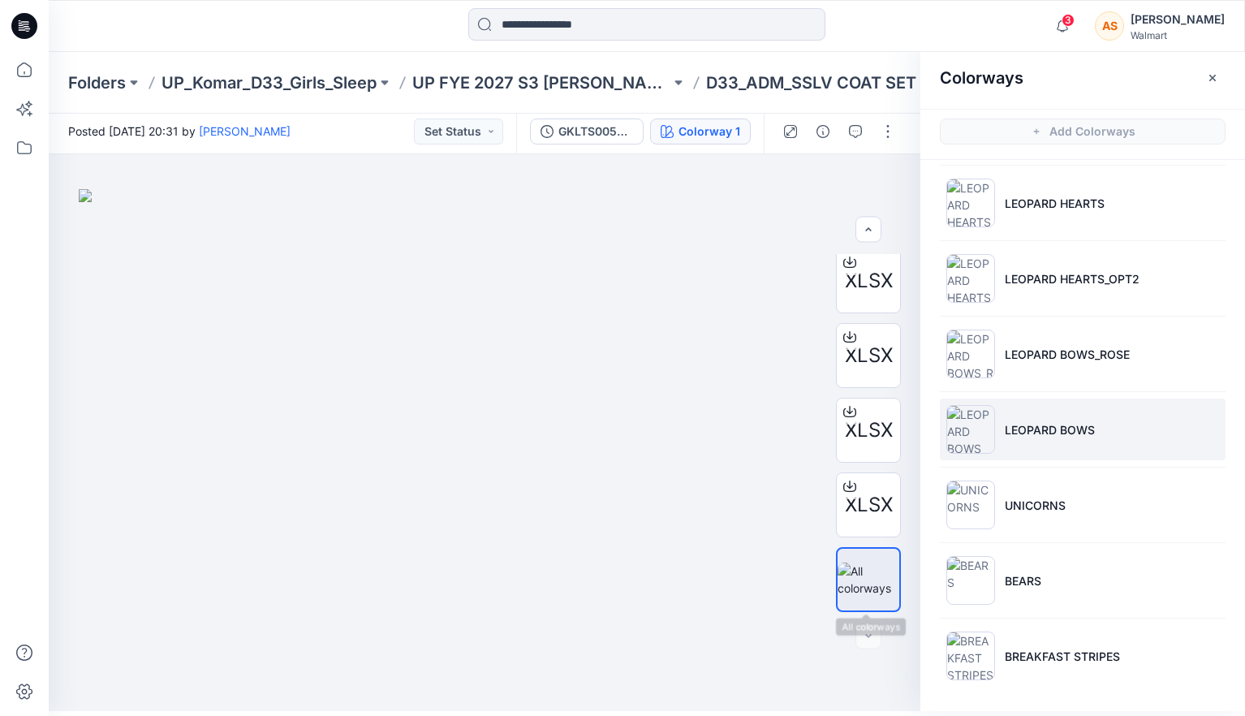
click at [1048, 456] on li "LEOPARD BOWS" at bounding box center [1083, 429] width 286 height 62
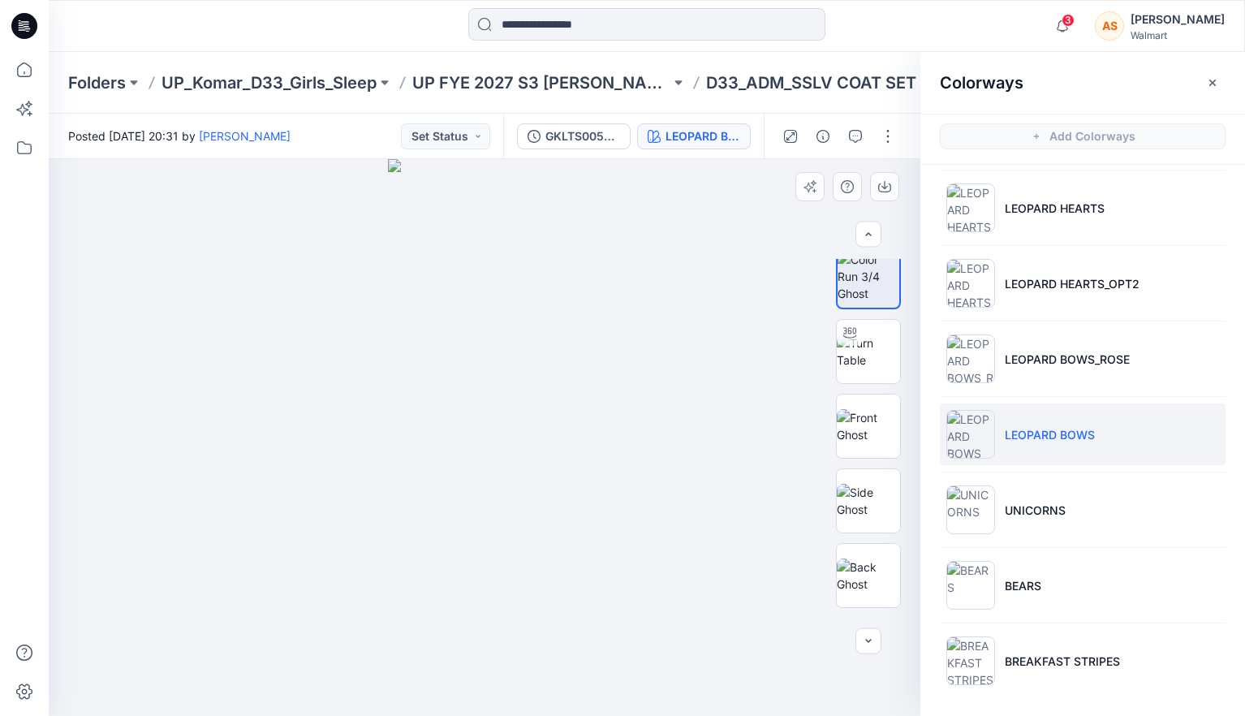
scroll to position [0, 0]
click at [884, 377] on img at bounding box center [868, 366] width 63 height 34
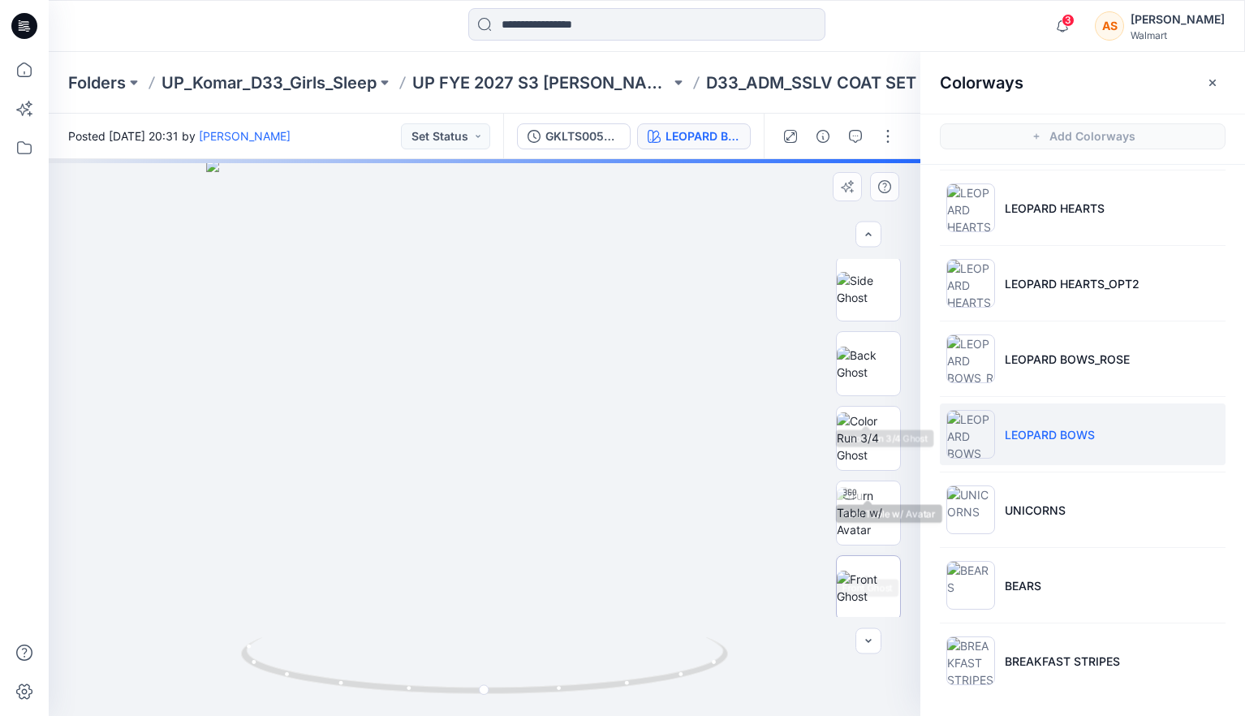
scroll to position [273, 0]
click at [866, 523] on img at bounding box center [868, 540] width 63 height 34
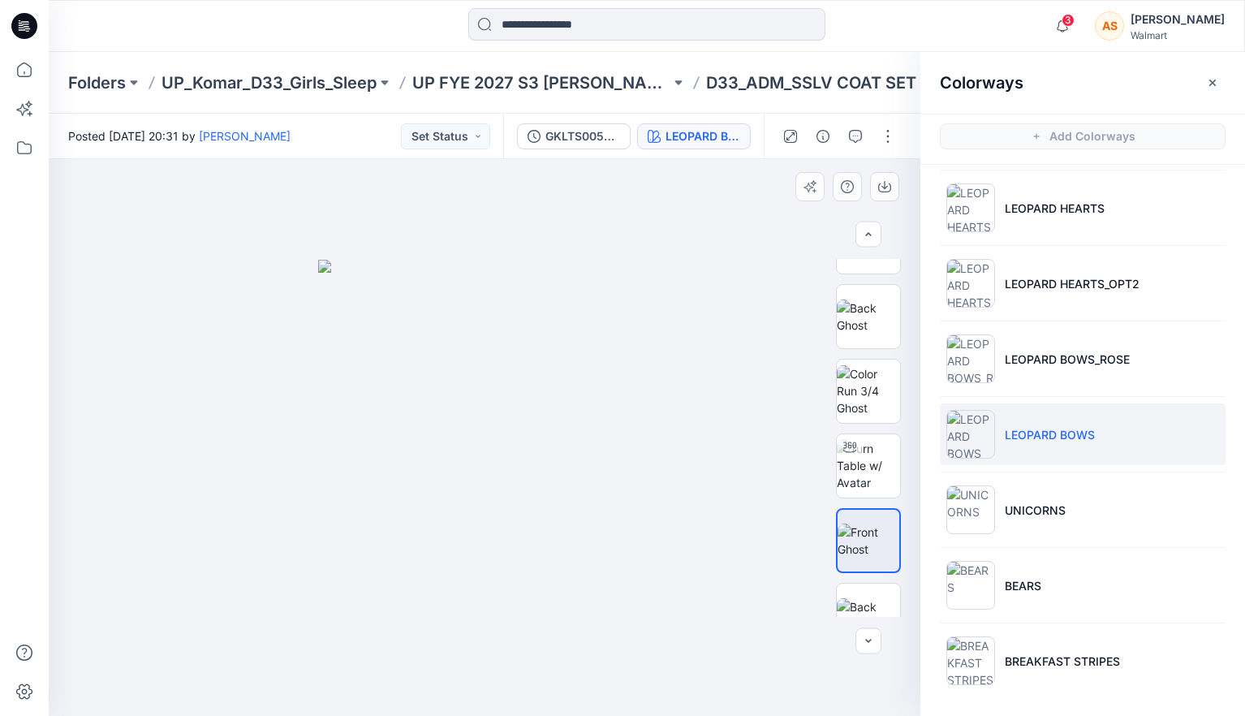
drag, startPoint x: 623, startPoint y: 635, endPoint x: 573, endPoint y: 635, distance: 50.3
click at [573, 635] on div at bounding box center [485, 437] width 872 height 557
click at [856, 458] on div at bounding box center [850, 447] width 26 height 26
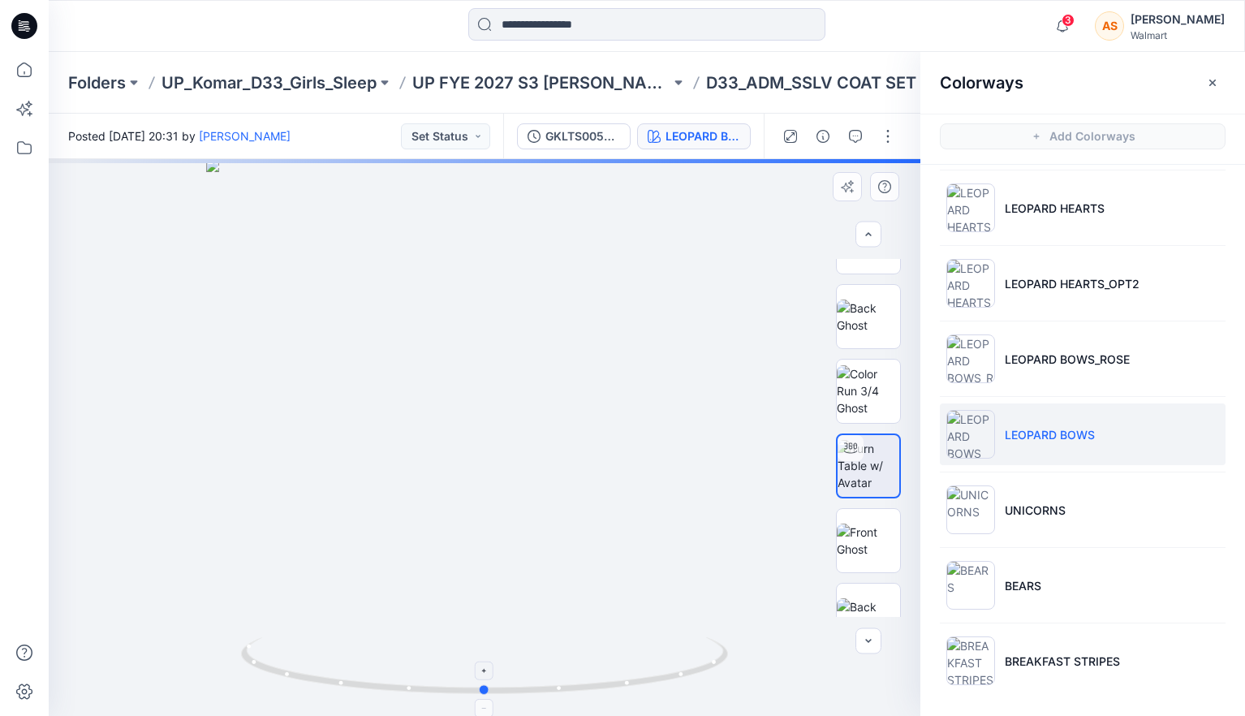
click at [682, 639] on icon at bounding box center [486, 667] width 491 height 61
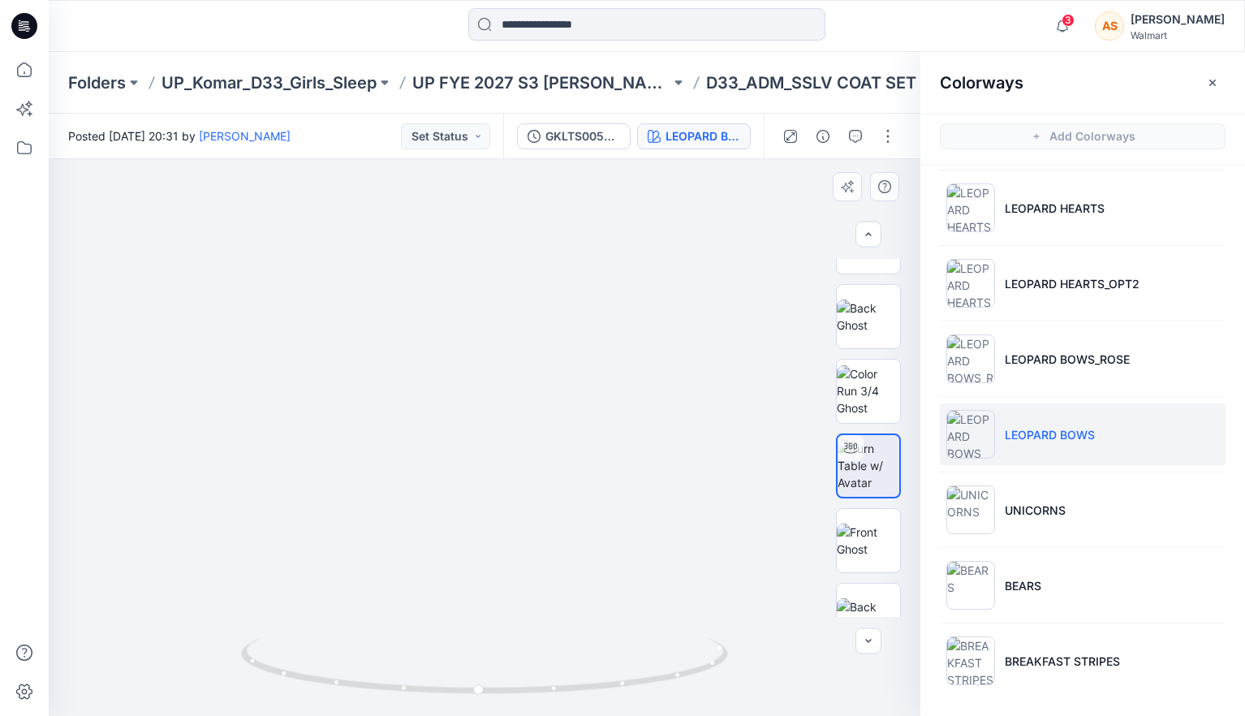
click at [476, 93] on p "UP FYE 2027 S3 [PERSON_NAME] D33 Girls Sleep" at bounding box center [541, 82] width 258 height 23
